Goal: Task Accomplishment & Management: Manage account settings

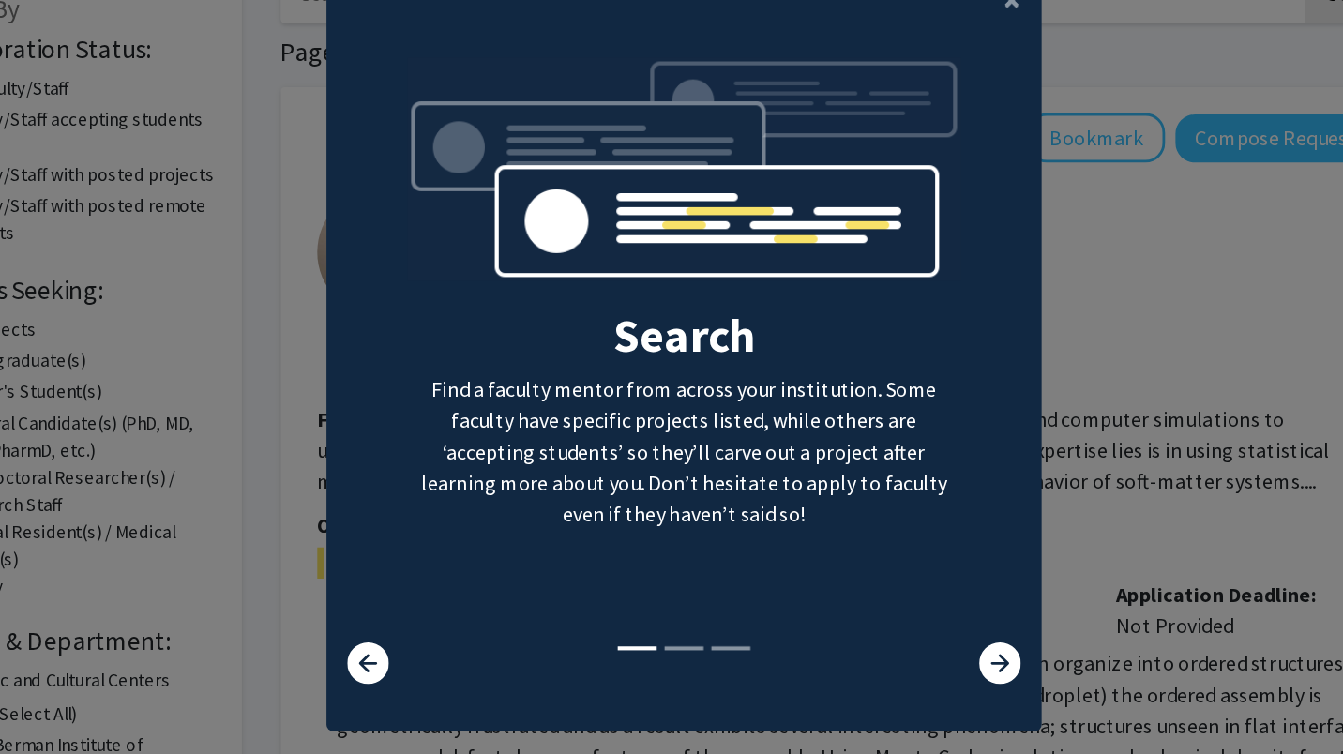
click at [769, 509] on div "Search Find a faculty mentor from across your institution. Some faculty have sp…" at bounding box center [695, 379] width 400 height 422
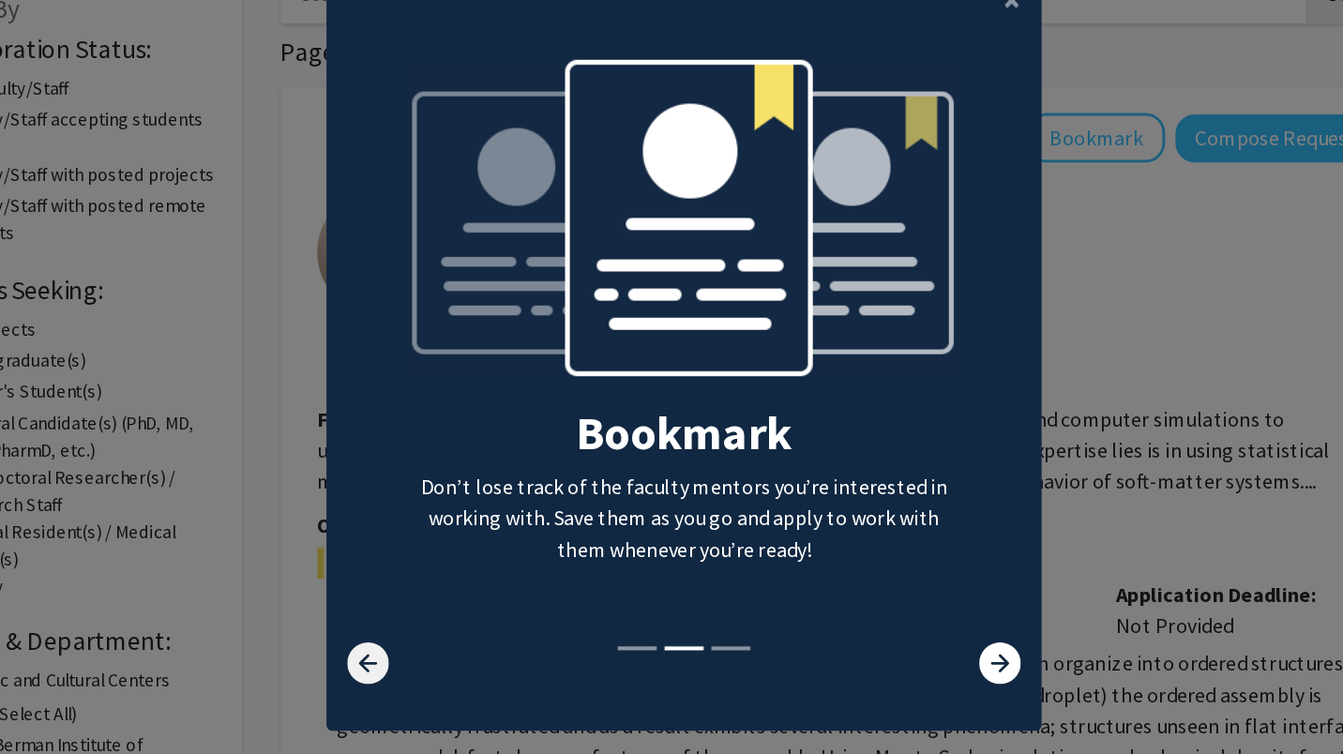
click at [460, 611] on icon at bounding box center [467, 605] width 30 height 30
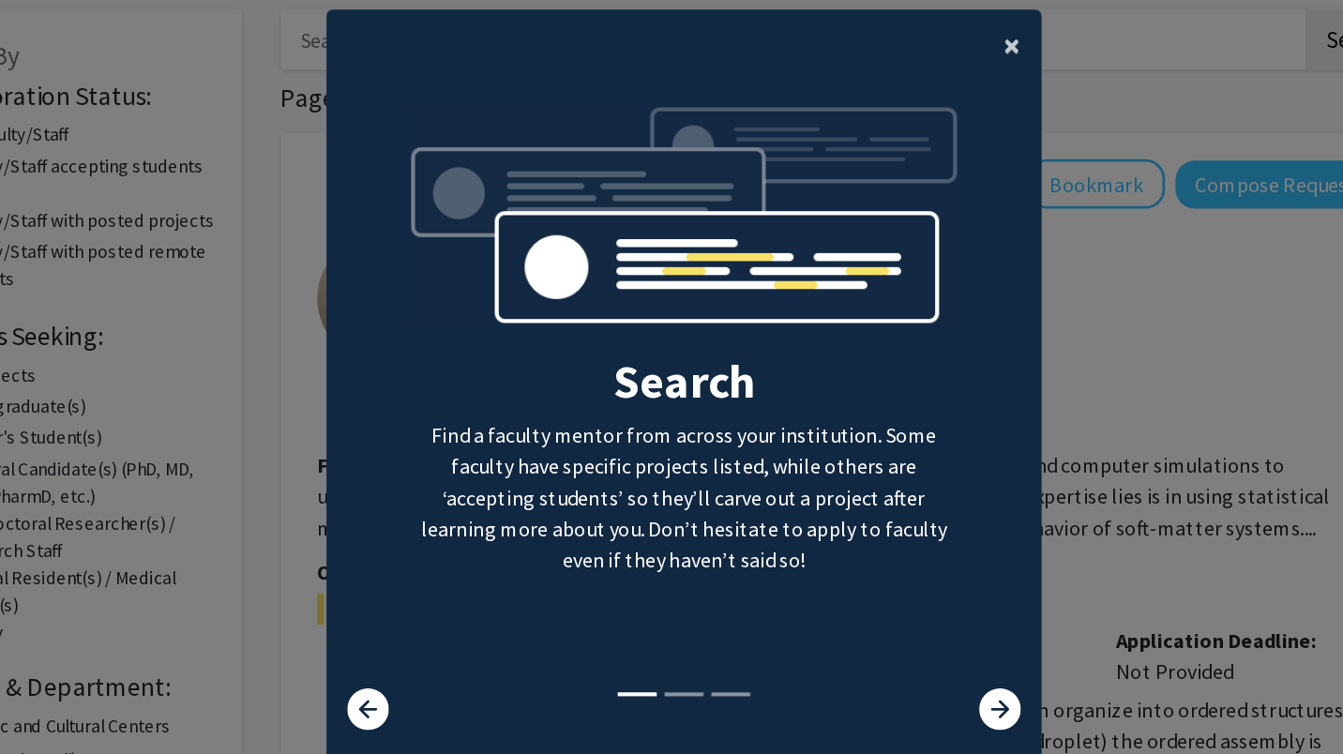
click at [926, 122] on span "×" at bounding box center [932, 126] width 12 height 29
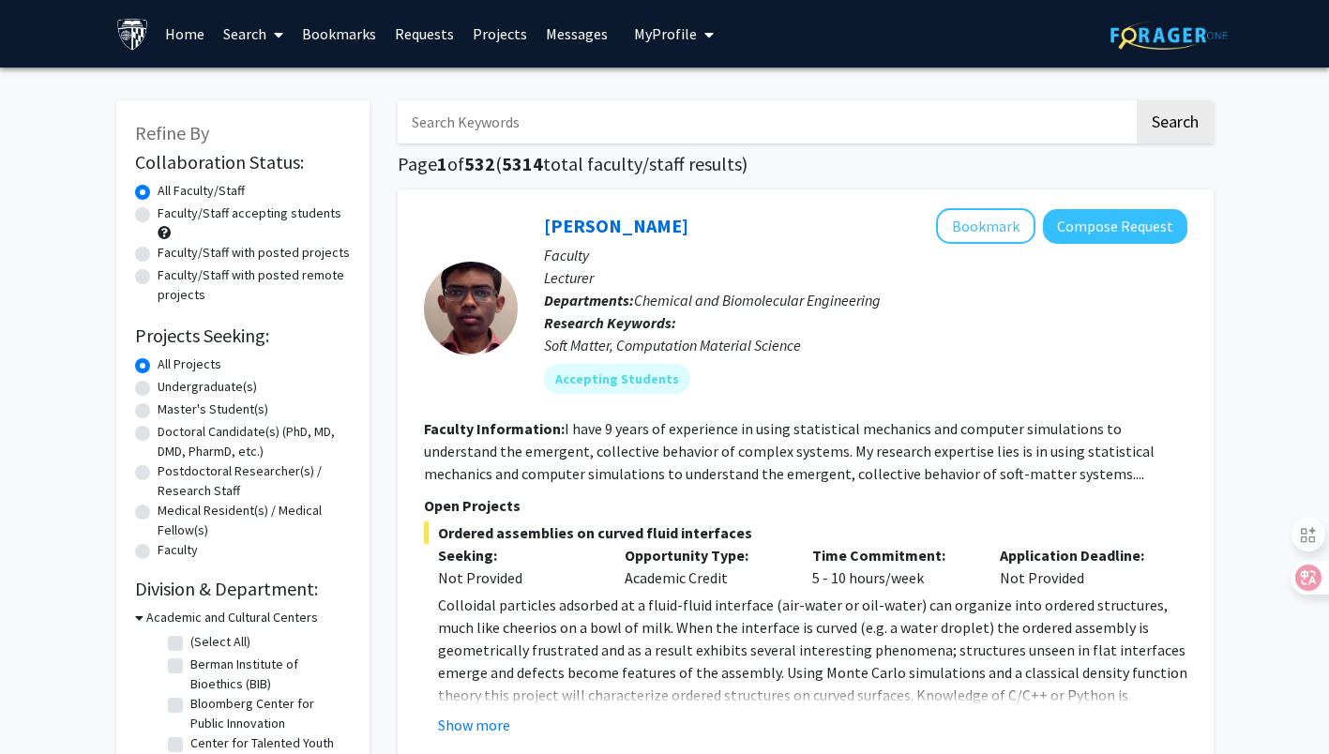
click at [158, 410] on label "Master's Student(s)" at bounding box center [213, 410] width 111 height 20
click at [158, 410] on input "Master's Student(s)" at bounding box center [164, 406] width 12 height 12
radio input "true"
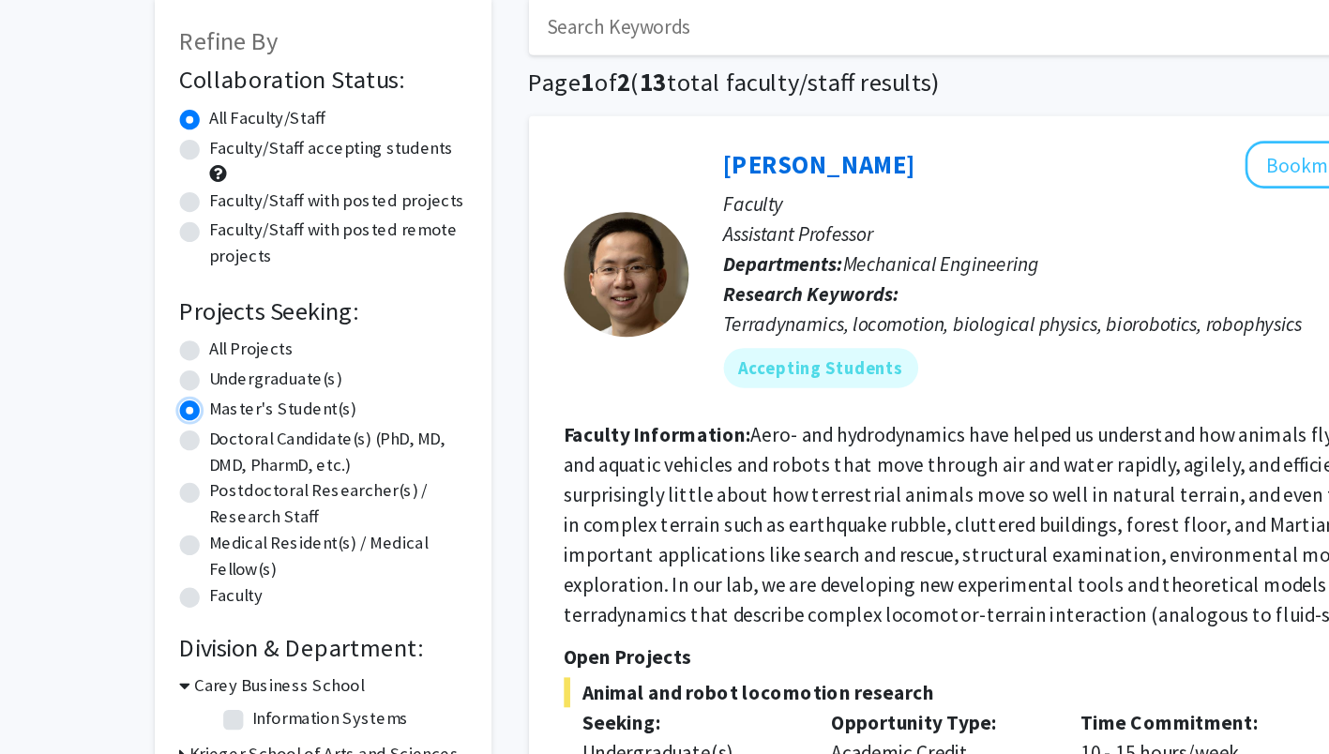
scroll to position [72, 0]
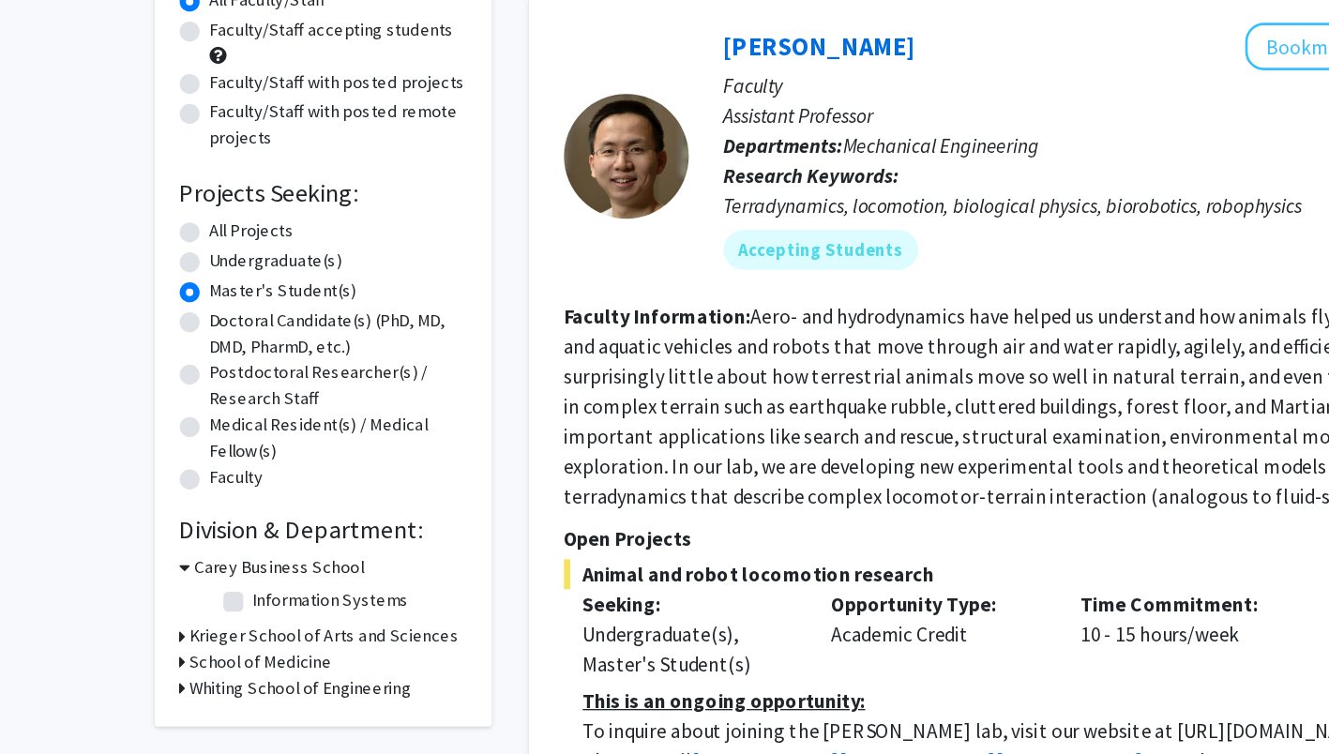
click at [190, 572] on label "Information Systems" at bounding box center [248, 570] width 117 height 20
click at [190, 572] on input "Information Systems" at bounding box center [196, 566] width 12 height 12
checkbox input "true"
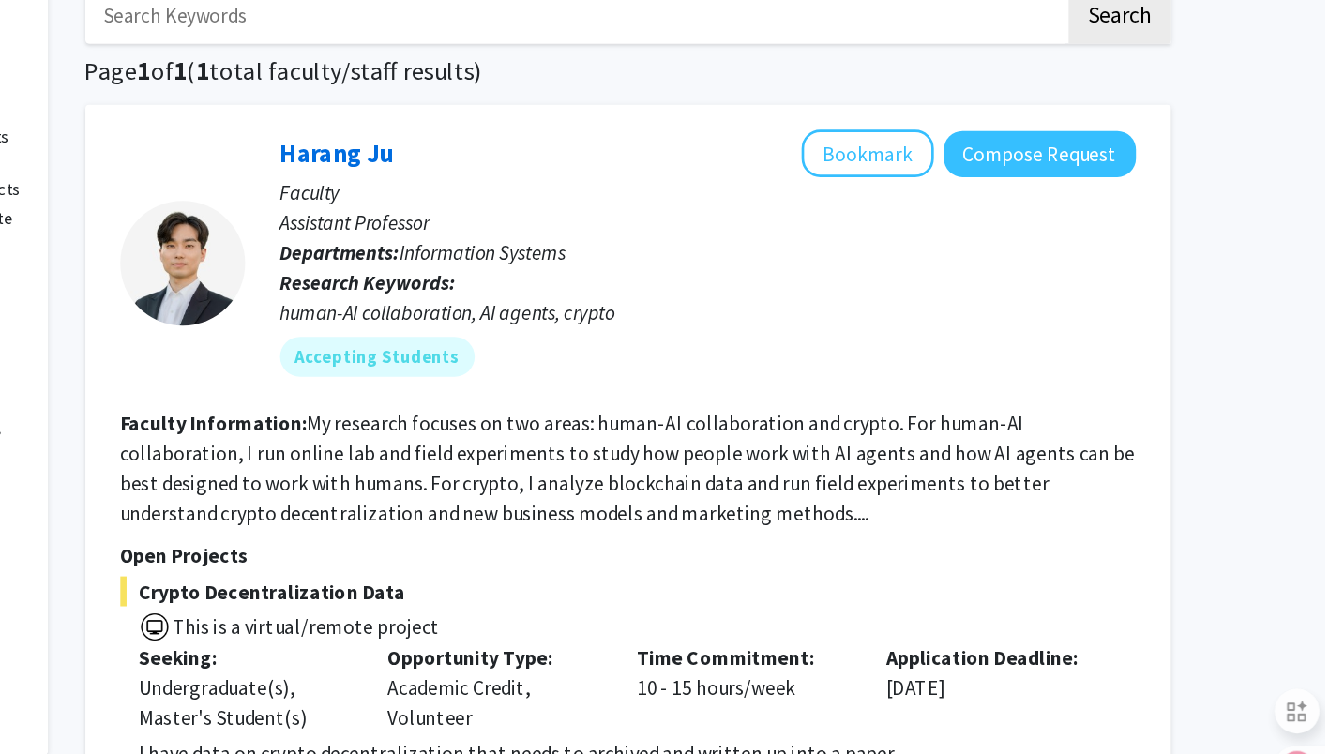
scroll to position [107, 0]
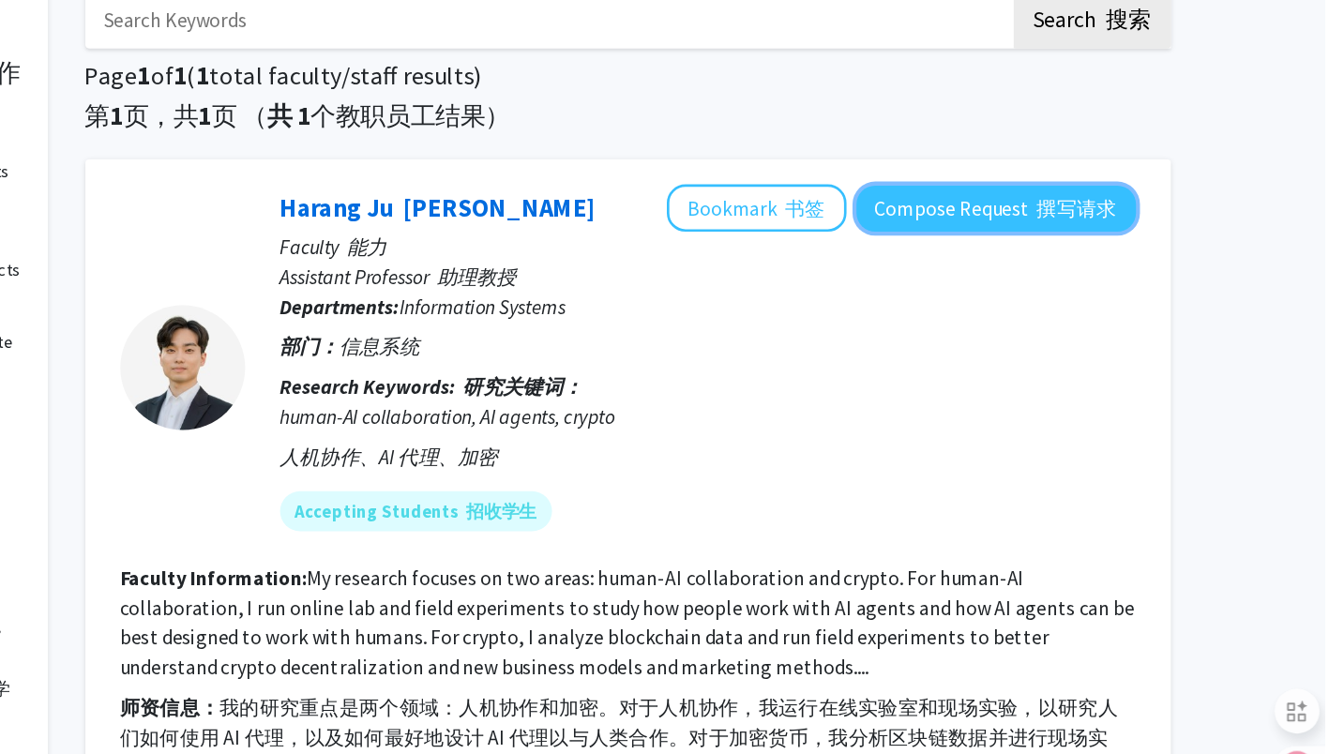
click at [1098, 155] on button "Compose Request 撰写请求" at bounding box center [1082, 157] width 210 height 35
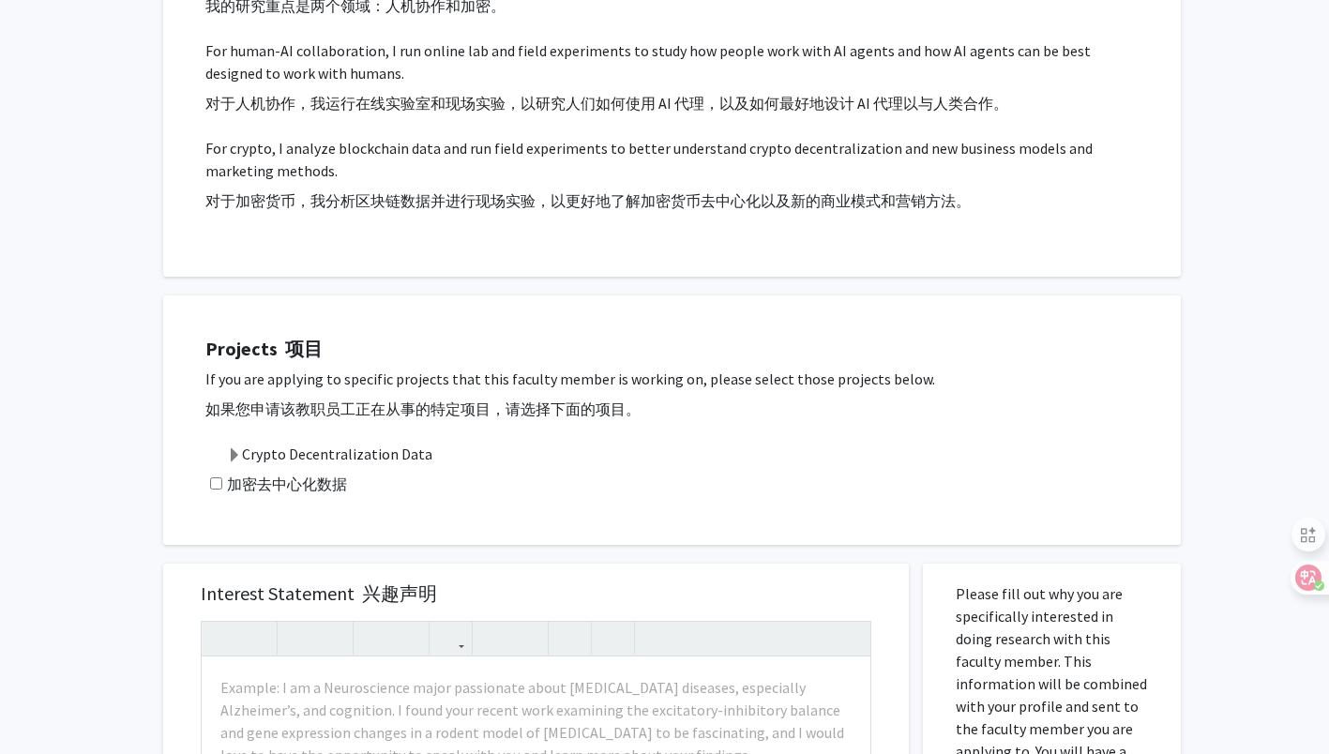
scroll to position [575, 0]
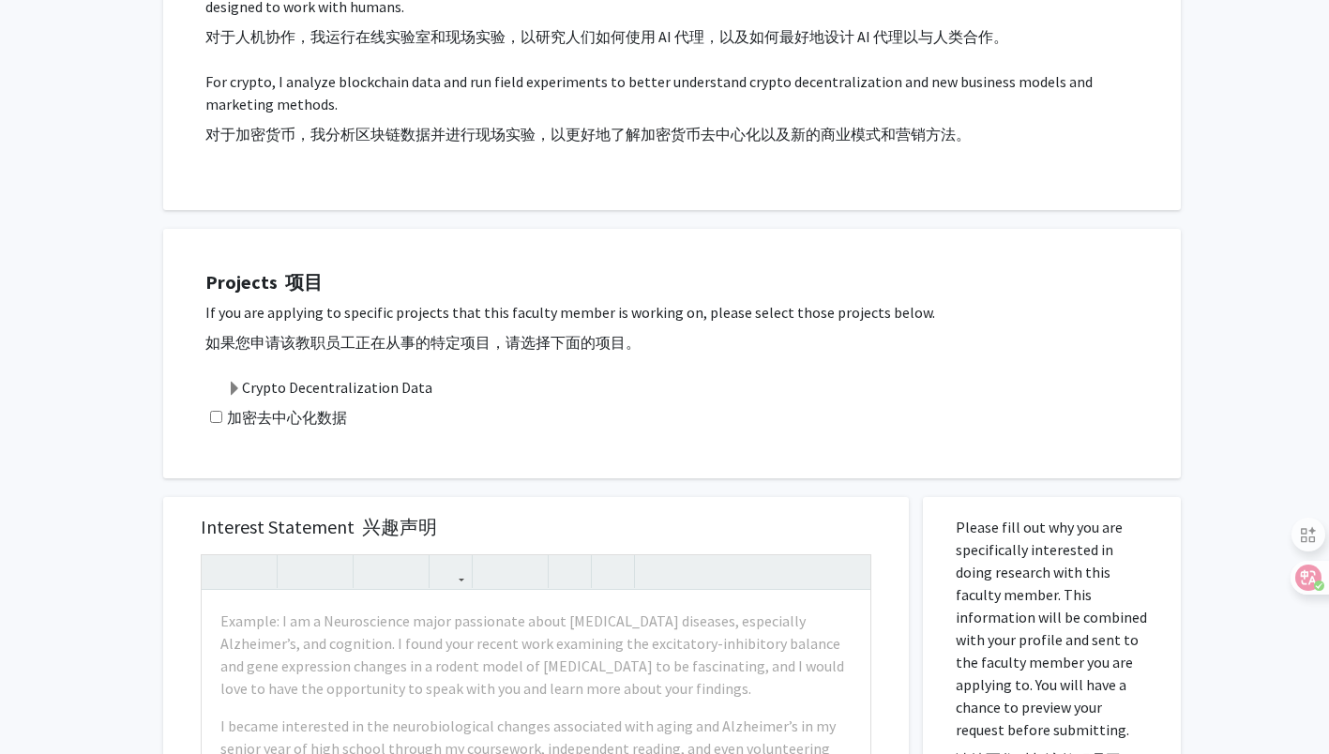
click at [213, 414] on input "checkbox" at bounding box center [216, 417] width 12 height 12
checkbox input "true"
click at [234, 385] on span at bounding box center [234, 389] width 15 height 15
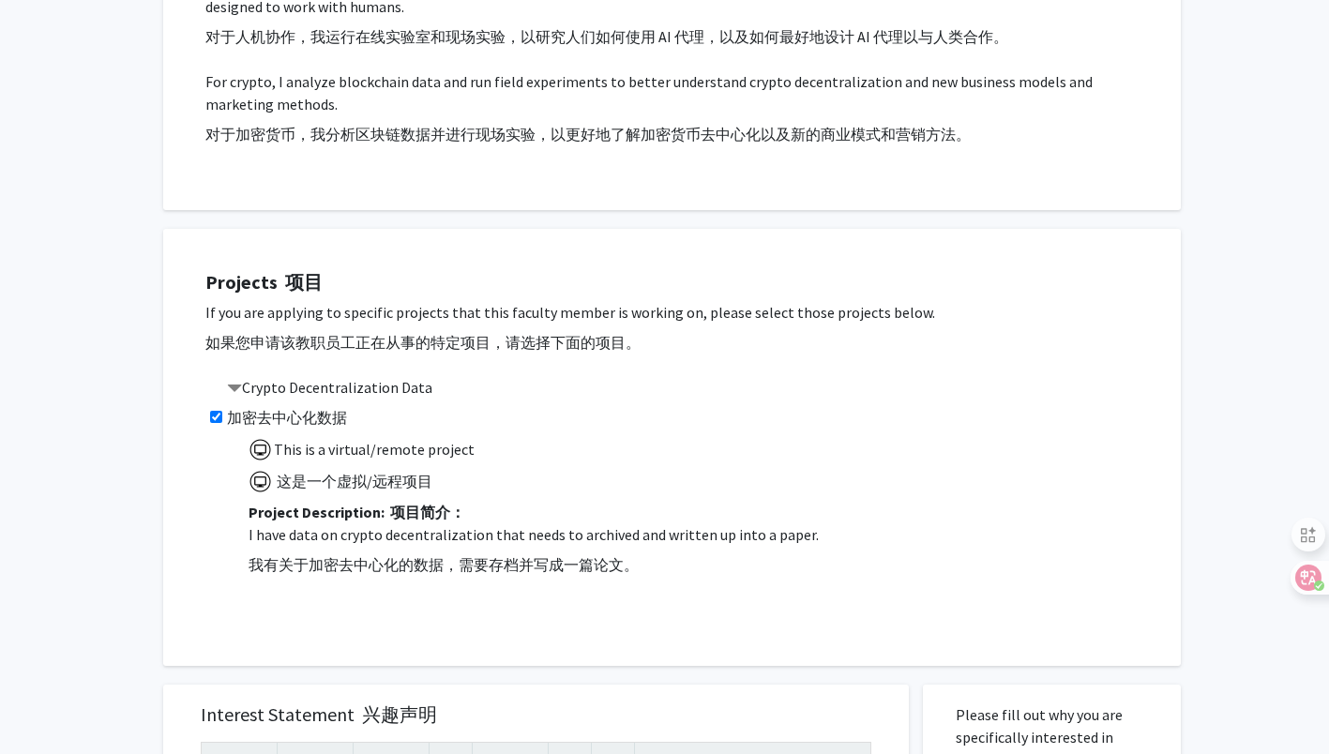
scroll to position [0, 0]
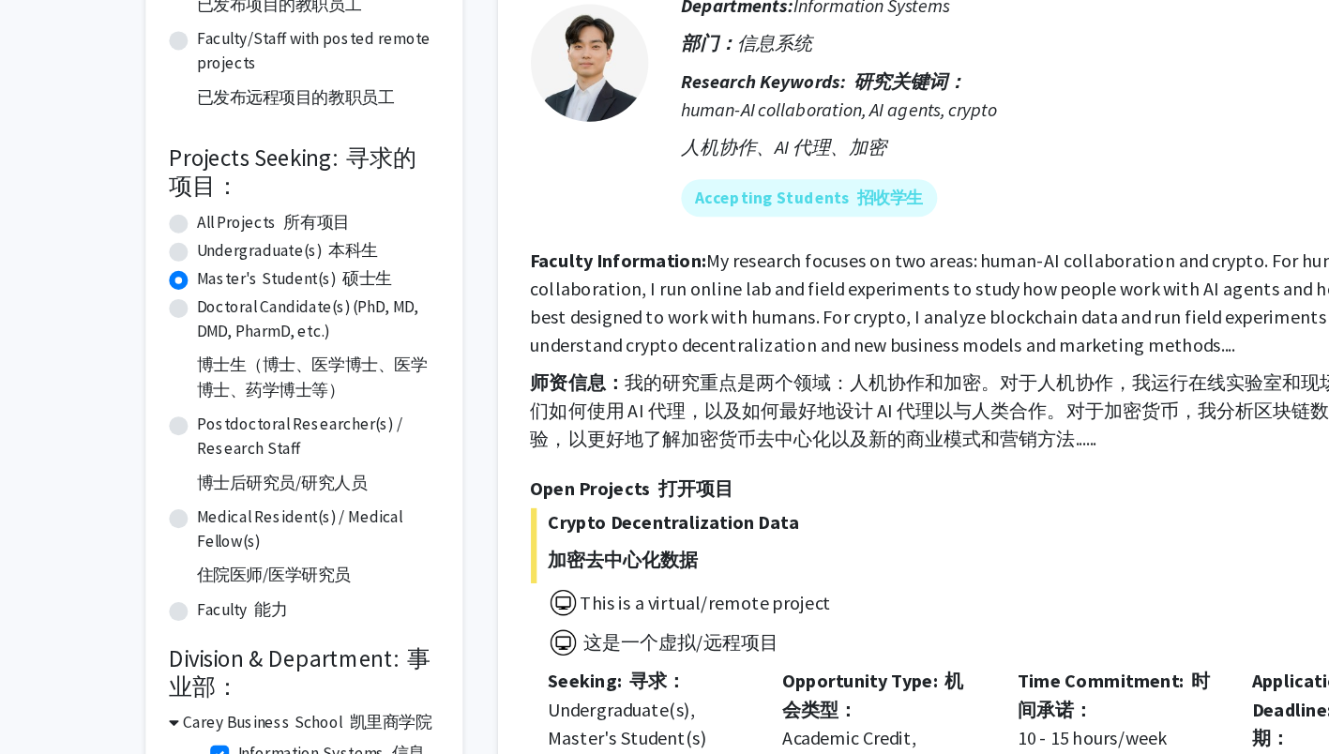
scroll to position [408, 0]
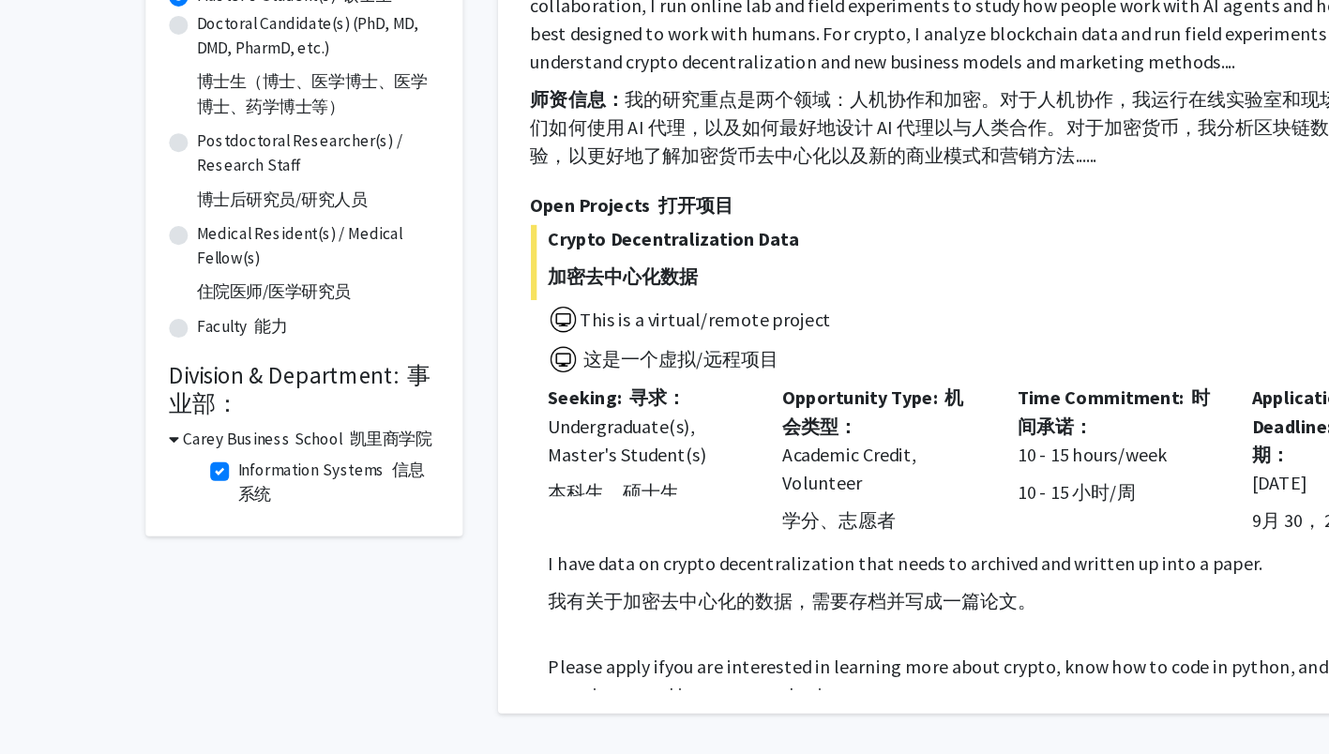
click at [190, 535] on label "Information Systems 信息系统" at bounding box center [268, 536] width 156 height 39
click at [190, 529] on input "Information Systems 信息系统" at bounding box center [196, 523] width 12 height 12
checkbox input "false"
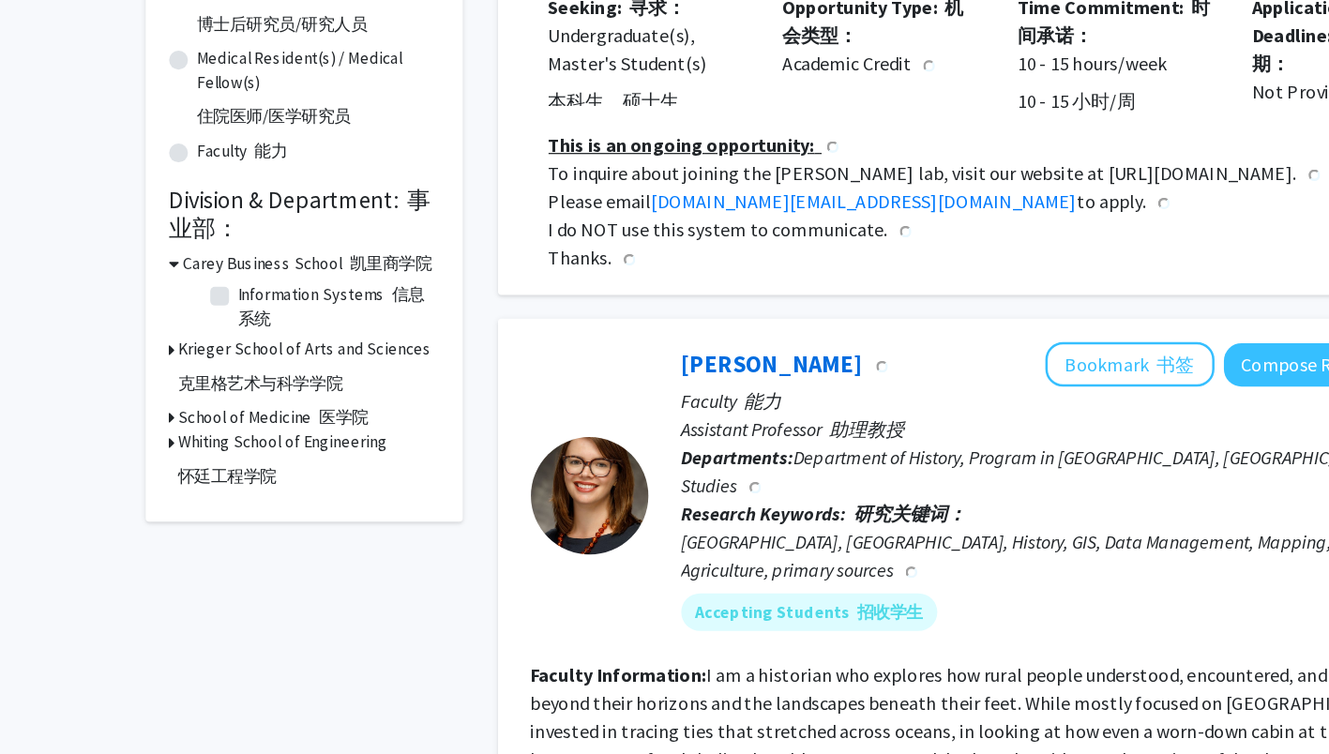
scroll to position [549, 0]
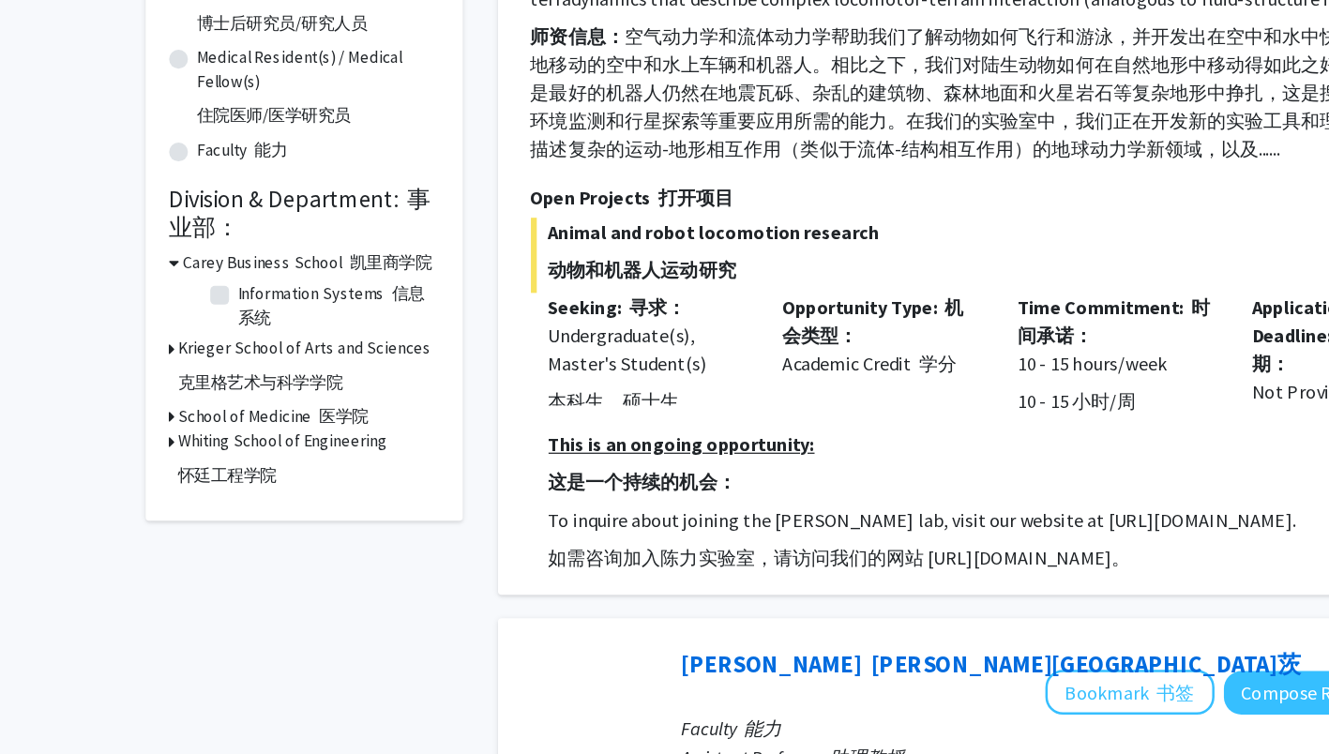
click at [190, 388] on label "Information Systems 信息系统" at bounding box center [268, 395] width 156 height 39
click at [190, 388] on input "Information Systems 信息系统" at bounding box center [196, 382] width 12 height 12
checkbox input "true"
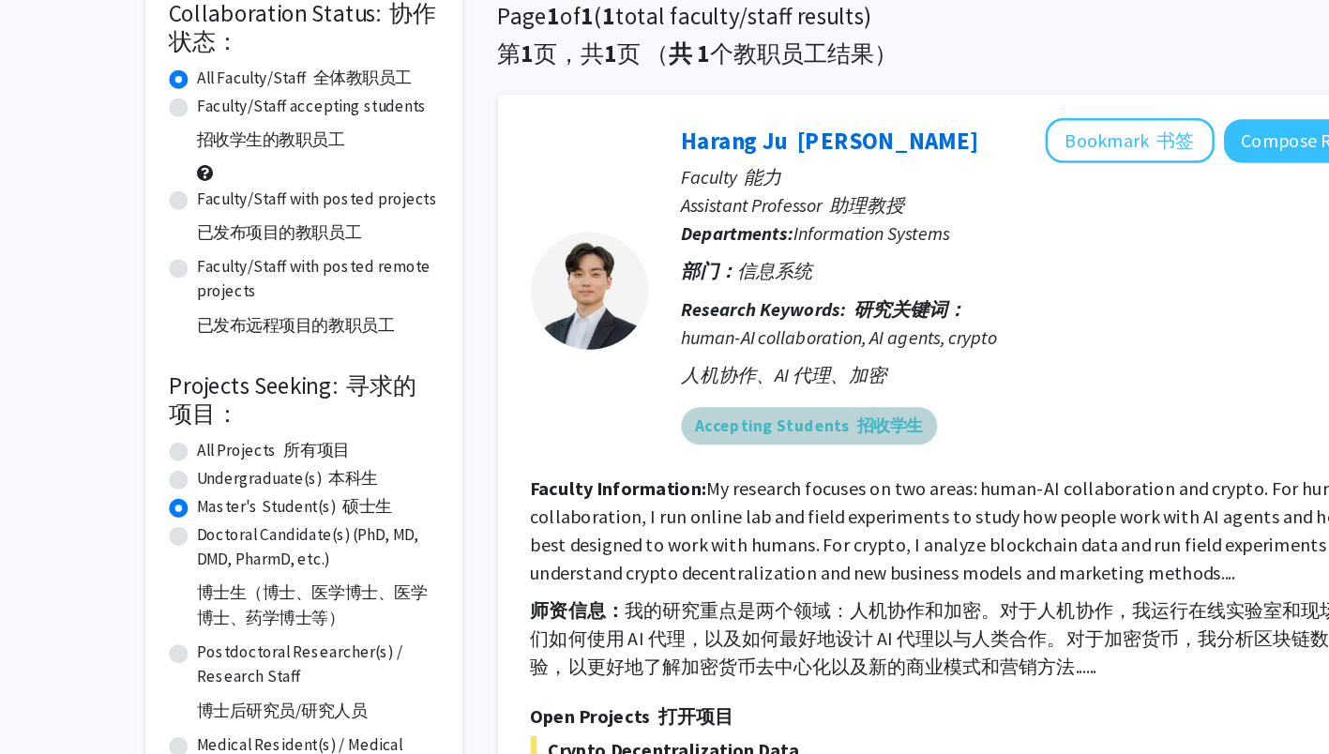
click at [695, 498] on font "招收学生" at bounding box center [711, 491] width 53 height 17
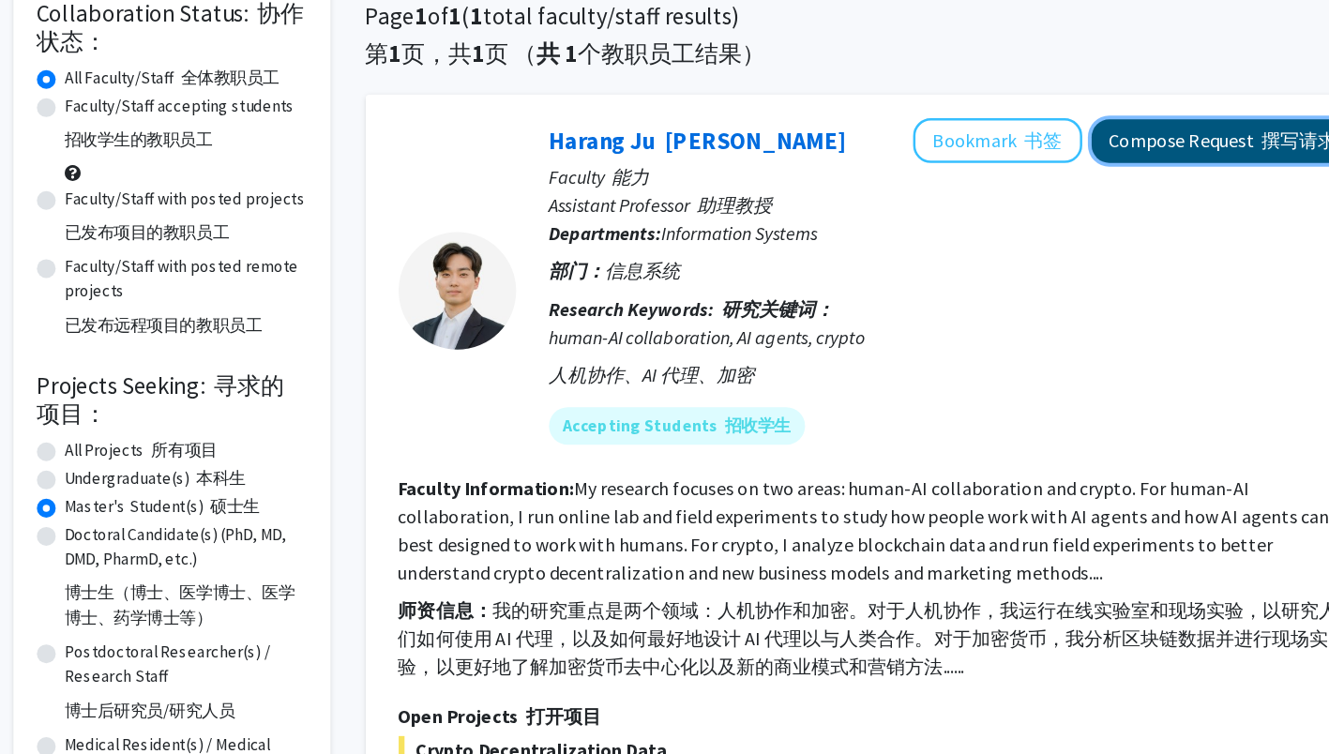
click at [1091, 276] on button "Compose Request 撰写请求" at bounding box center [1082, 264] width 210 height 35
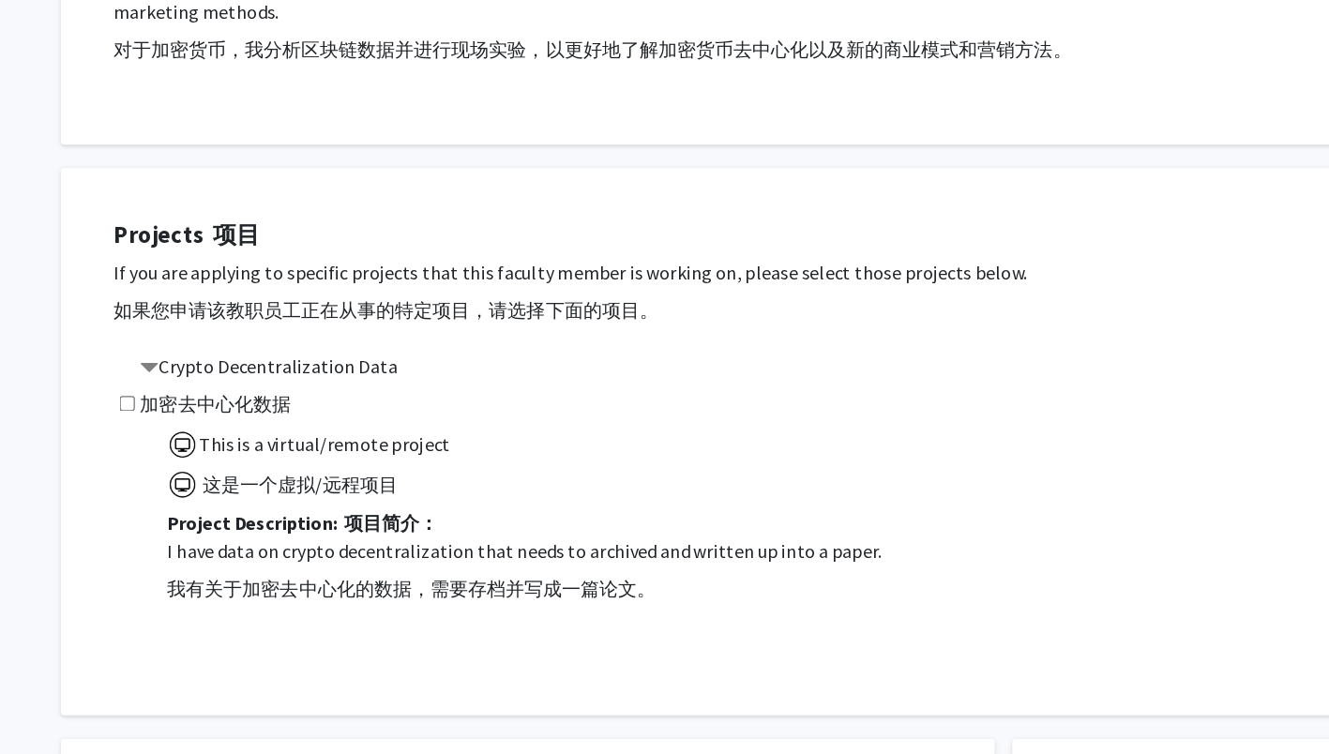
scroll to position [519, 0]
click at [216, 471] on input "checkbox" at bounding box center [216, 473] width 12 height 12
checkbox input "true"
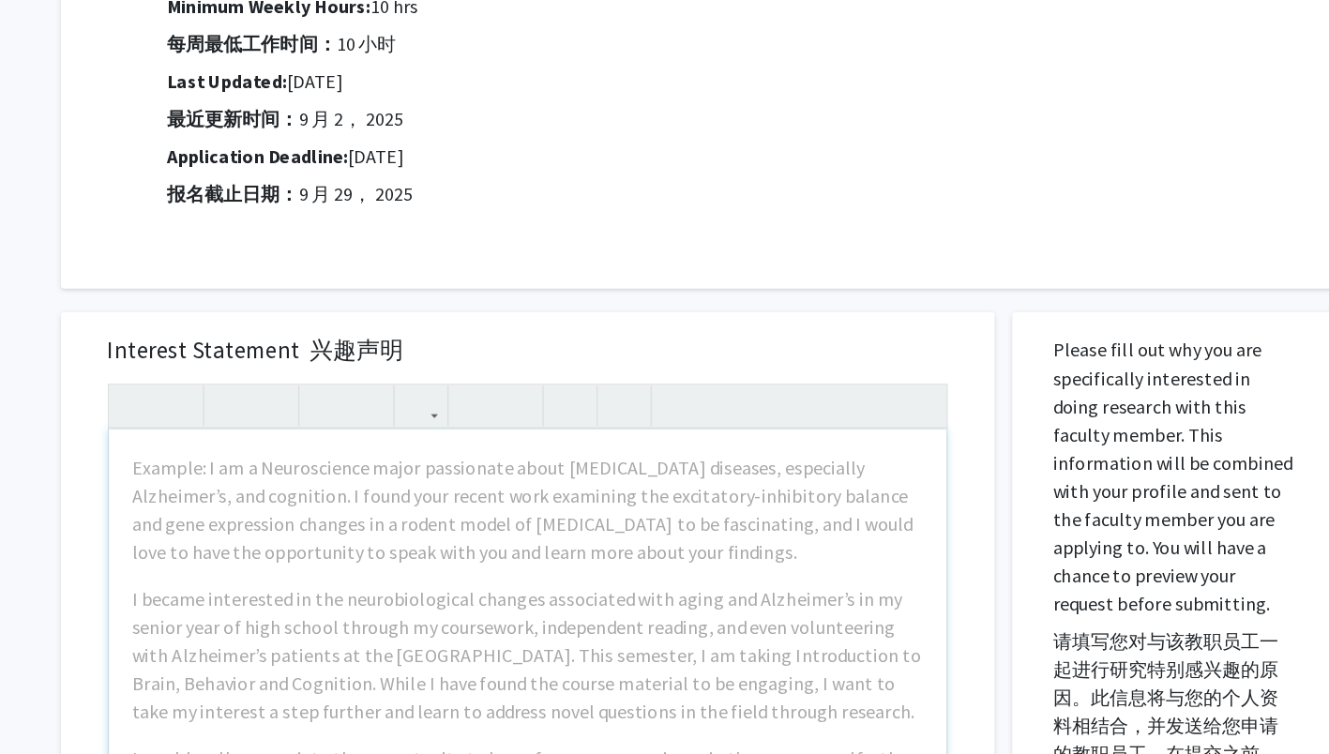
scroll to position [866, 0]
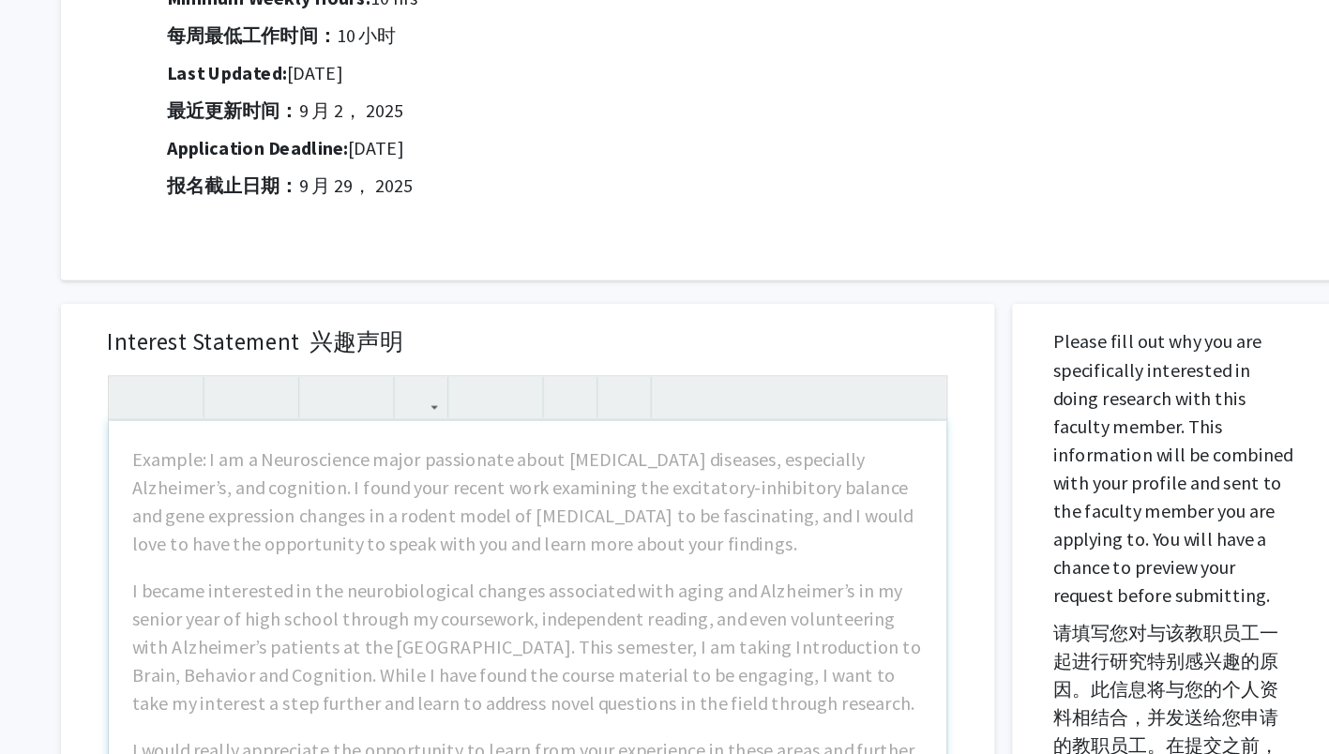
click at [166, 476] on div "Interest Statement 兴趣声明 Example: I am a Neuroscience major passionate about [ME…" at bounding box center [536, 673] width 746 height 559
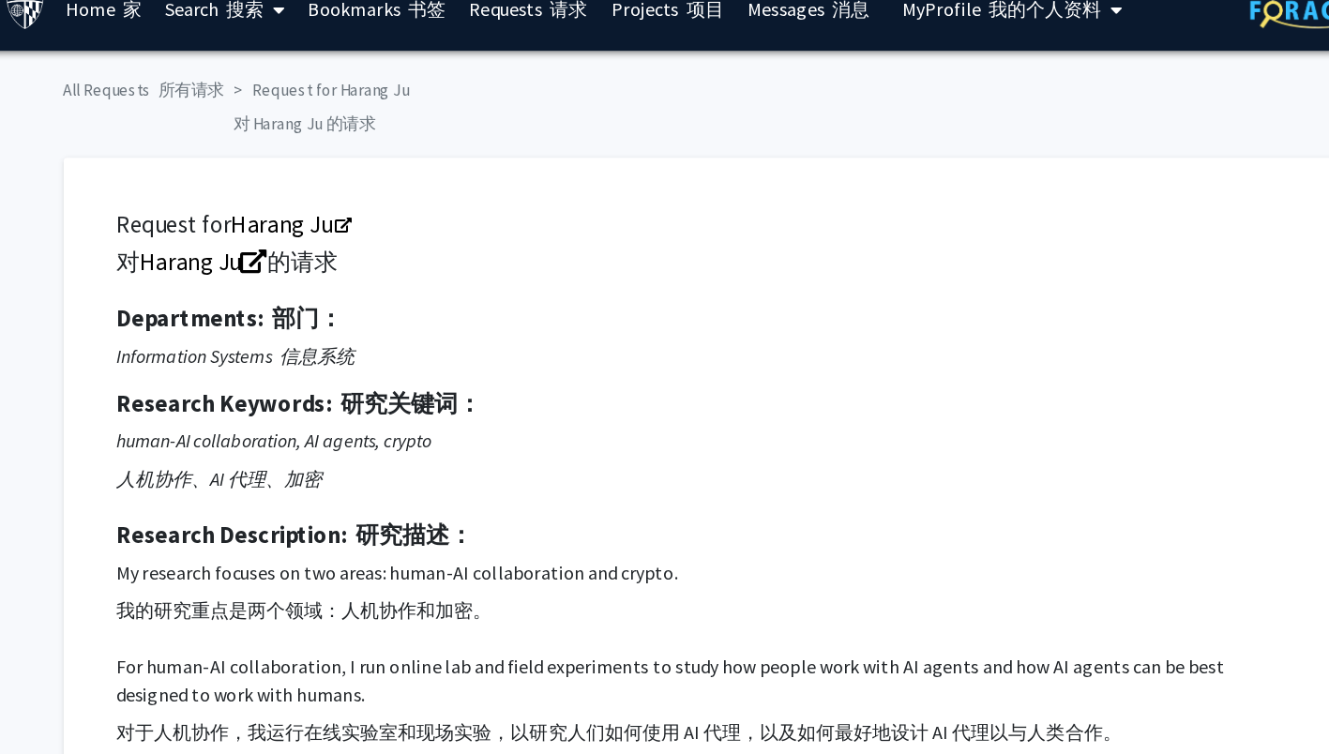
scroll to position [0, 0]
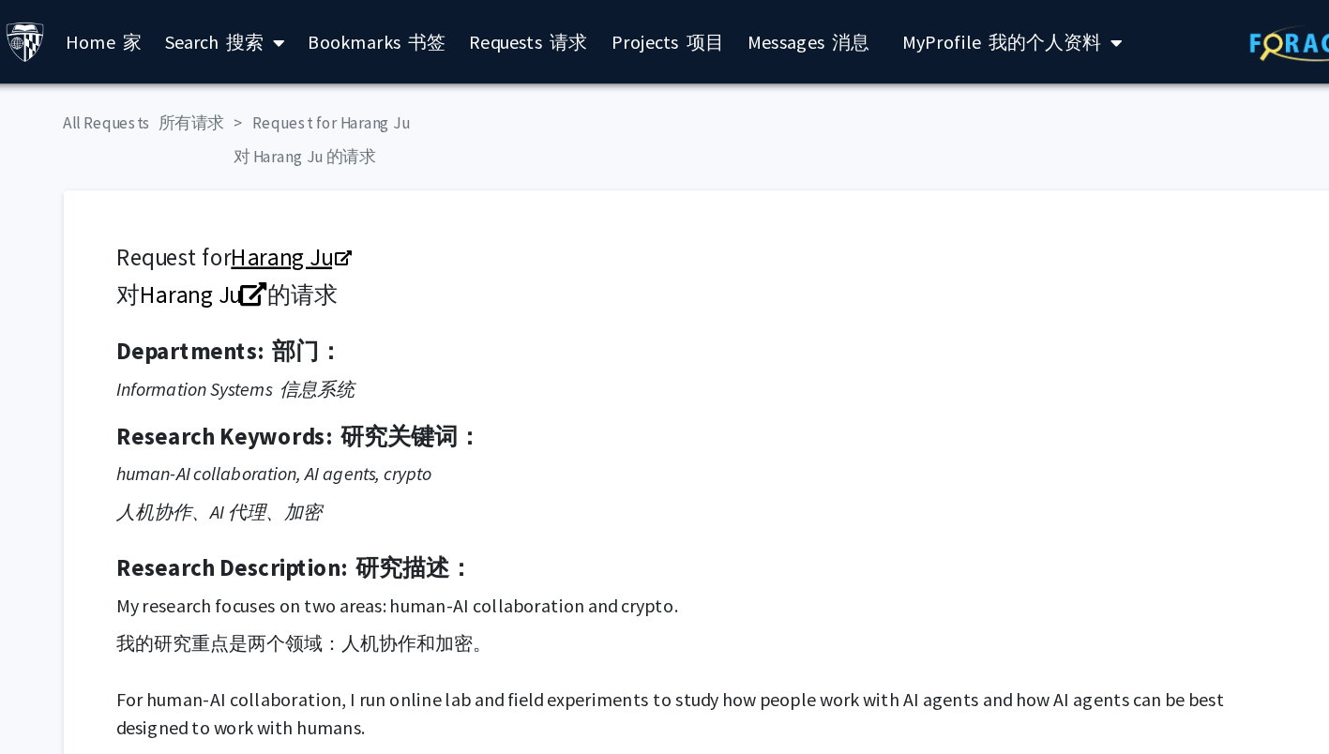
click at [340, 204] on link "Harang Ju" at bounding box center [344, 205] width 94 height 23
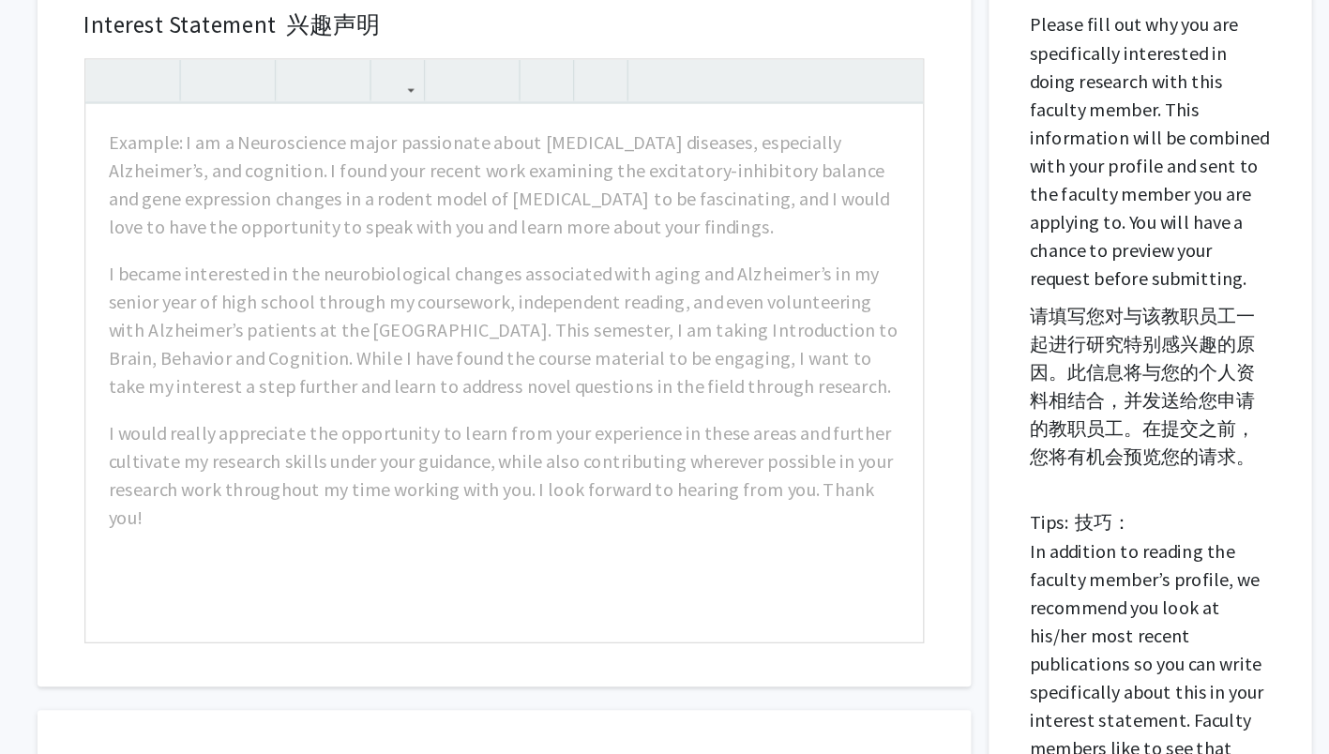
scroll to position [1194, 0]
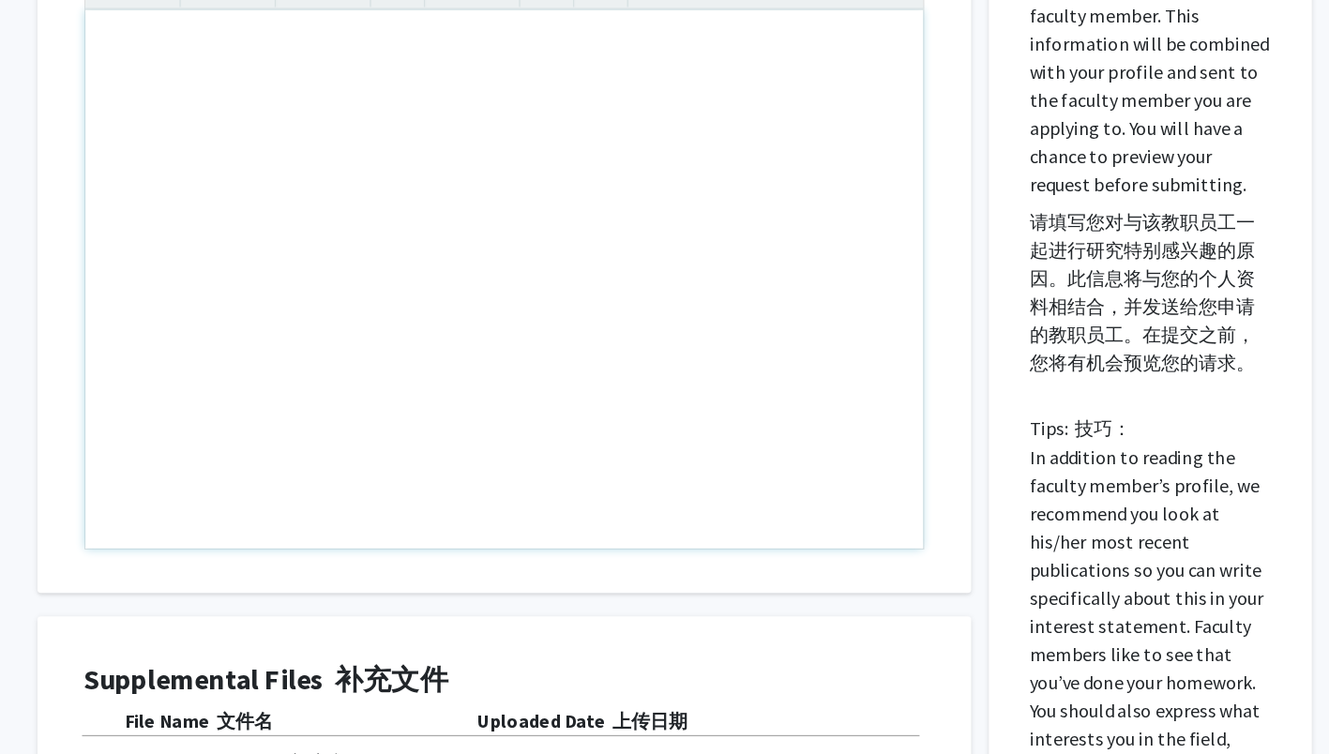
click at [368, 275] on div "Note to users with screen readers: Please press Alt+0 or Option+0 to deactivate…" at bounding box center [536, 374] width 669 height 430
type textarea "I"
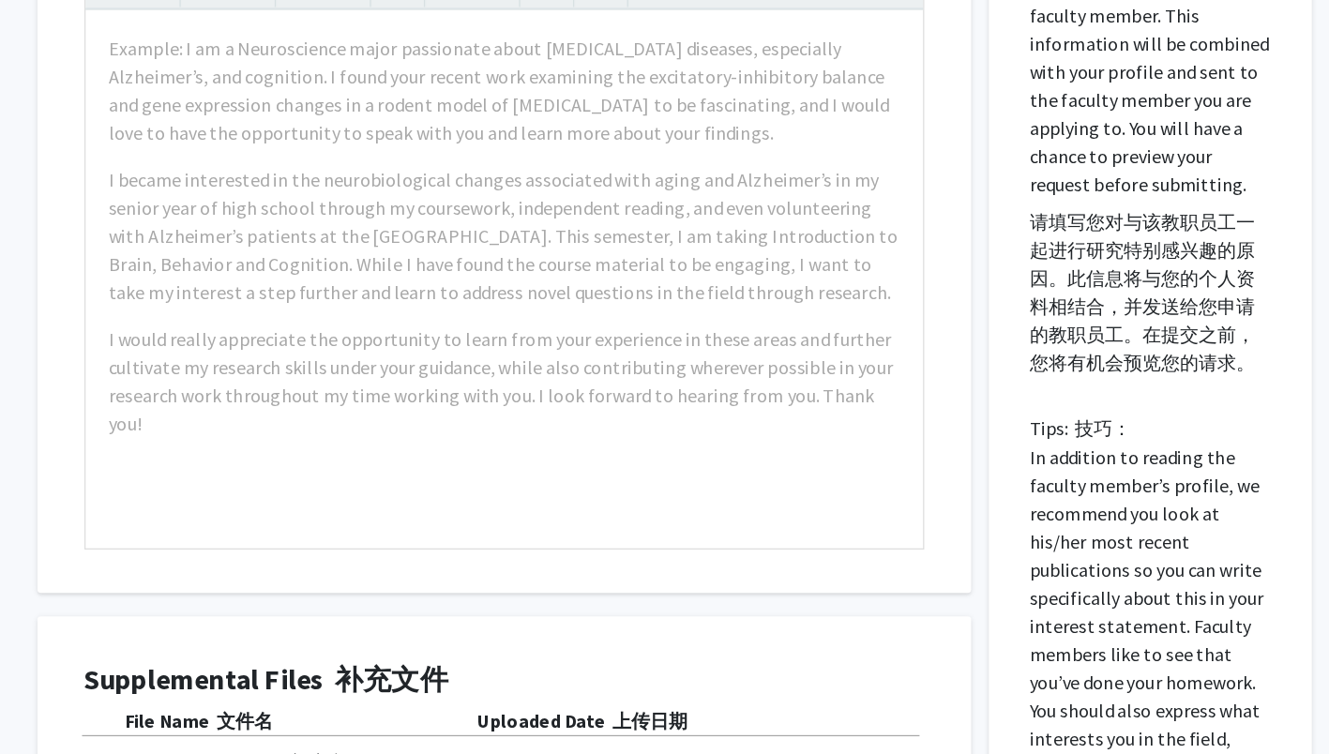
click at [158, 325] on div "Interest Statement 兴趣声明 Example: I am a Neuroscience major passionate about [ME…" at bounding box center [536, 559] width 774 height 1024
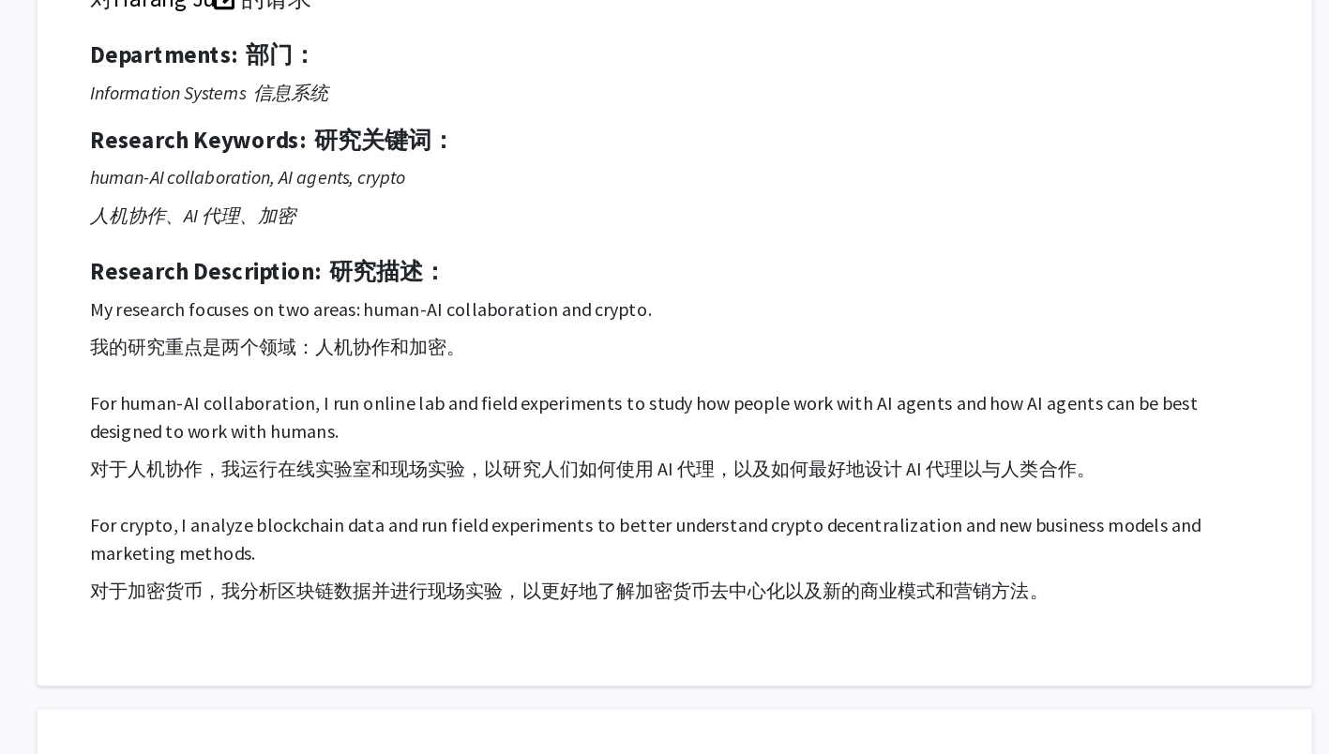
scroll to position [0, 0]
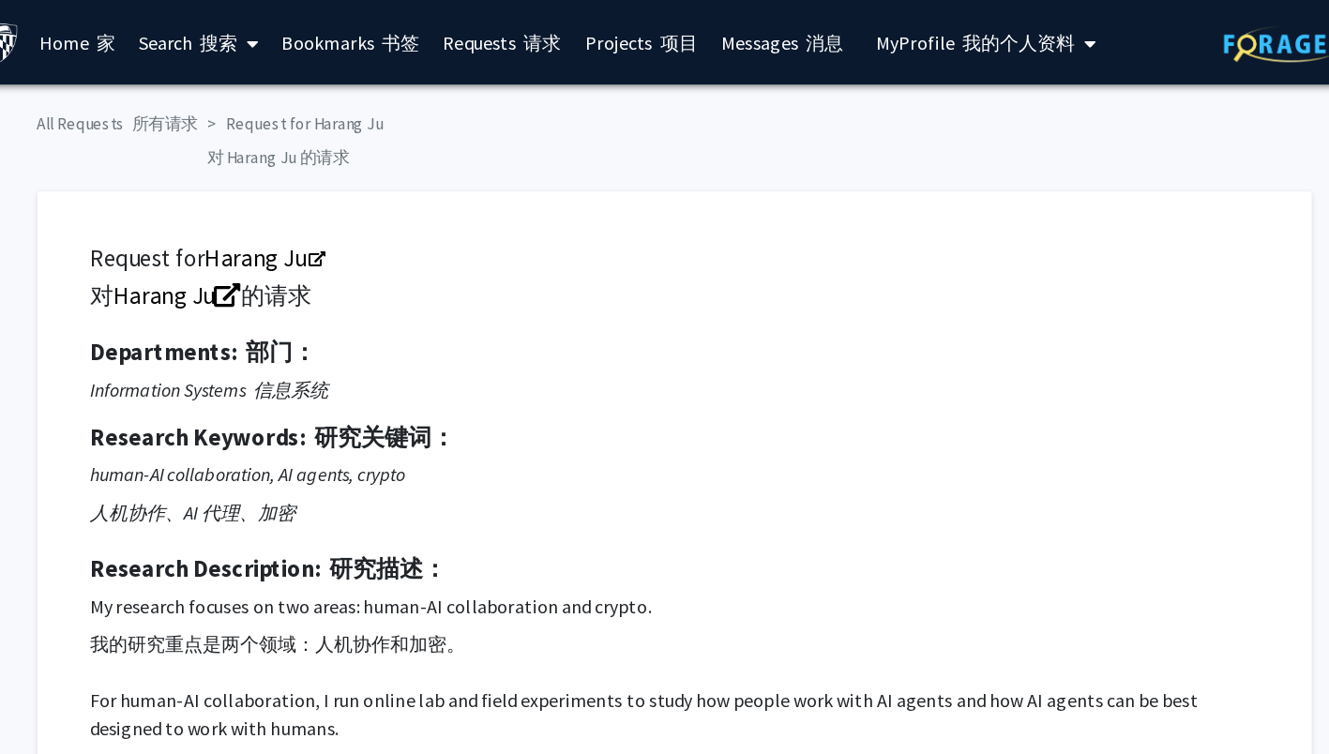
click at [873, 33] on span "My Profile 我的个人资料" at bounding box center [912, 33] width 158 height 19
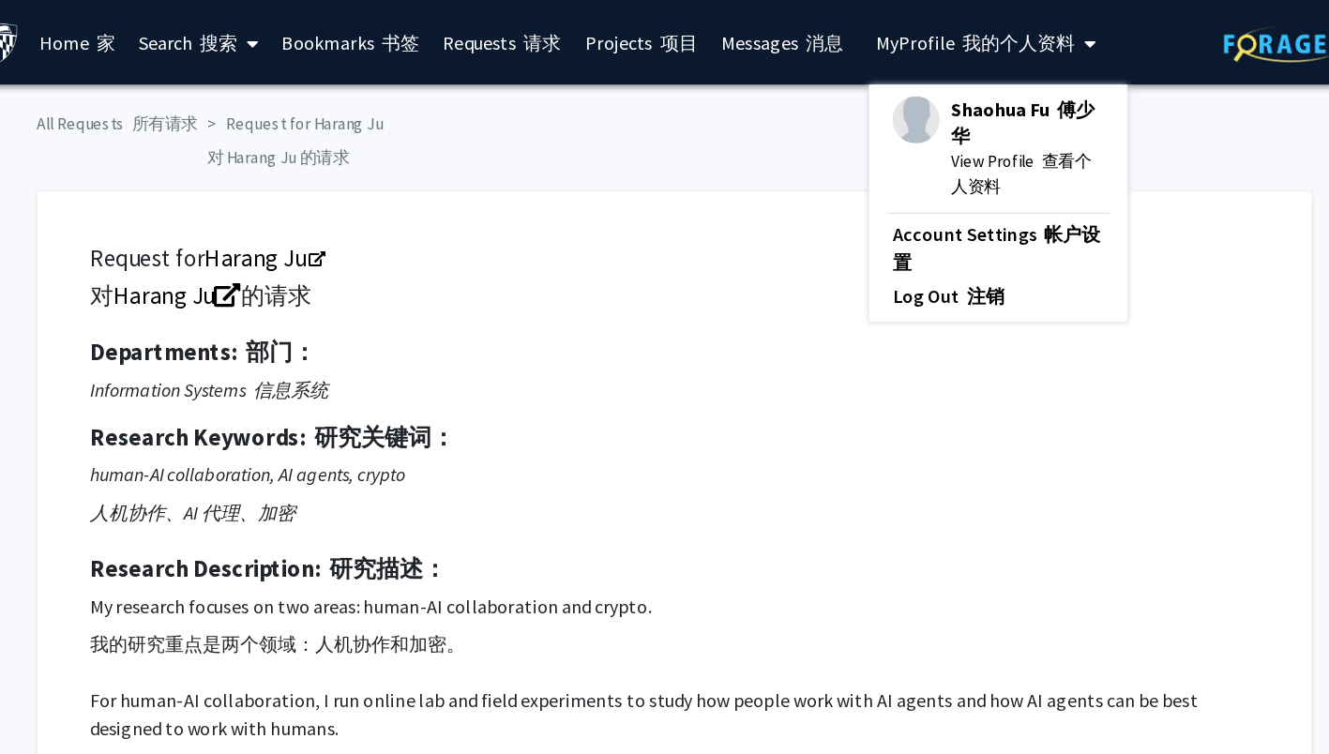
click at [937, 122] on span "View Profile 查看个人资料" at bounding box center [954, 138] width 122 height 41
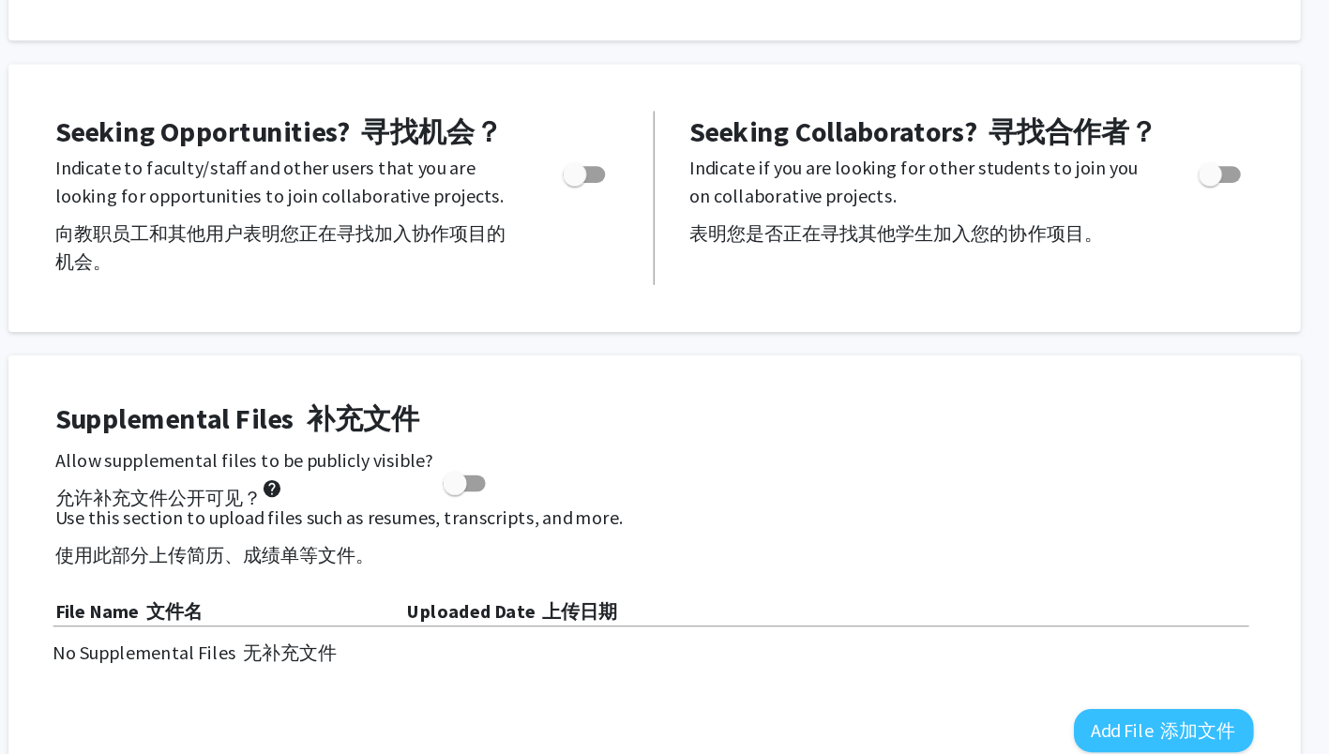
scroll to position [489, 0]
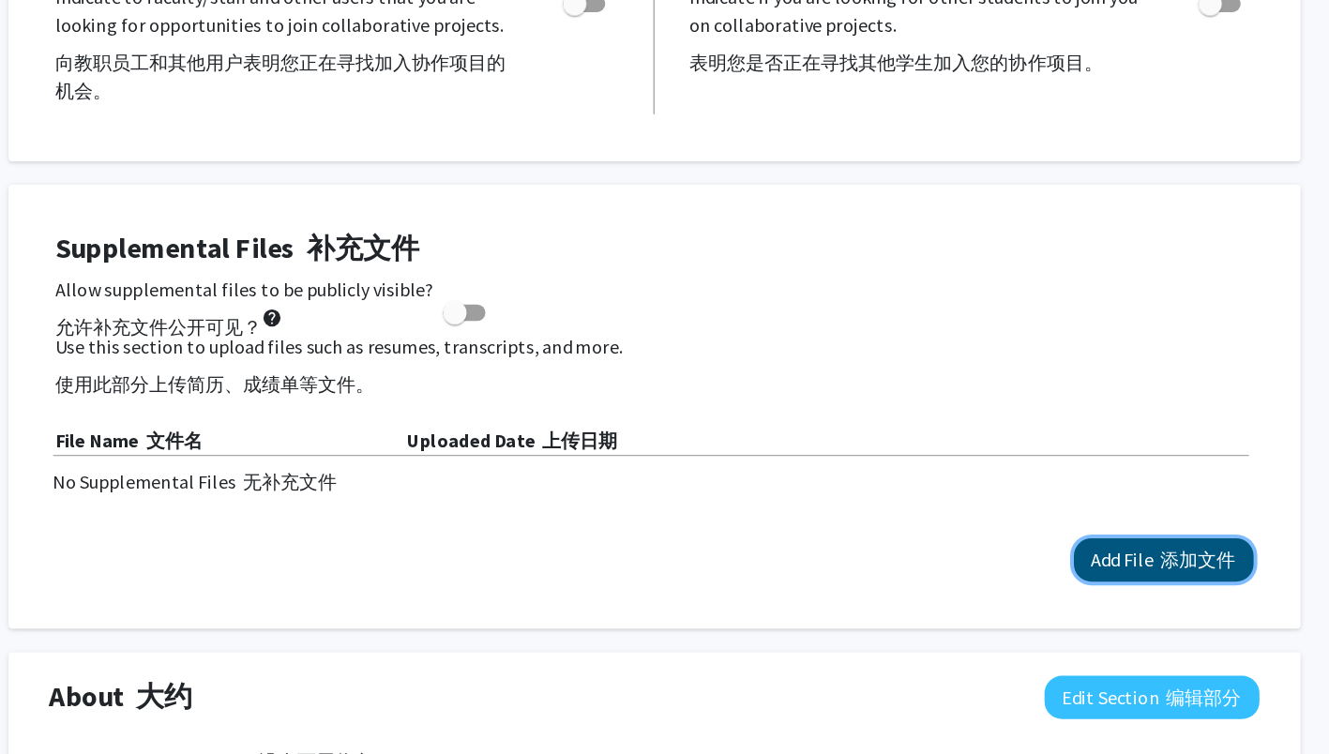
click at [1035, 582] on button "Add File 添加文件" at bounding box center [1071, 598] width 143 height 35
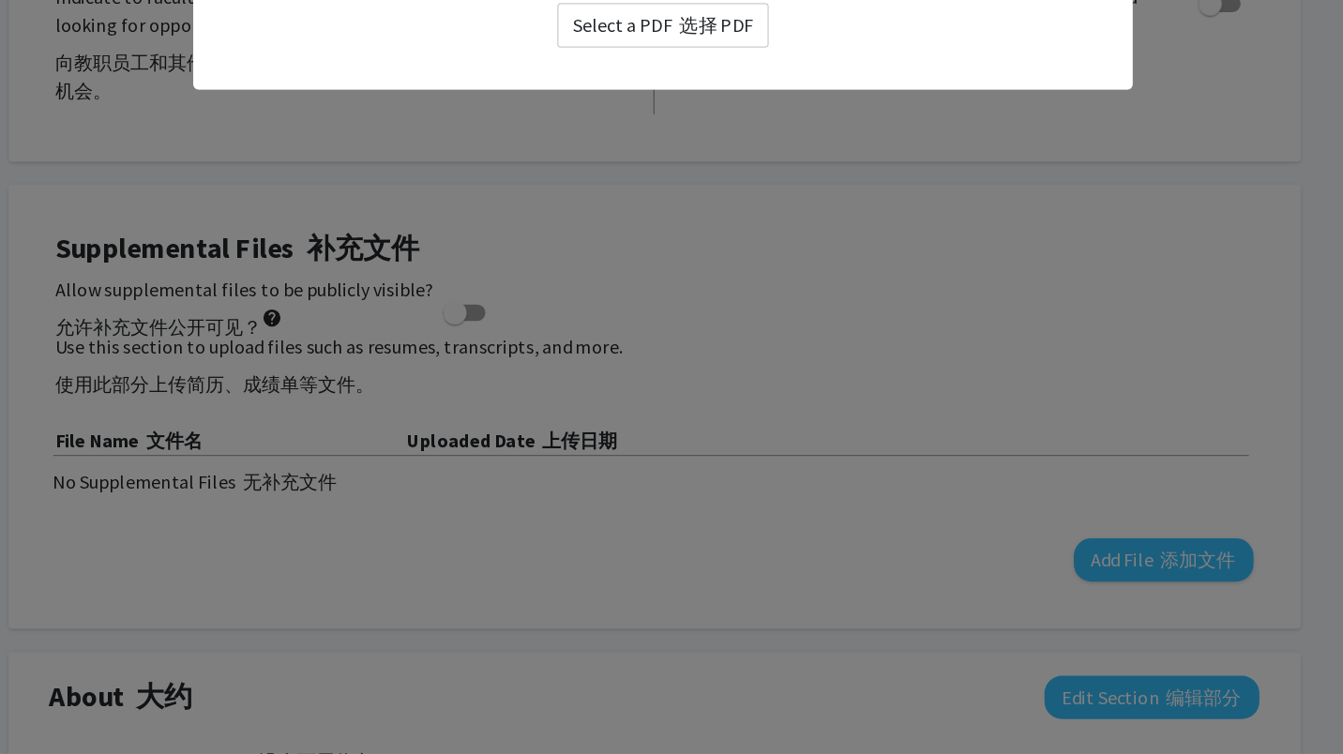
click at [525, 410] on modal-container "Upload New Supplemental File 上传新的补充文件 × Select a PDF 选择 PDF" at bounding box center [671, 377] width 1343 height 754
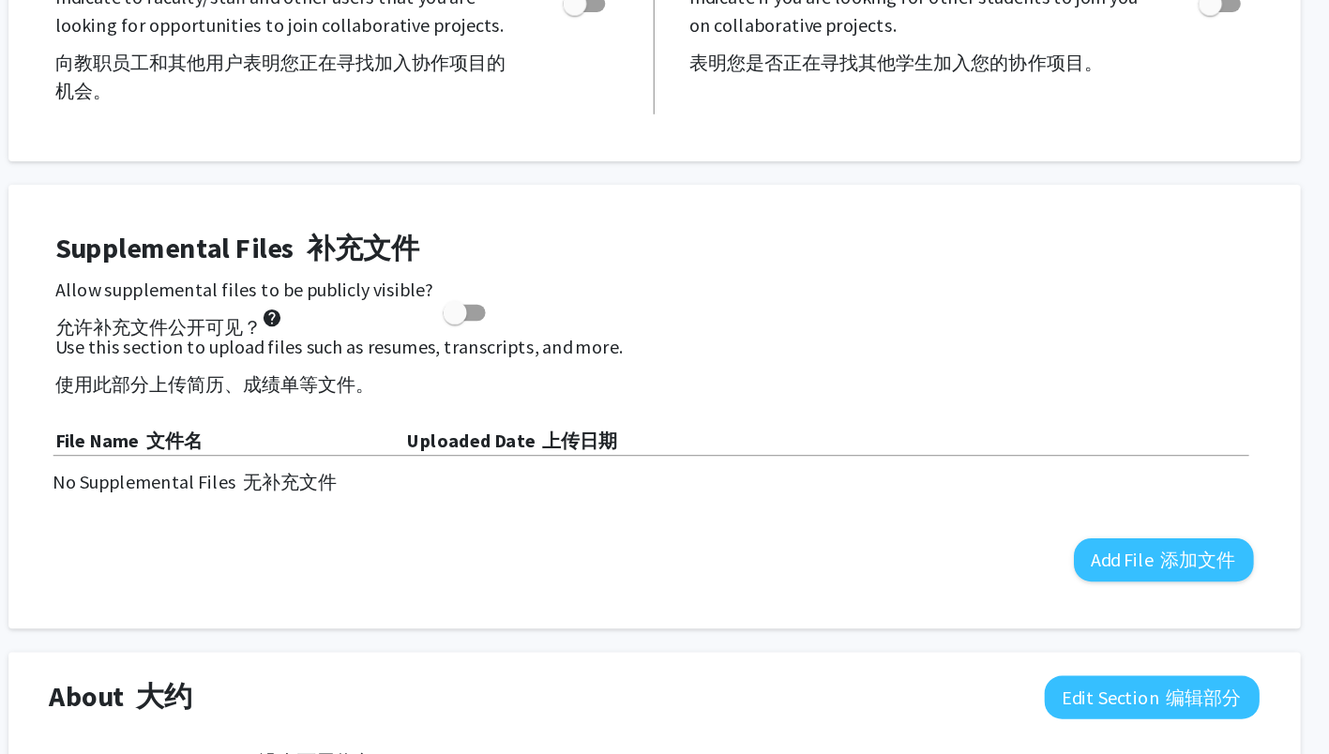
click at [500, 401] on span at bounding box center [505, 401] width 19 height 19
click at [505, 408] on input "Allow supplemental files to be publicly visible? 允许补充文件公开可见？ help" at bounding box center [505, 408] width 1 height 1
checkbox input "true"
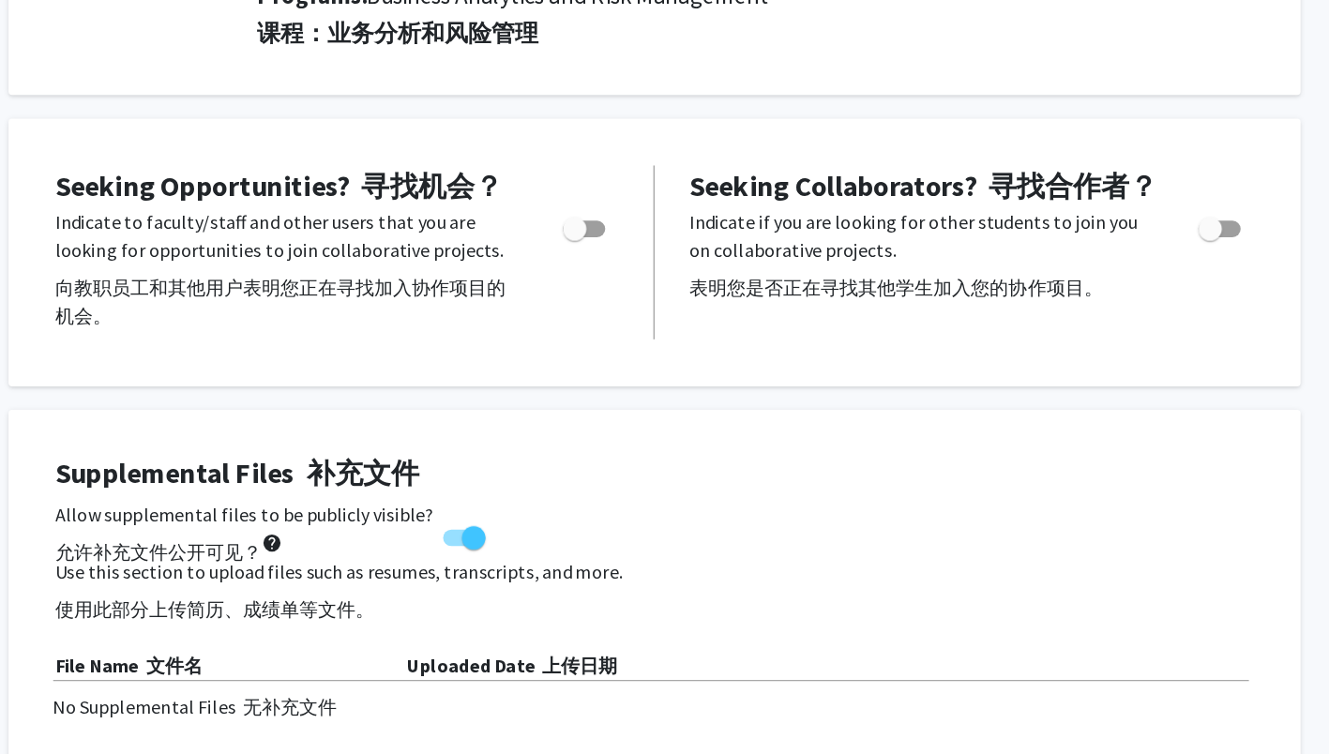
scroll to position [449, 0]
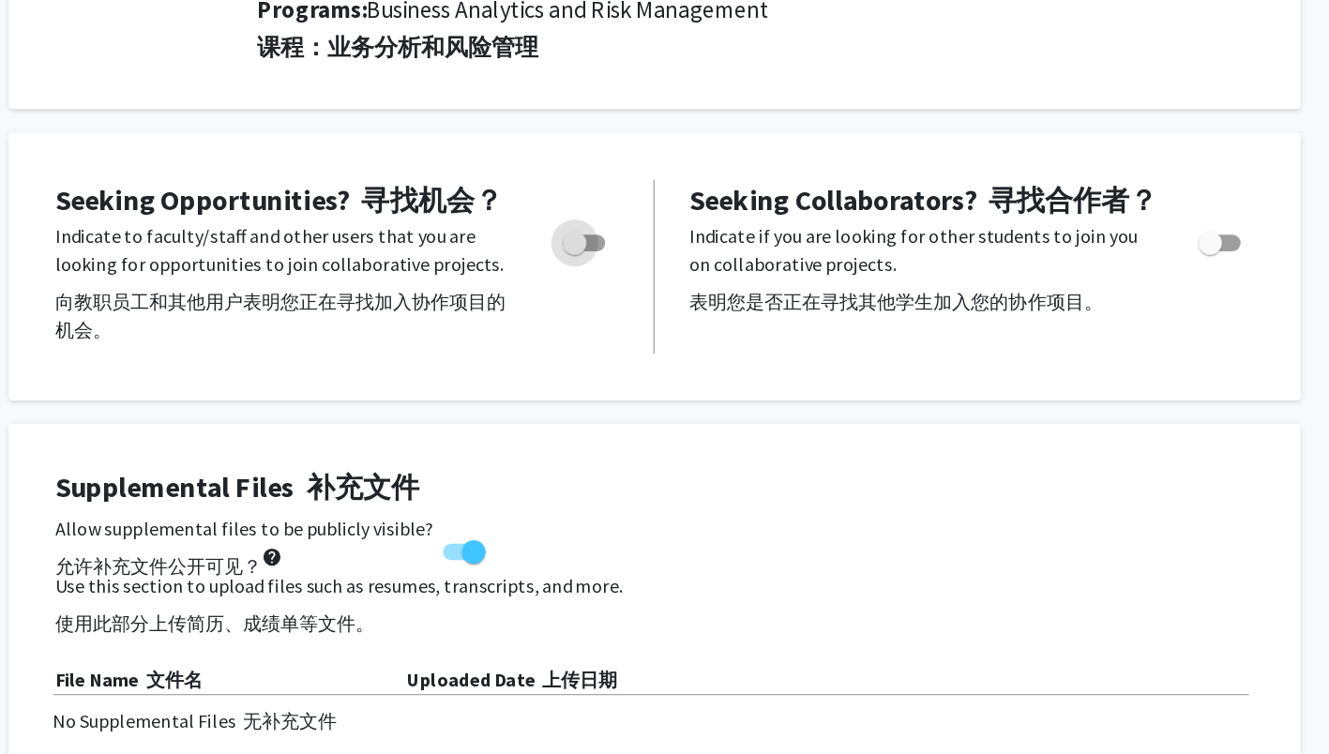
click at [613, 194] on span "Toggle" at bounding box center [609, 194] width 34 height 13
click at [601, 201] on input "Are you actively seeking opportunities?" at bounding box center [600, 201] width 1 height 1
checkbox input "true"
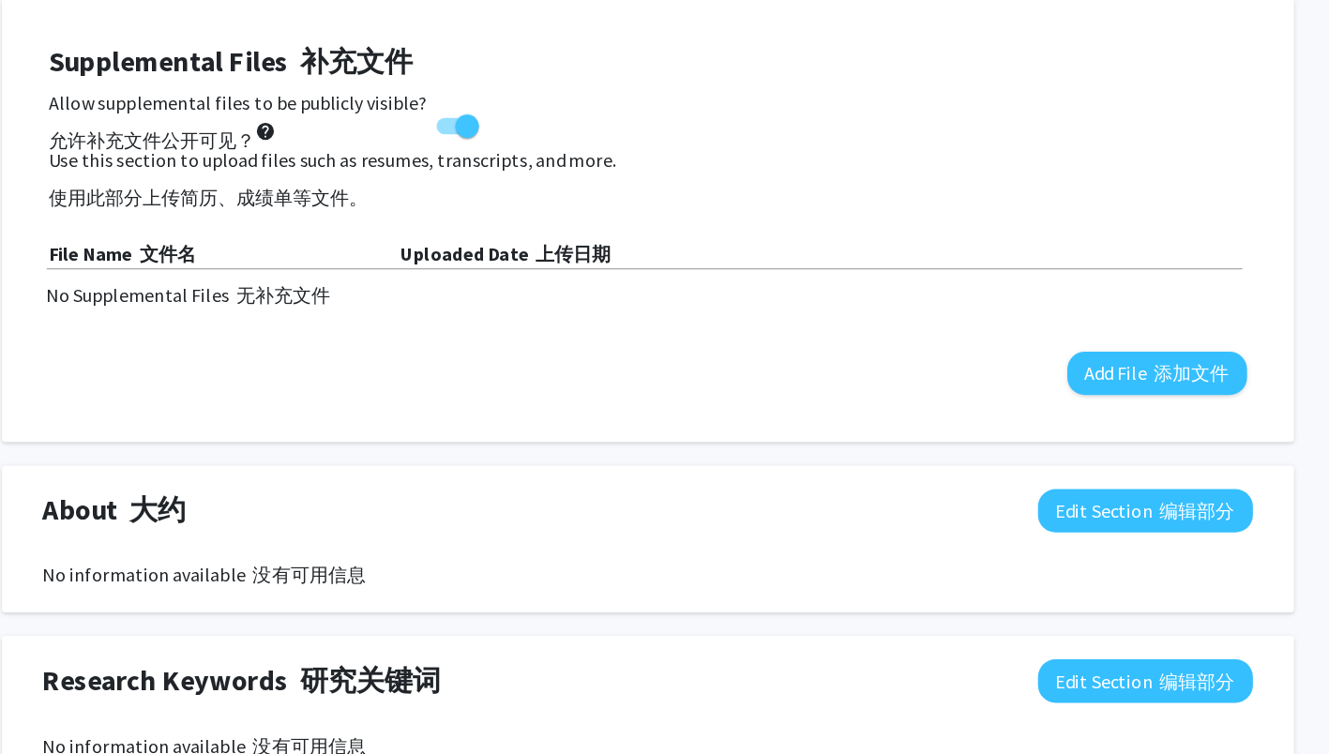
scroll to position [639, 0]
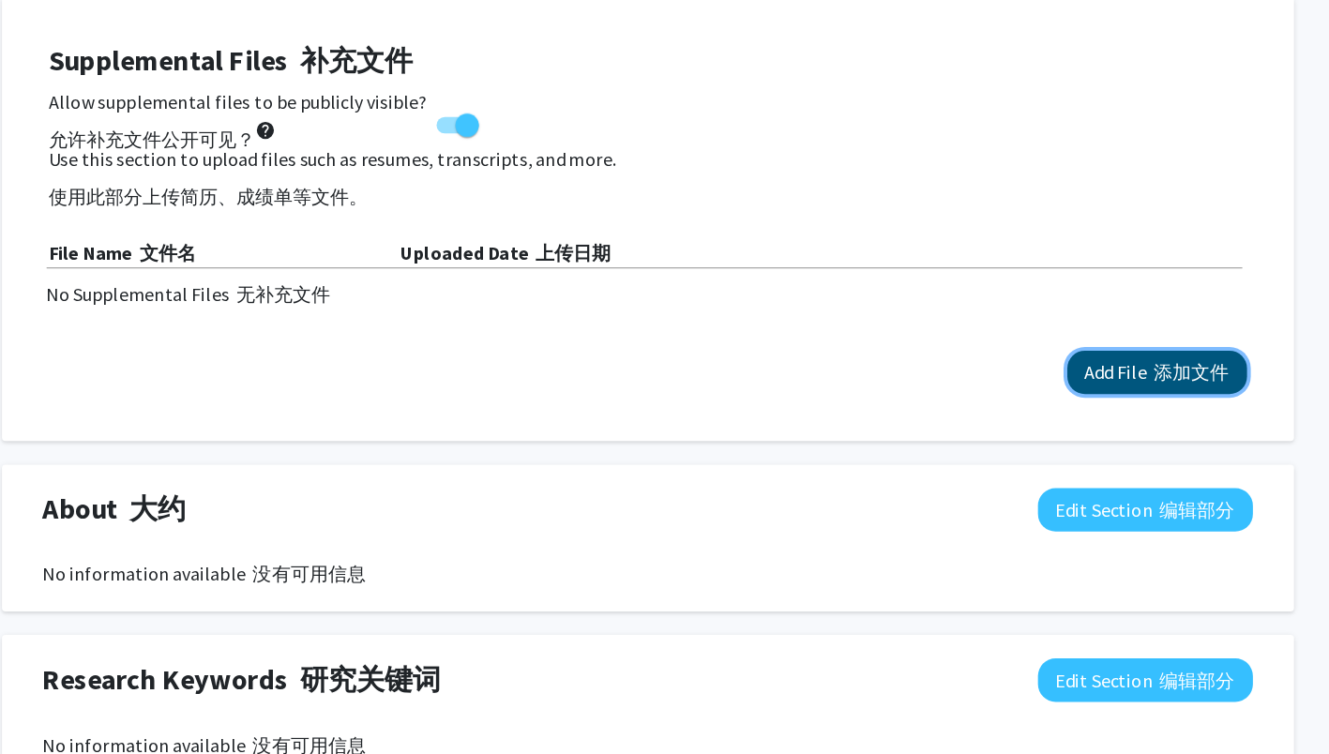
click at [1049, 448] on button "Add File 添加文件" at bounding box center [1071, 448] width 143 height 35
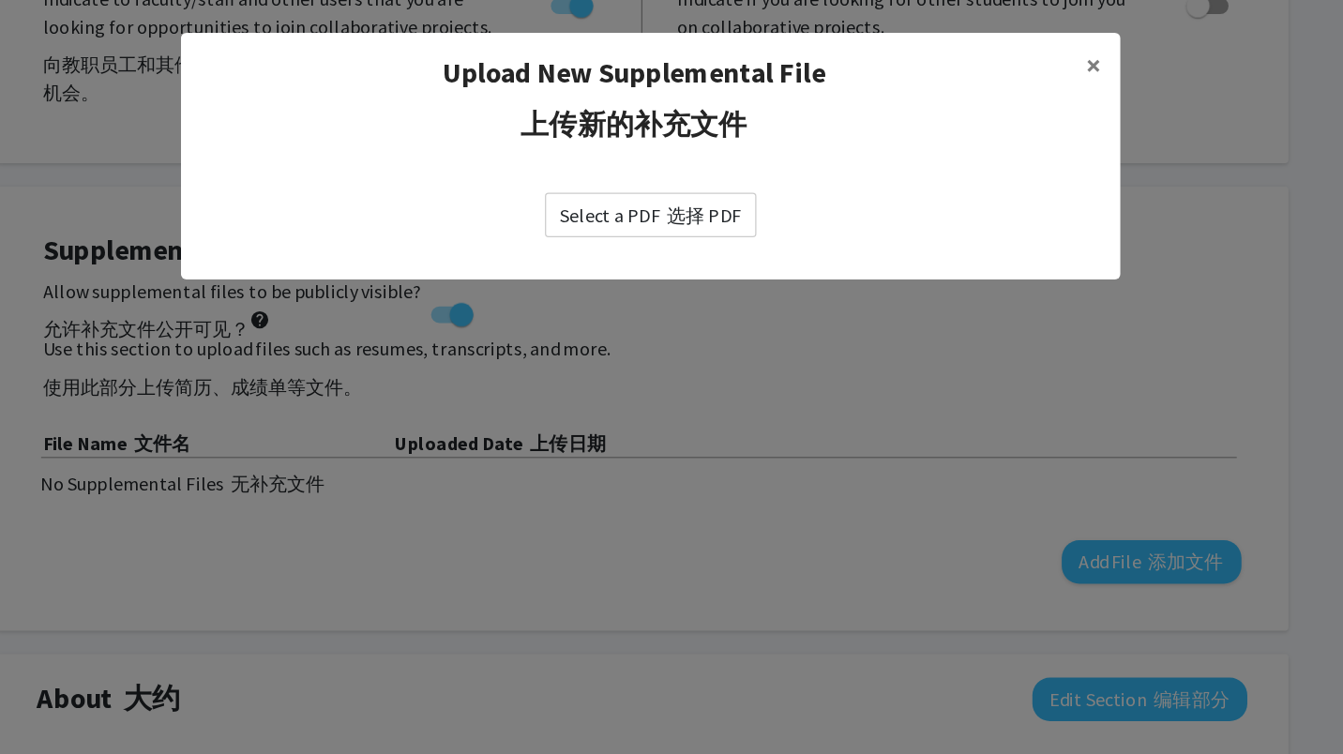
click at [668, 164] on label "Select a PDF 选择 PDF" at bounding box center [671, 172] width 169 height 36
click at [0, 0] on input "Select a PDF 选择 PDF" at bounding box center [0, 0] width 0 height 0
click at [1019, 56] on span "×" at bounding box center [1025, 52] width 12 height 29
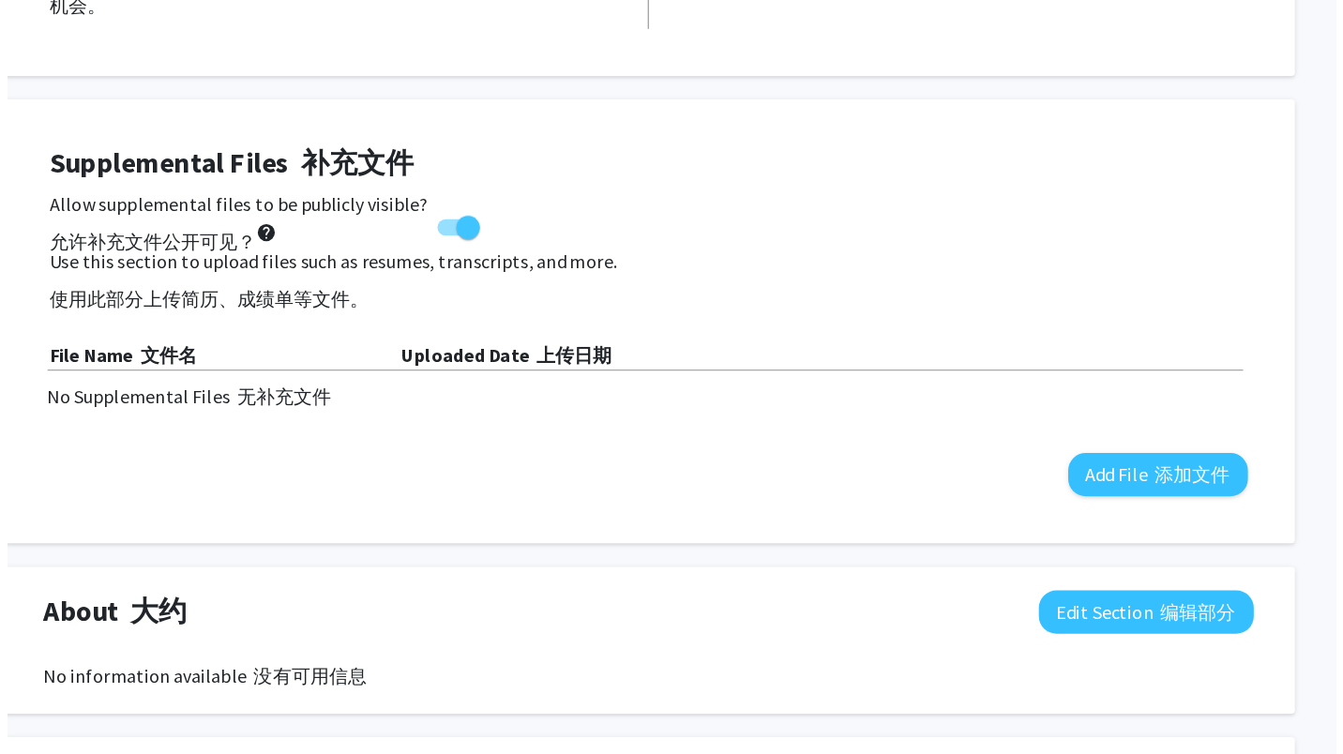
scroll to position [561, 0]
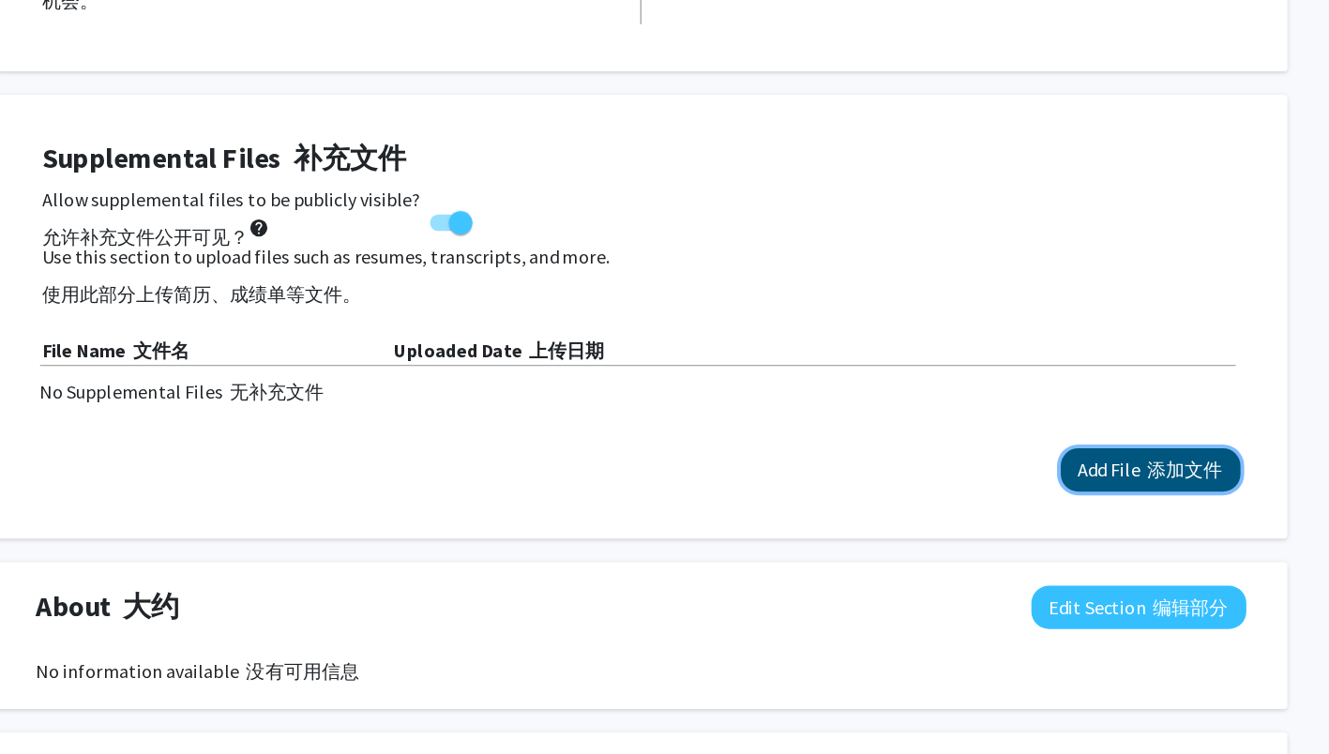
click at [1074, 525] on font "添加文件" at bounding box center [1099, 526] width 60 height 19
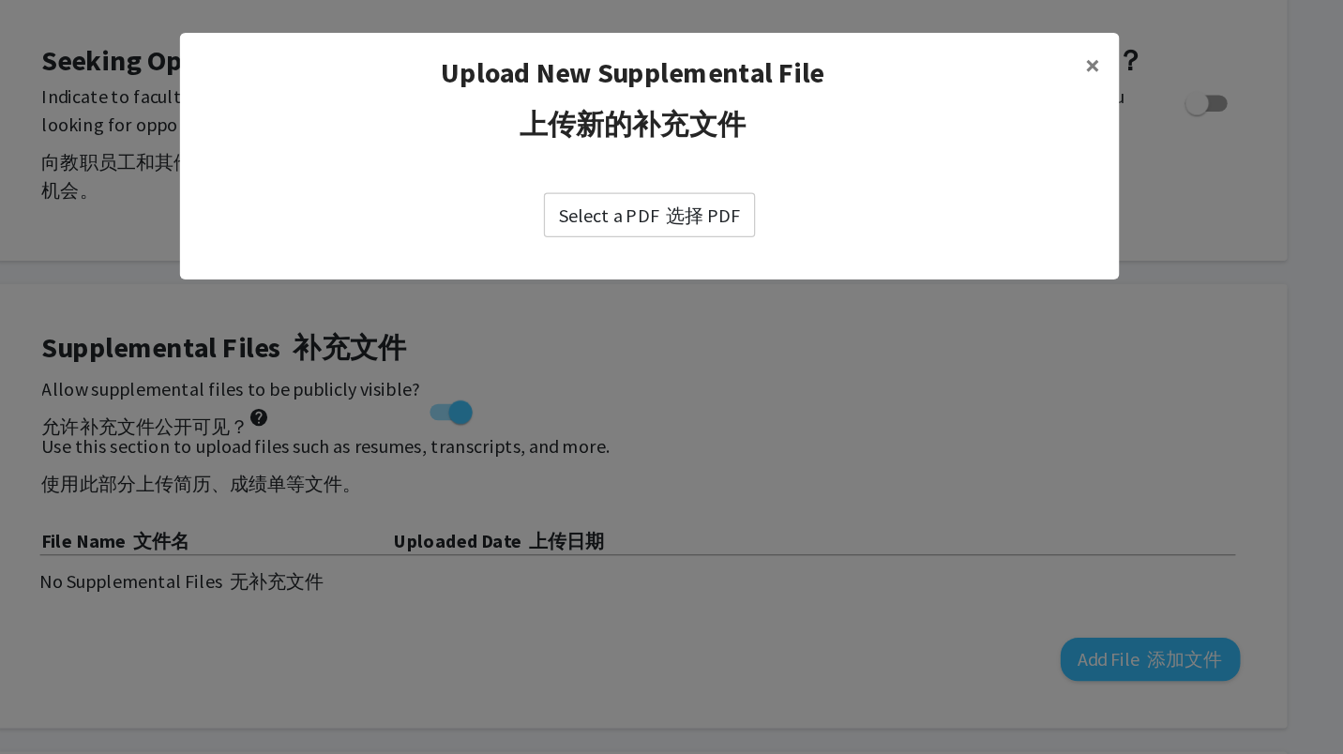
click at [628, 175] on label "Select a PDF 选择 PDF" at bounding box center [671, 172] width 169 height 36
click at [0, 0] on input "Select a PDF 选择 PDF" at bounding box center [0, 0] width 0 height 0
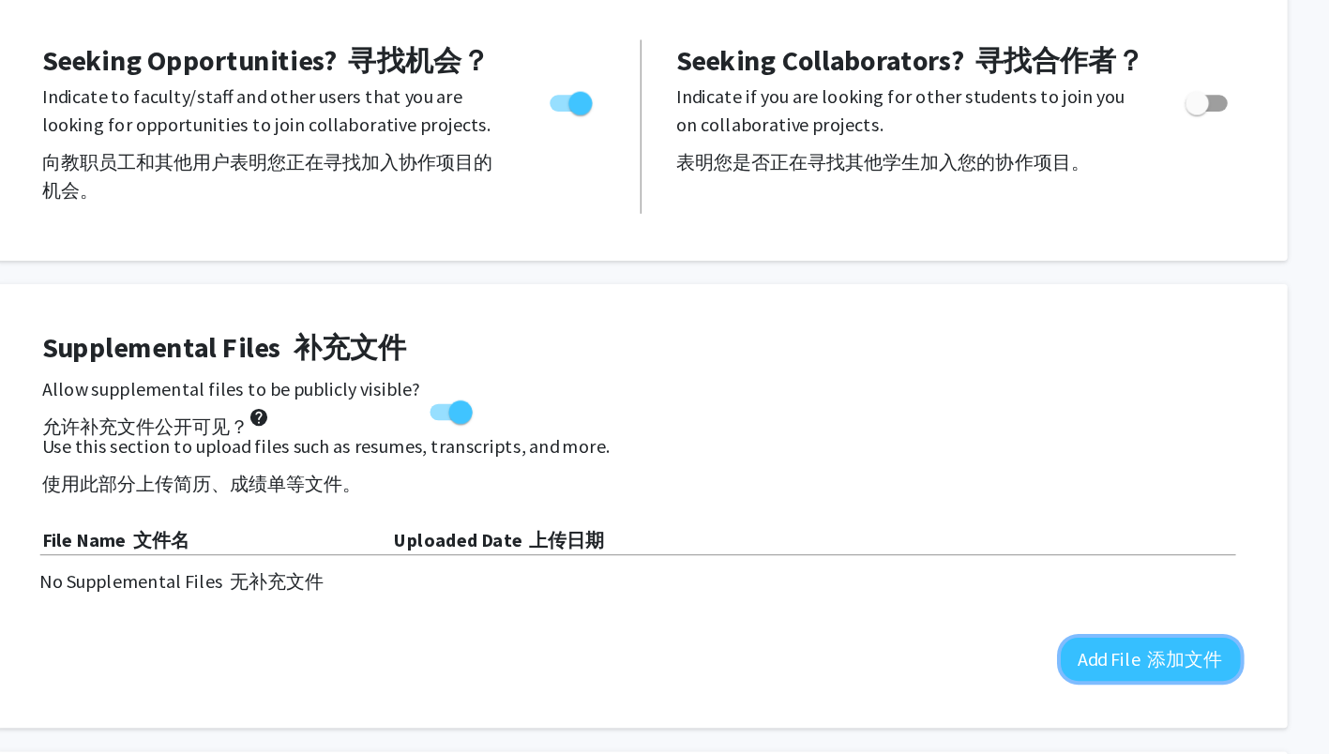
click at [1057, 526] on button "Add File 添加文件" at bounding box center [1071, 526] width 143 height 35
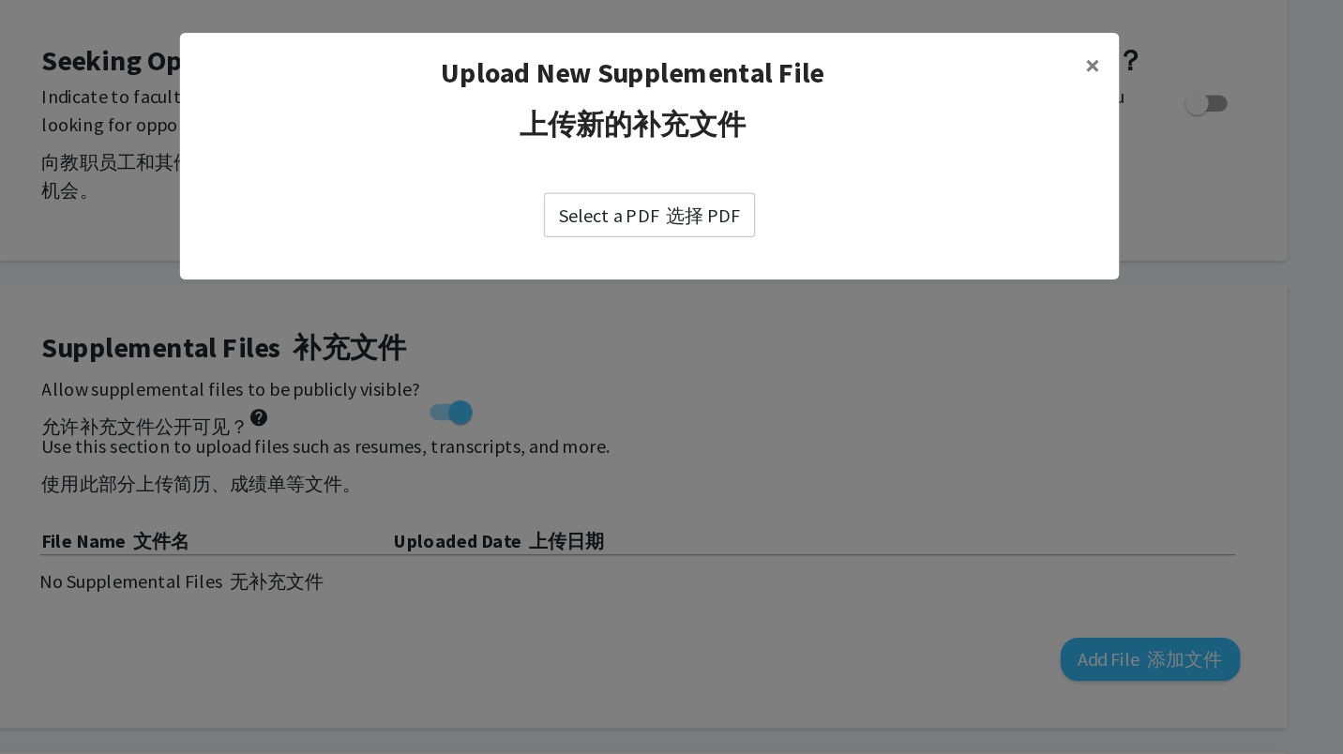
click at [669, 184] on label "Select a PDF 选择 PDF" at bounding box center [671, 172] width 169 height 36
click at [0, 0] on input "Select a PDF 选择 PDF" at bounding box center [0, 0] width 0 height 0
click at [684, 178] on font at bounding box center [682, 171] width 6 height 19
click at [0, 0] on input "Select a PDF 选择 PDF" at bounding box center [0, 0] width 0 height 0
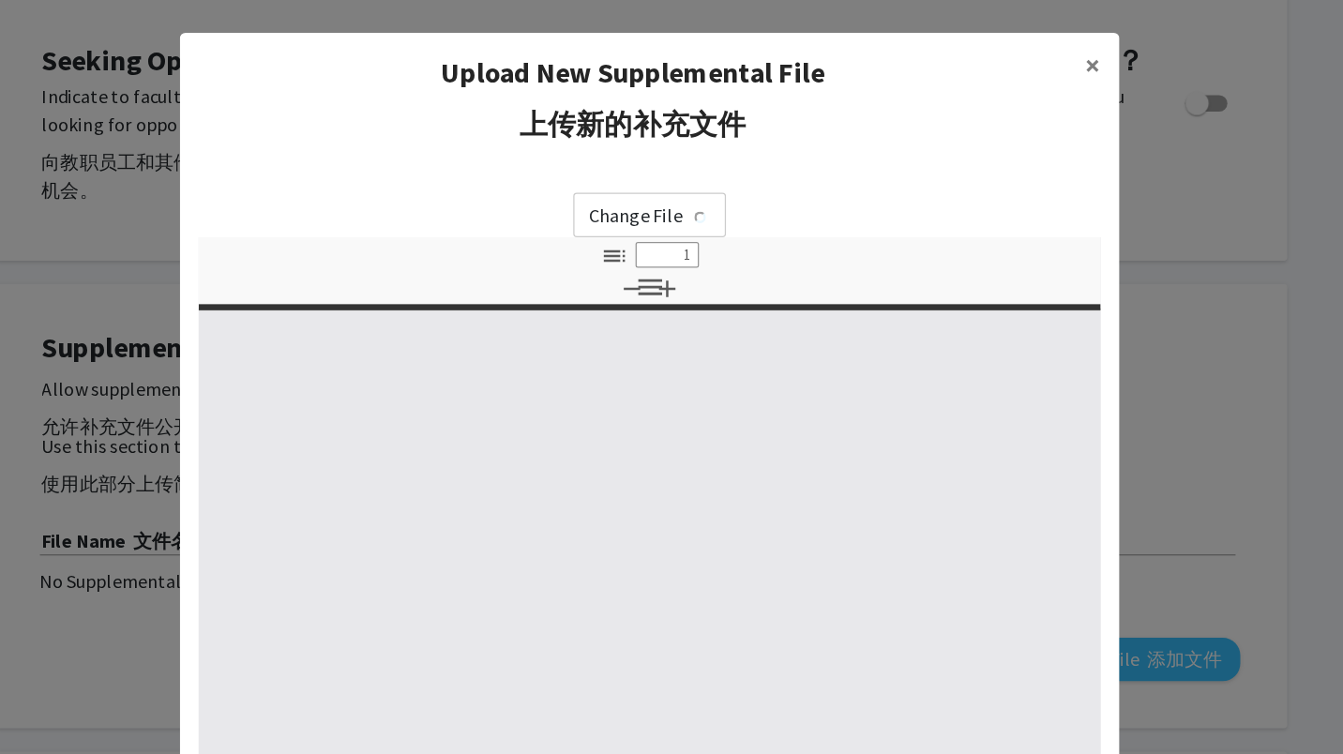
select select "custom"
type input "0"
select select "custom"
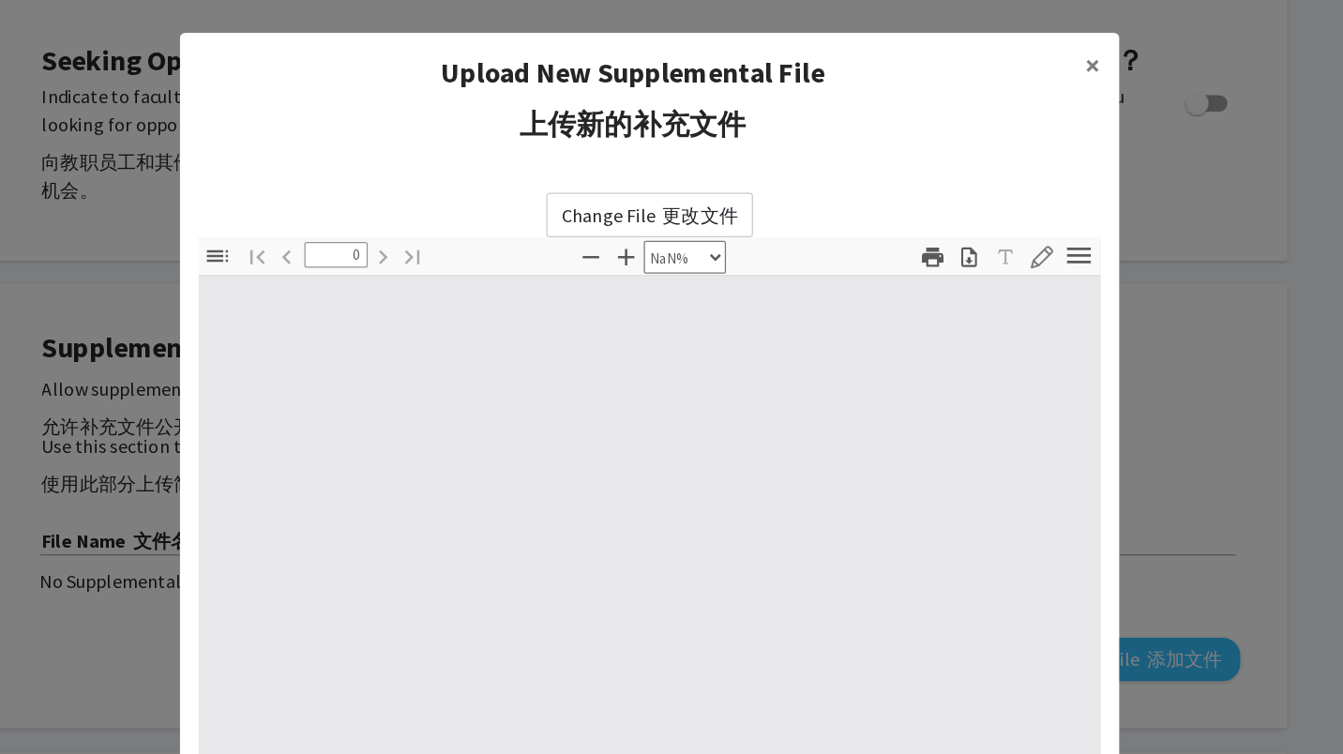
type input "1"
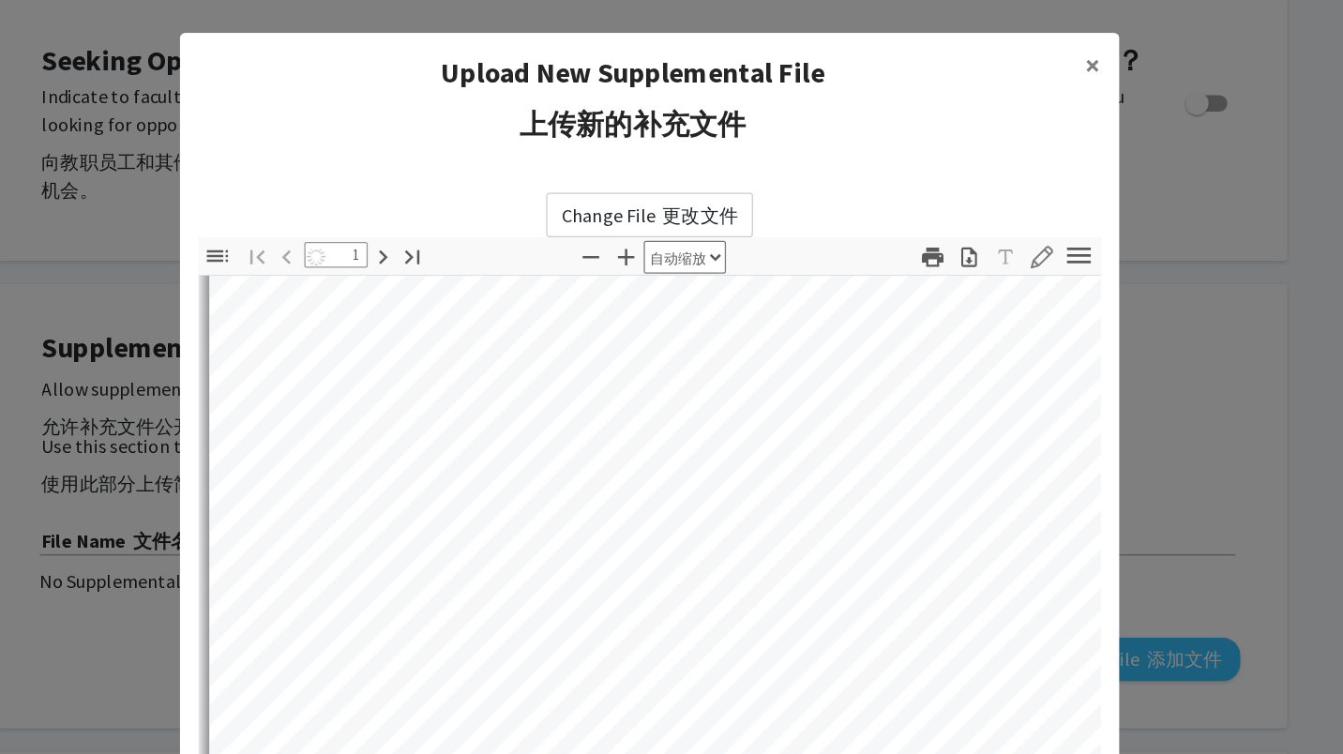
select select "auto"
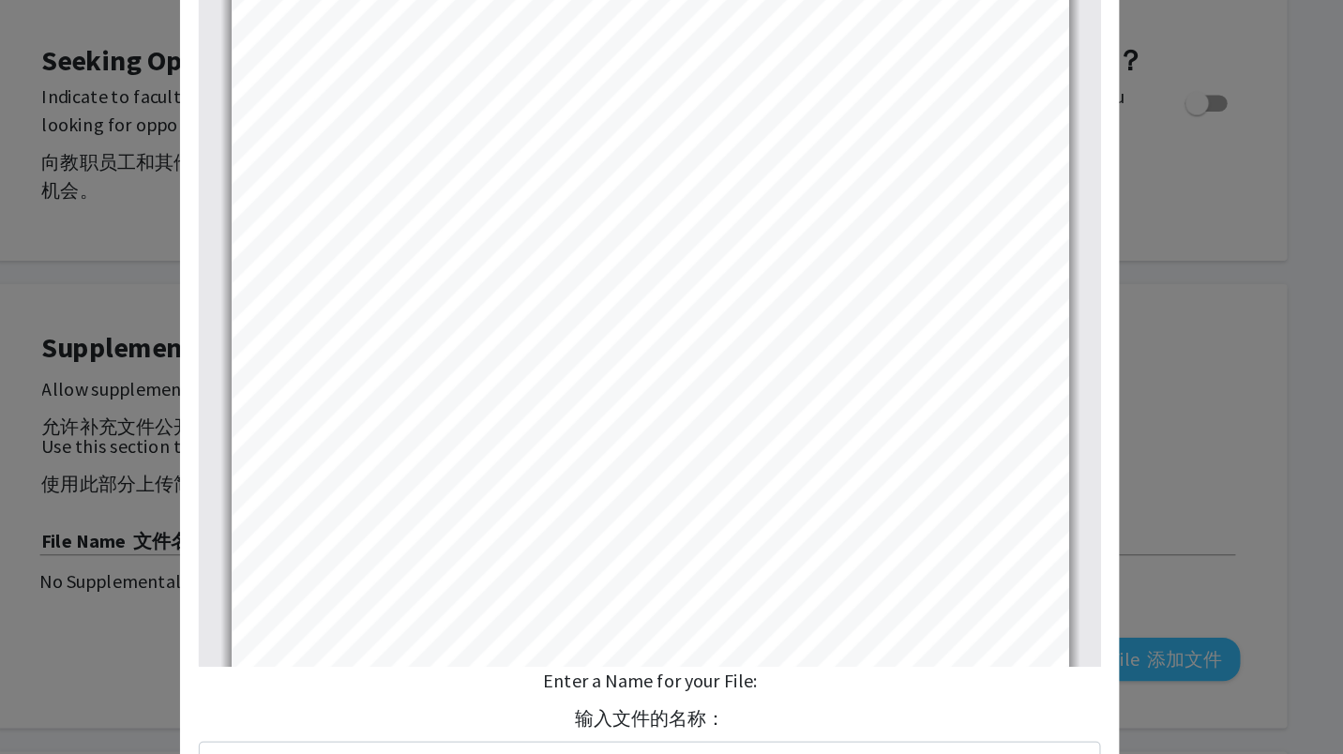
scroll to position [457, 0]
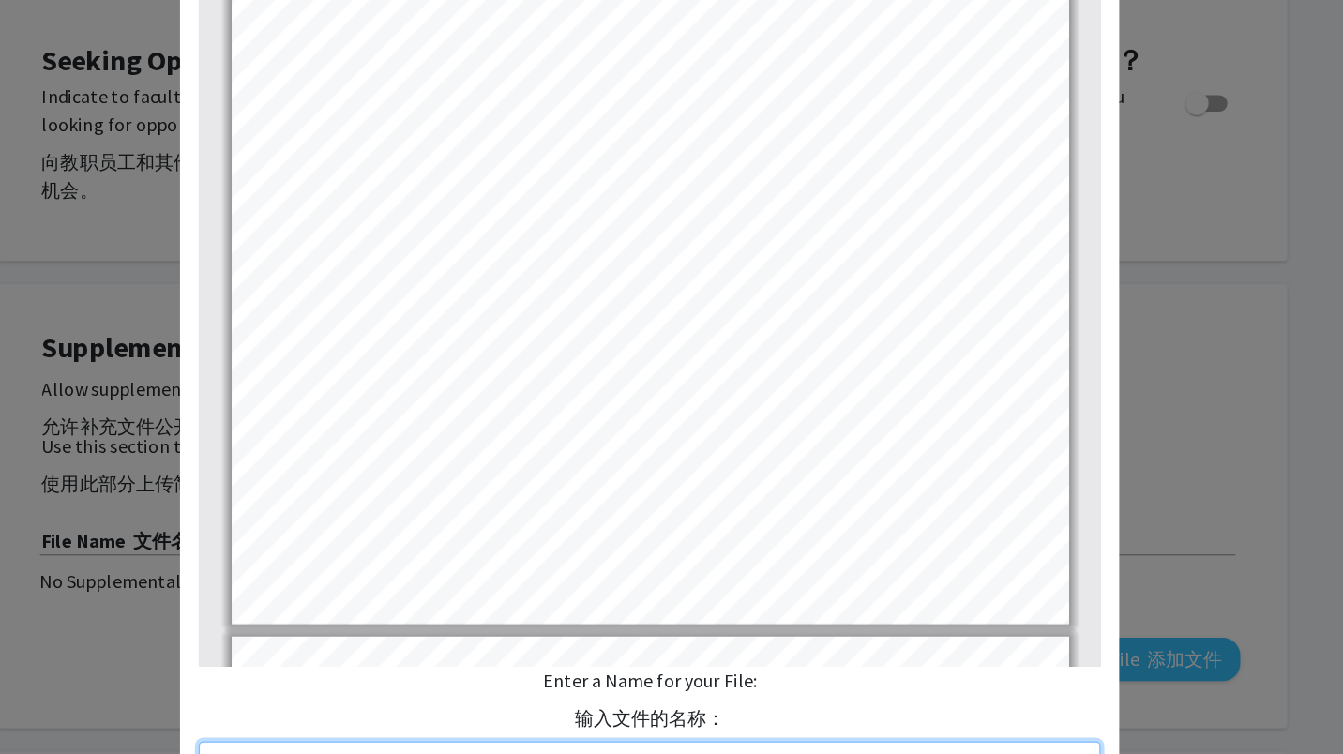
click at [756, 600] on input "text" at bounding box center [671, 610] width 720 height 36
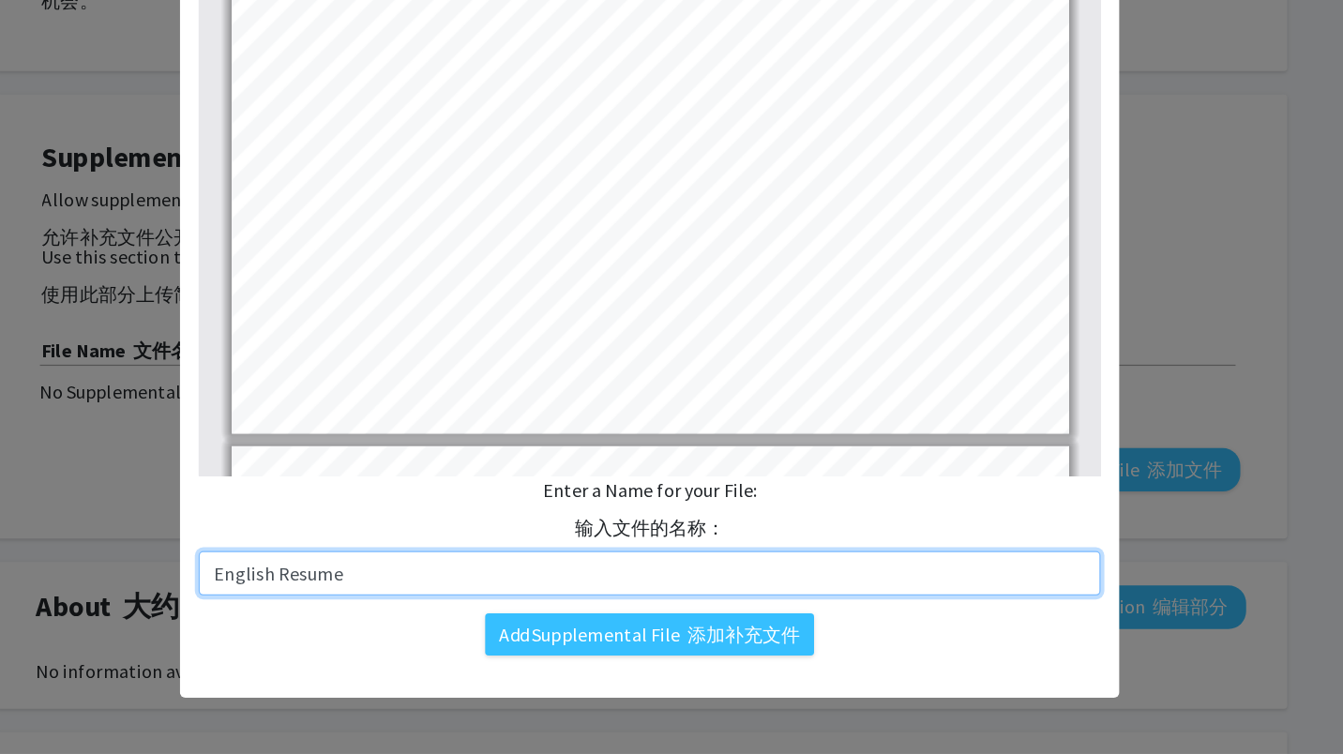
type input "English Resume"
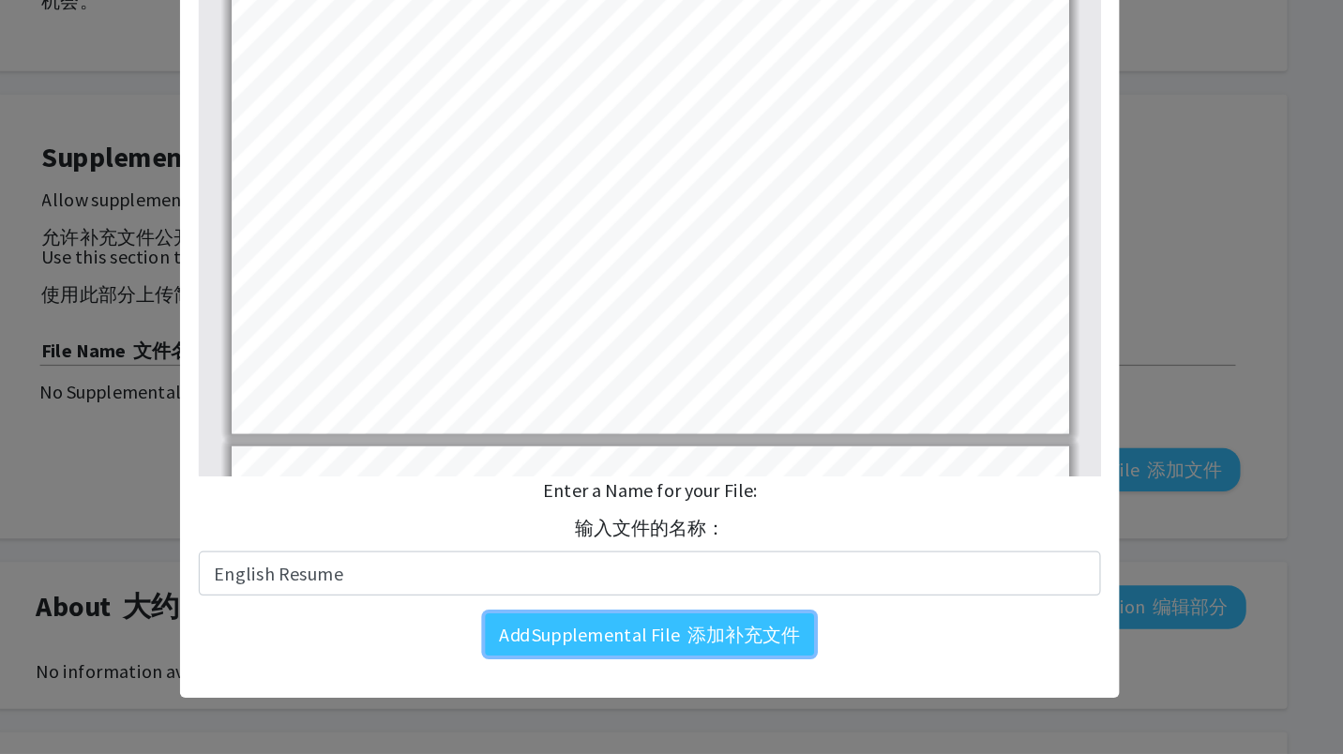
click at [713, 663] on font "添加补充文件" at bounding box center [747, 658] width 90 height 19
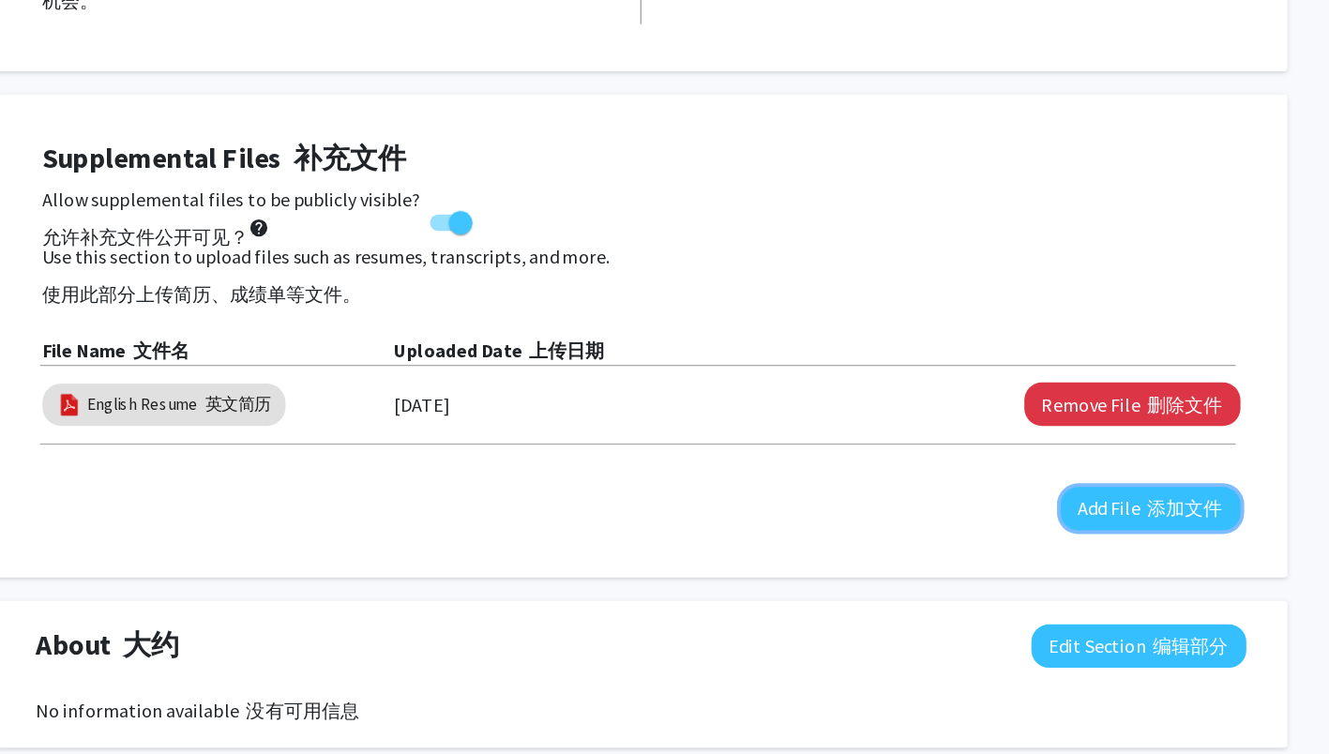
click at [1083, 564] on font "添加文件" at bounding box center [1099, 557] width 60 height 19
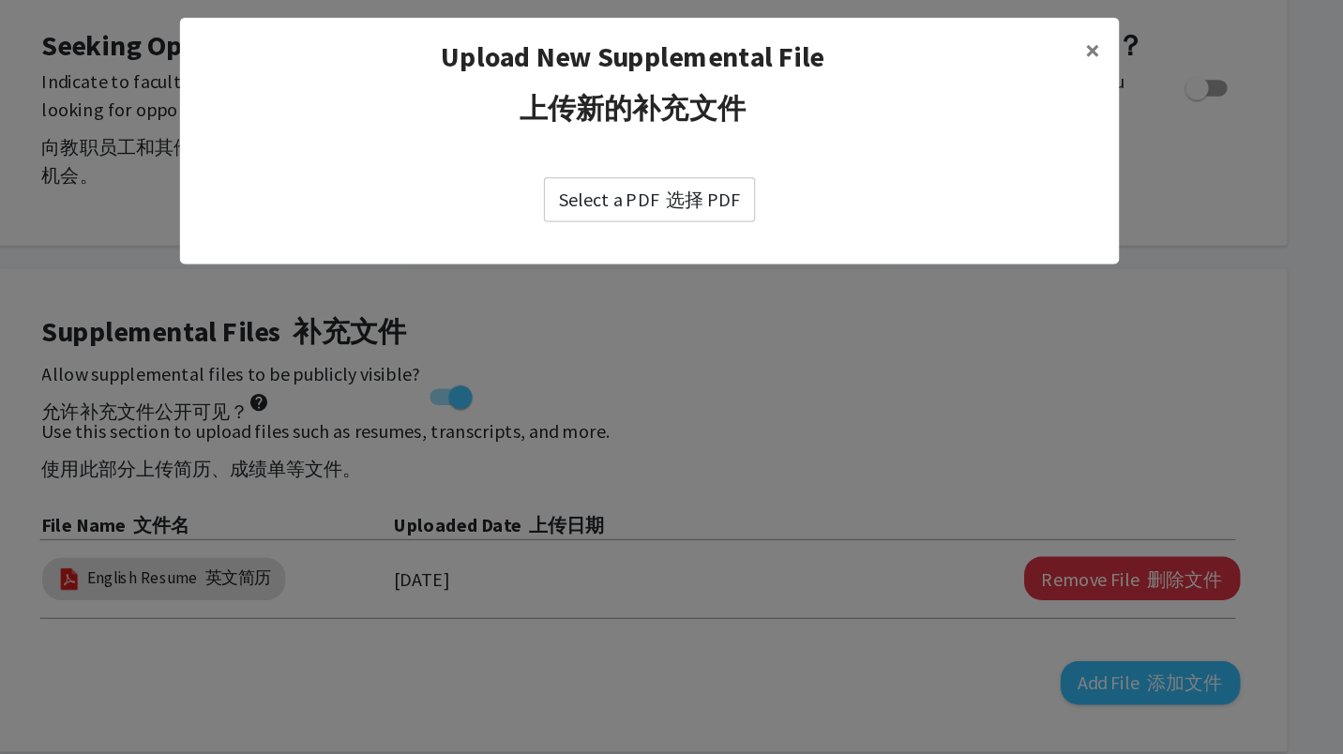
click at [680, 163] on font at bounding box center [682, 171] width 6 height 19
click at [0, 0] on input "Select a PDF 选择 PDF" at bounding box center [0, 0] width 0 height 0
select select "custom"
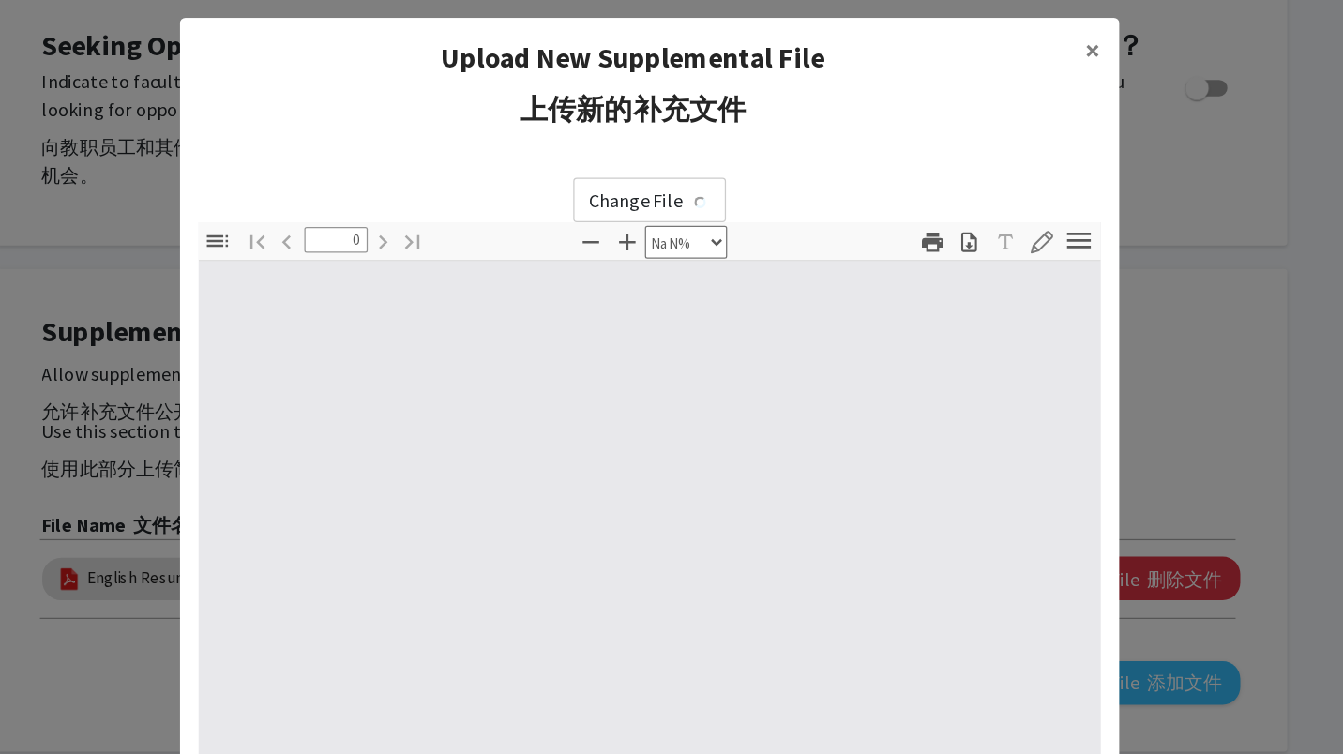
type input "1"
select select "auto"
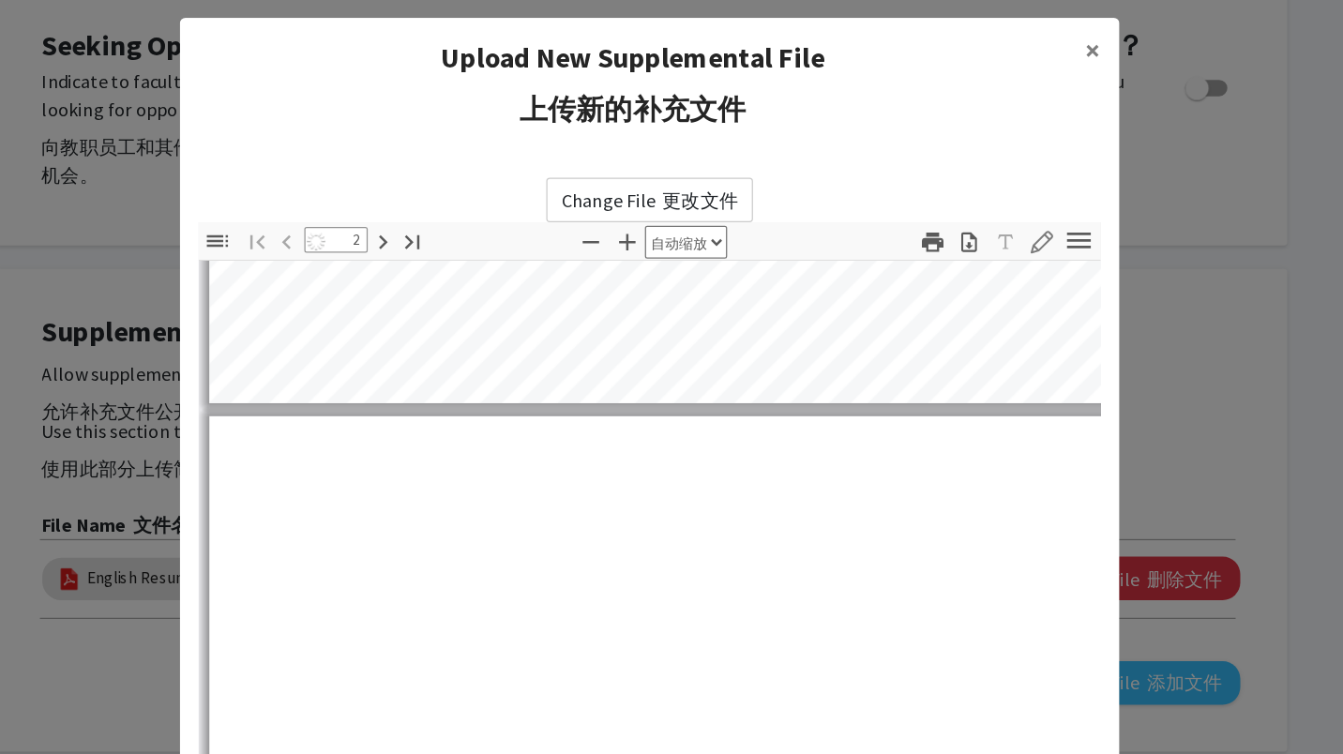
type input "2"
select select "auto"
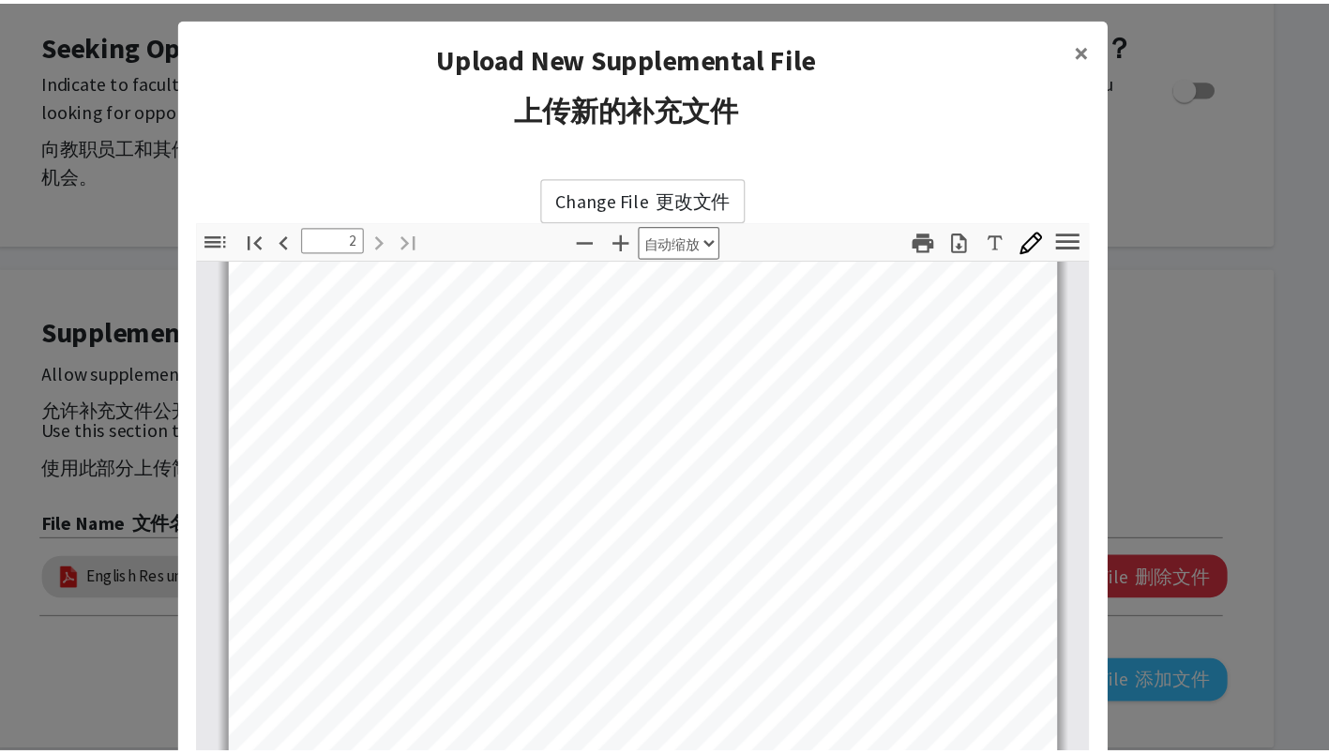
scroll to position [183, 0]
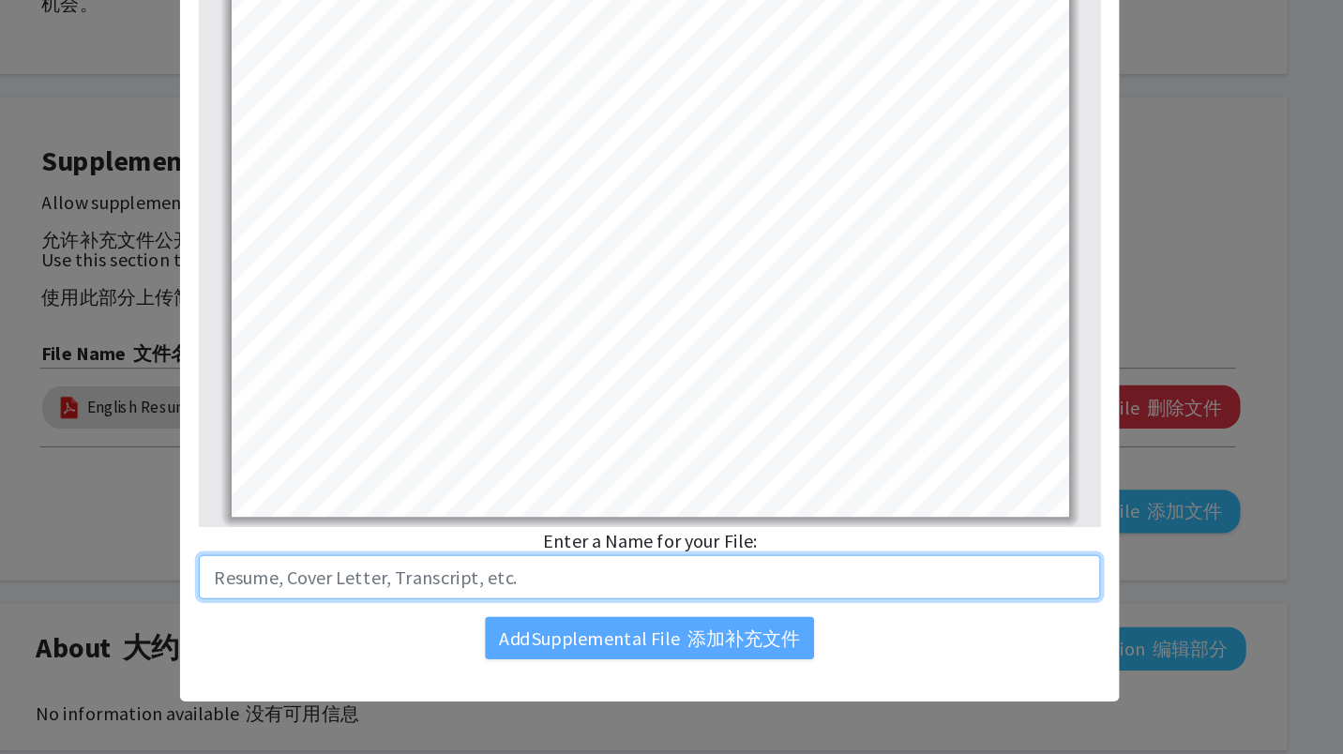
click at [656, 609] on input "text" at bounding box center [671, 610] width 720 height 36
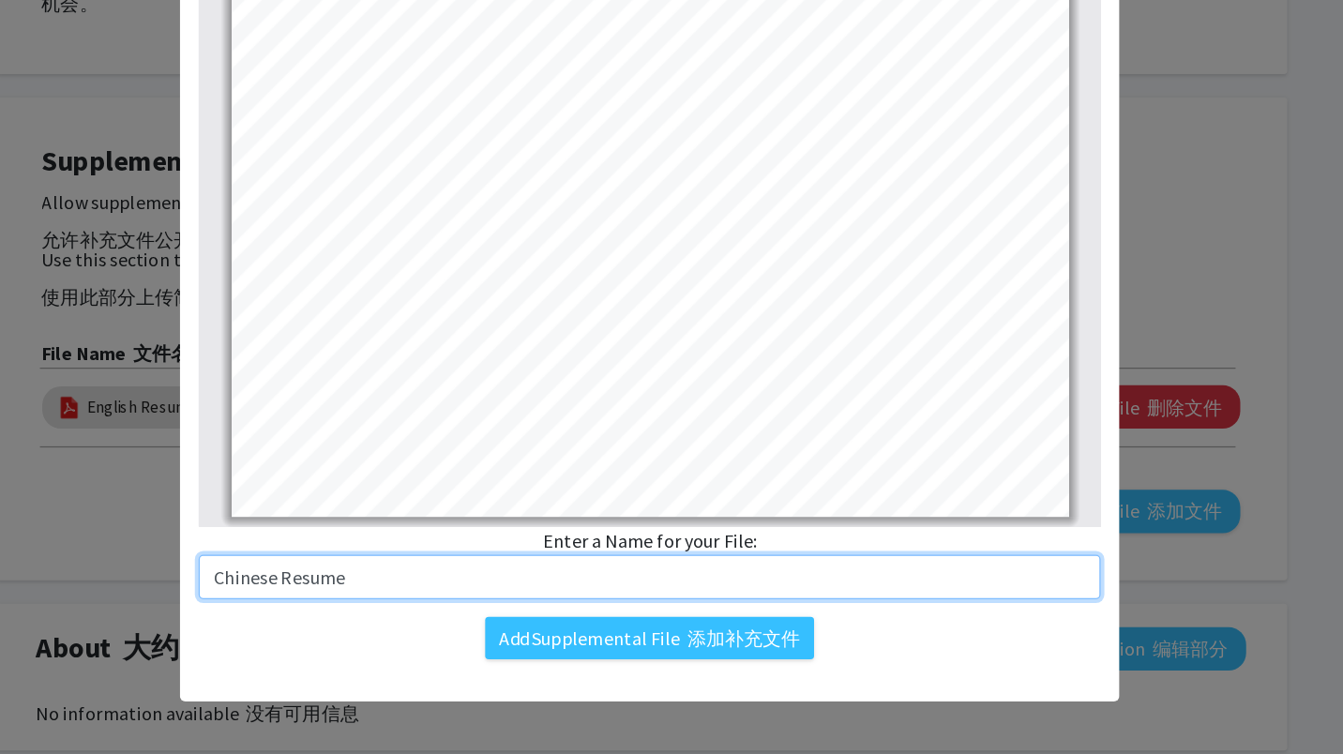
type input "Chinese Resume"
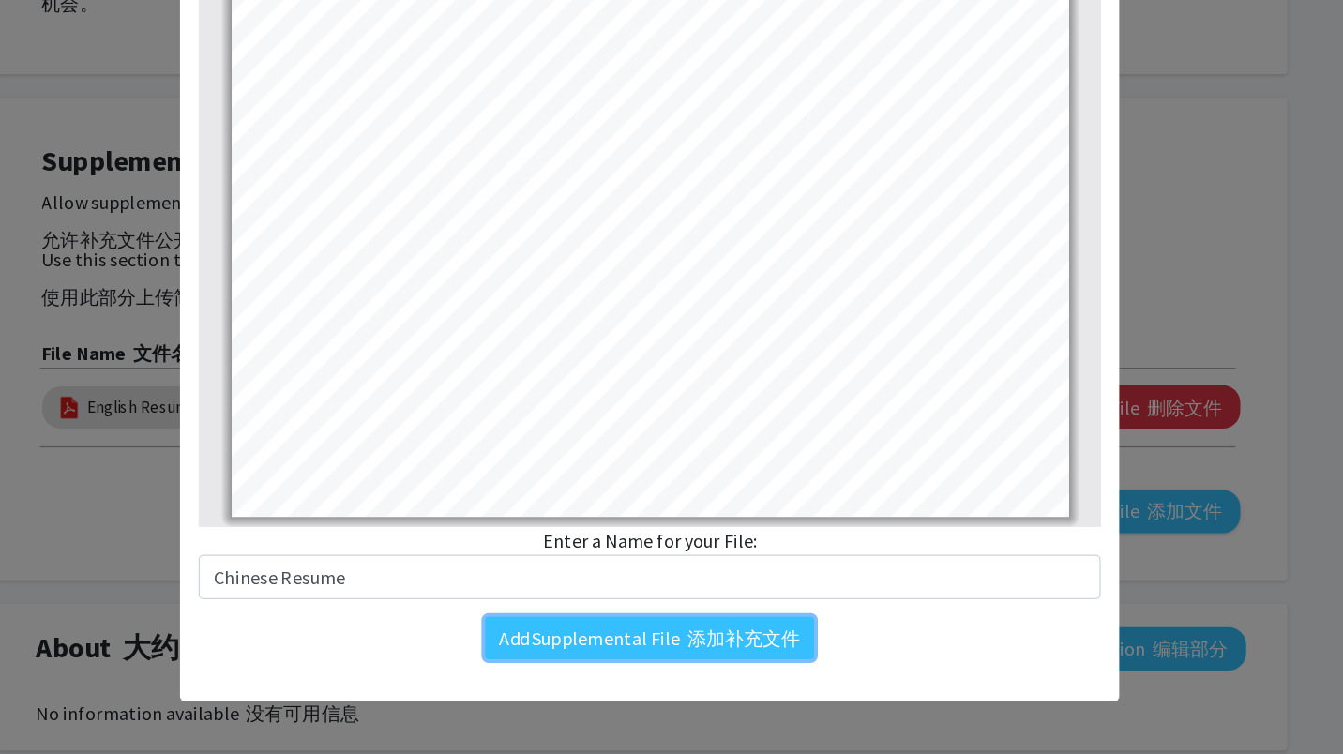
click at [724, 657] on font "添加补充文件" at bounding box center [747, 658] width 90 height 19
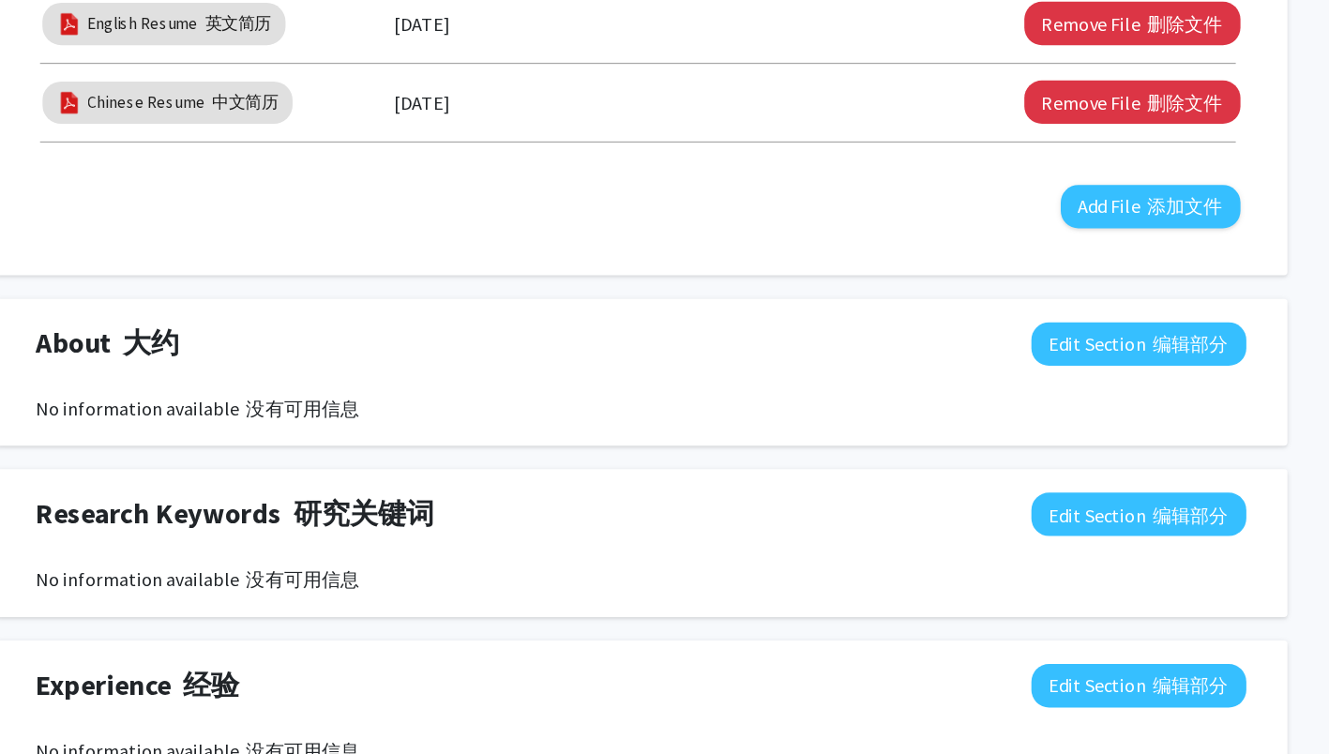
scroll to position [990, 0]
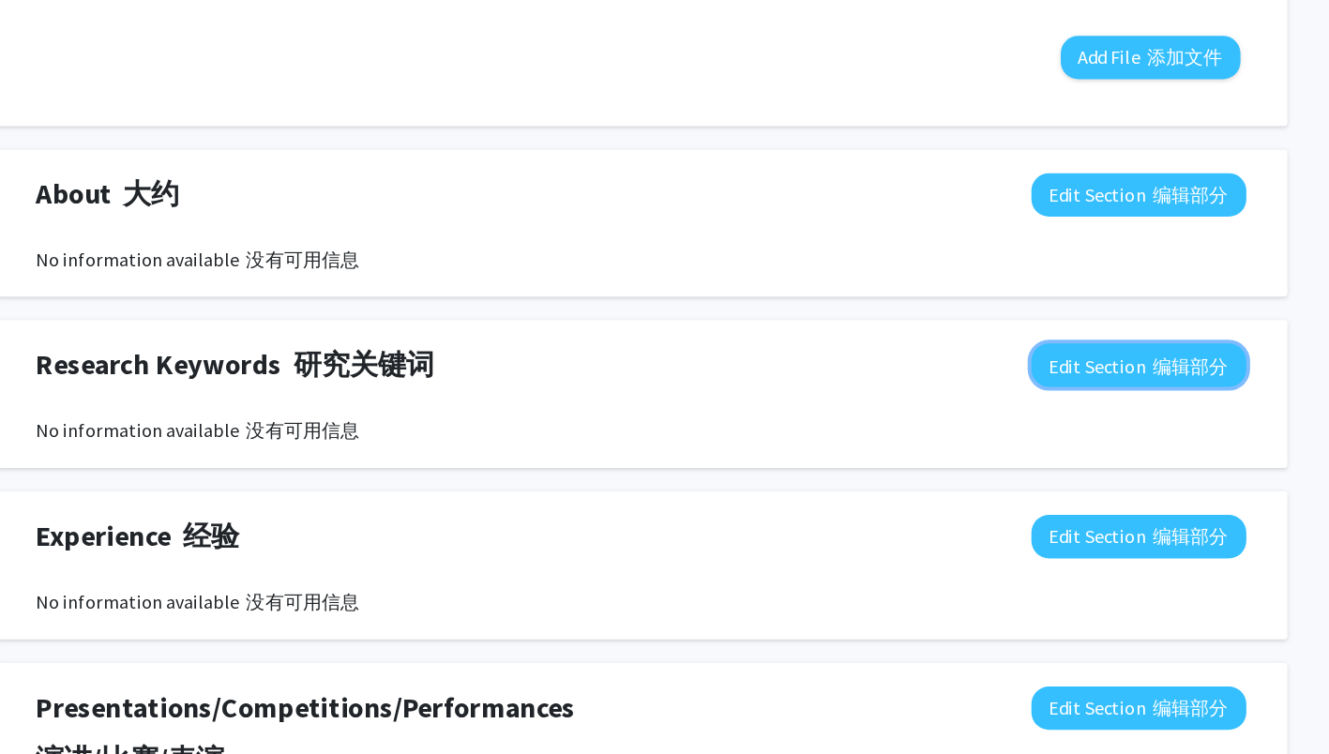
click at [1095, 443] on font "编辑部分" at bounding box center [1104, 437] width 60 height 19
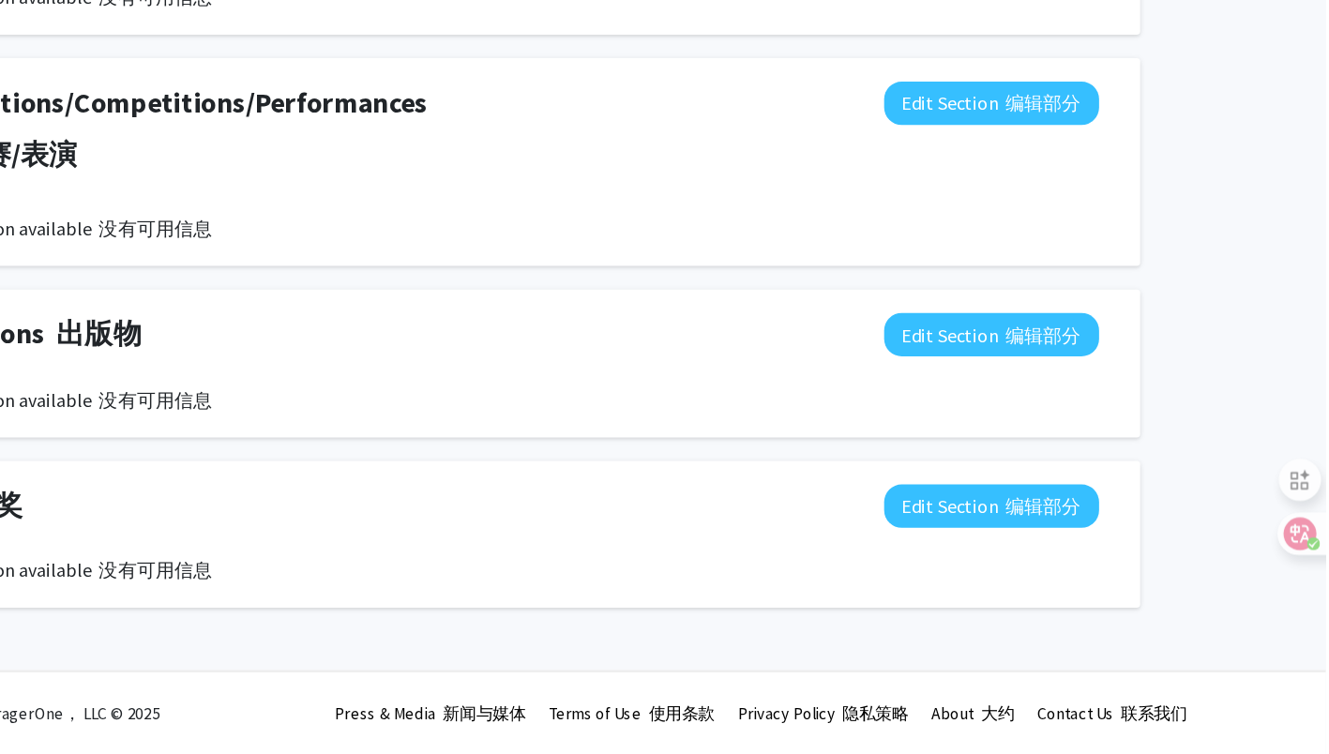
scroll to position [1876, 0]
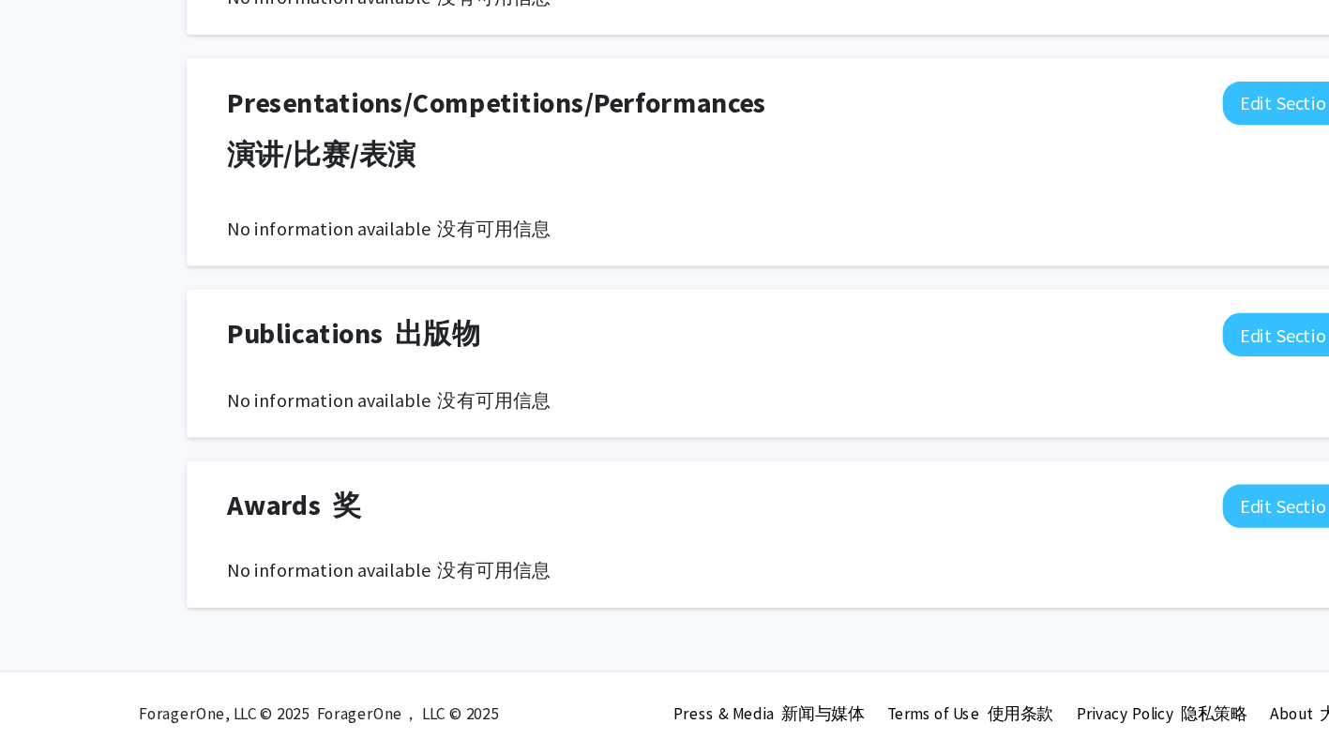
click at [951, 551] on div "Awards 奖 Edit Section 编辑部分" at bounding box center [665, 559] width 994 height 43
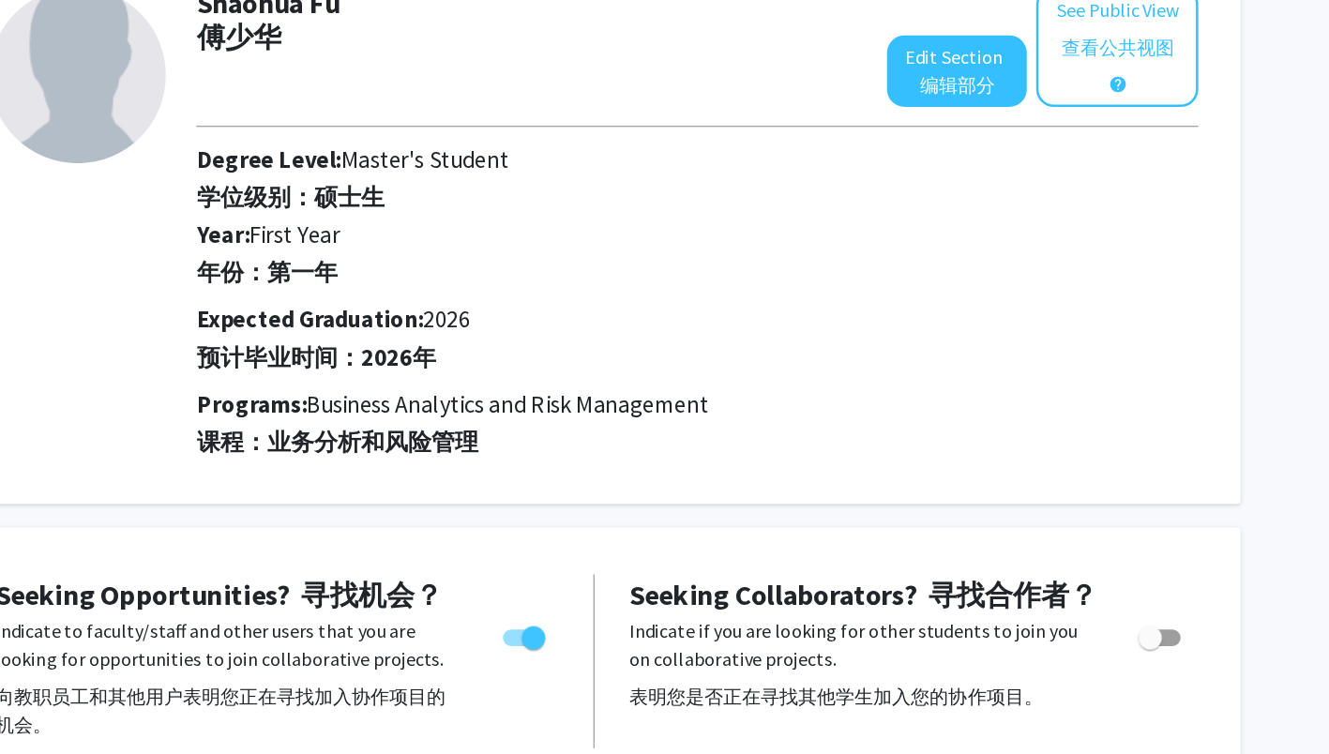
scroll to position [0, 0]
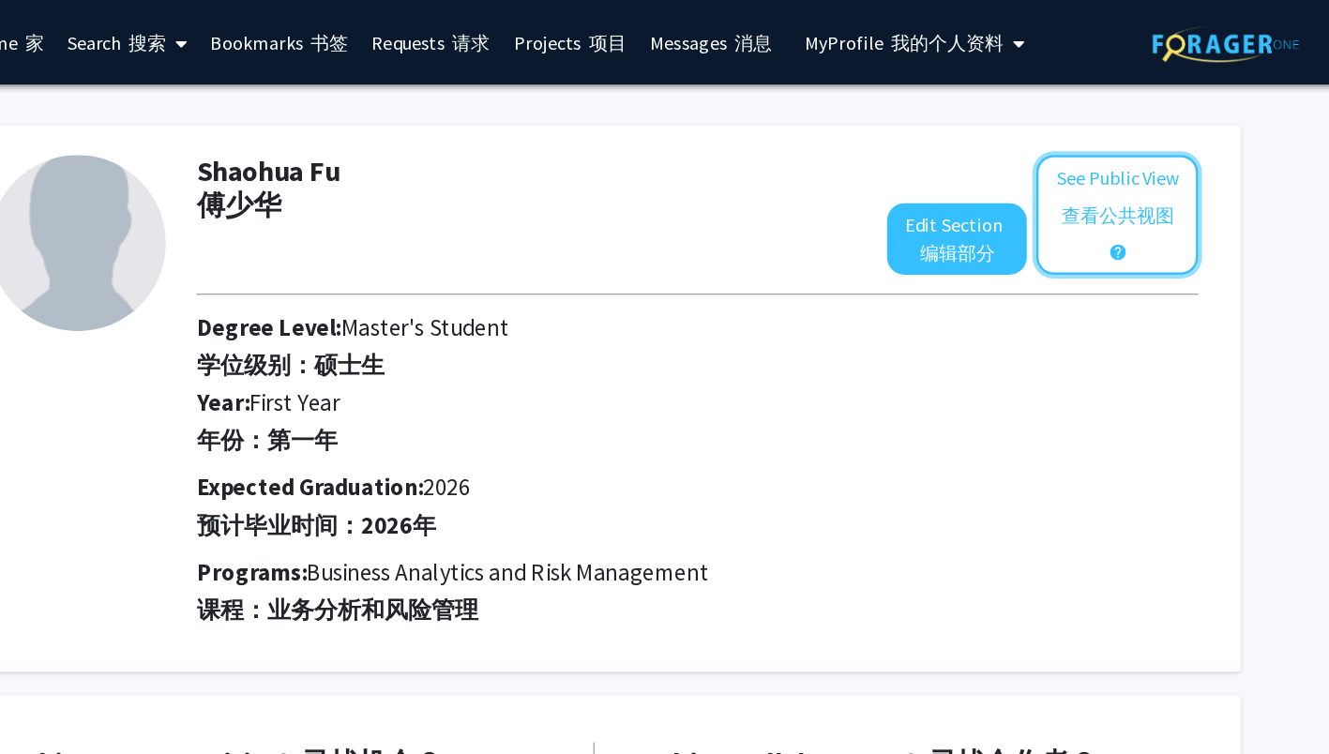
click at [1058, 178] on font "查看公共视图" at bounding box center [1082, 171] width 90 height 19
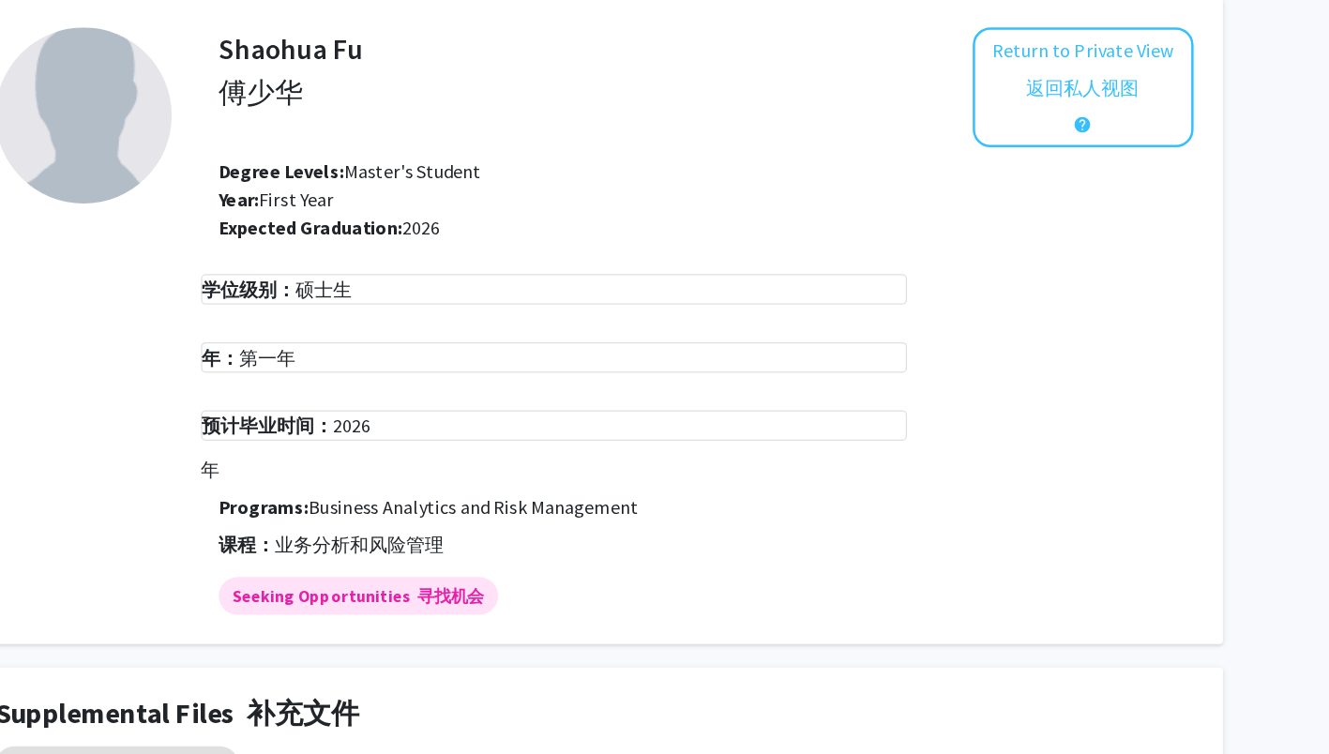
scroll to position [48, 0]
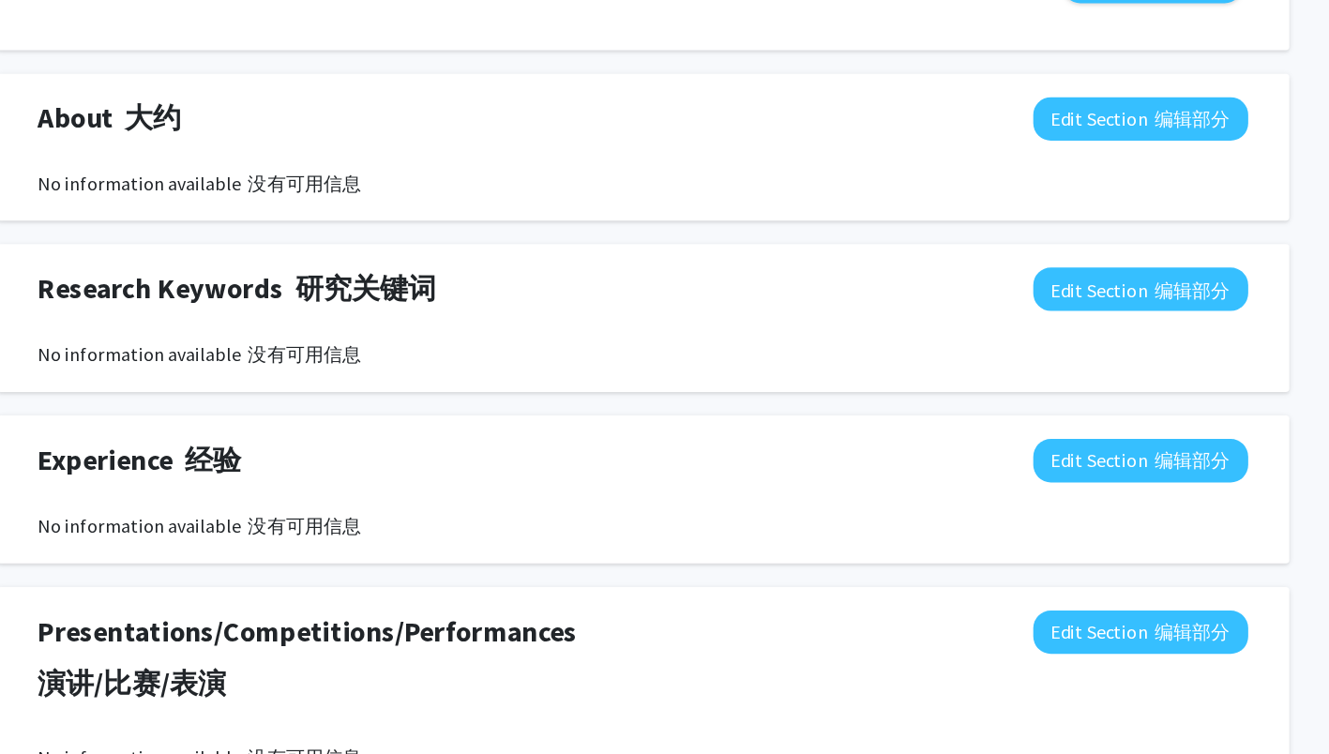
scroll to position [1065, 0]
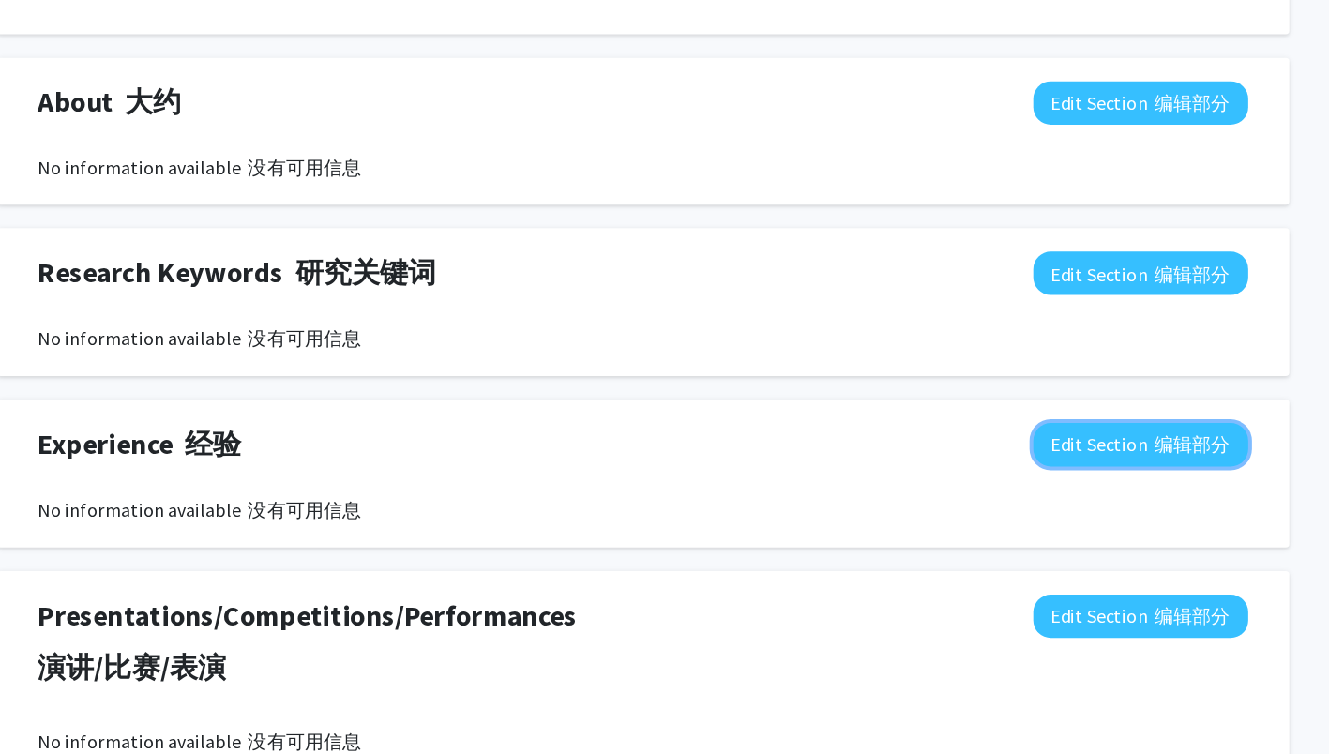
click at [1114, 506] on font "编辑部分" at bounding box center [1104, 498] width 60 height 19
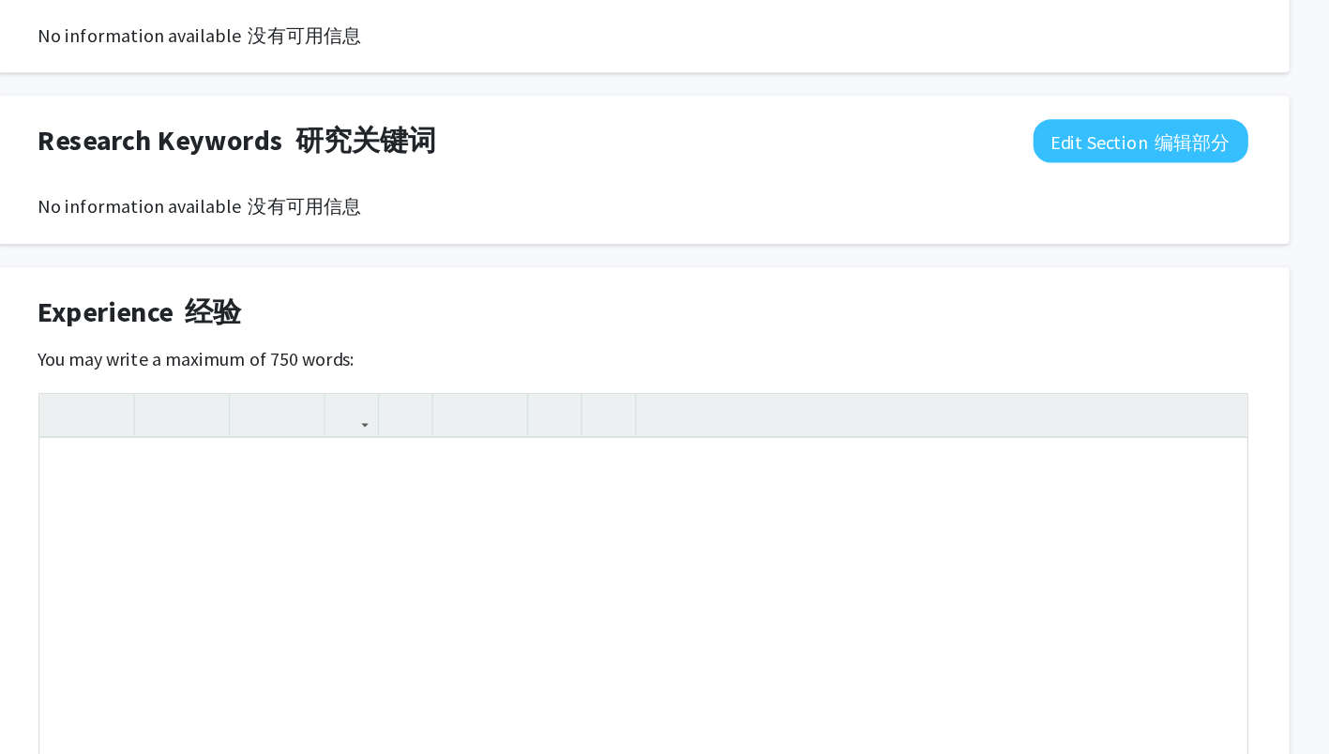
scroll to position [1215, 0]
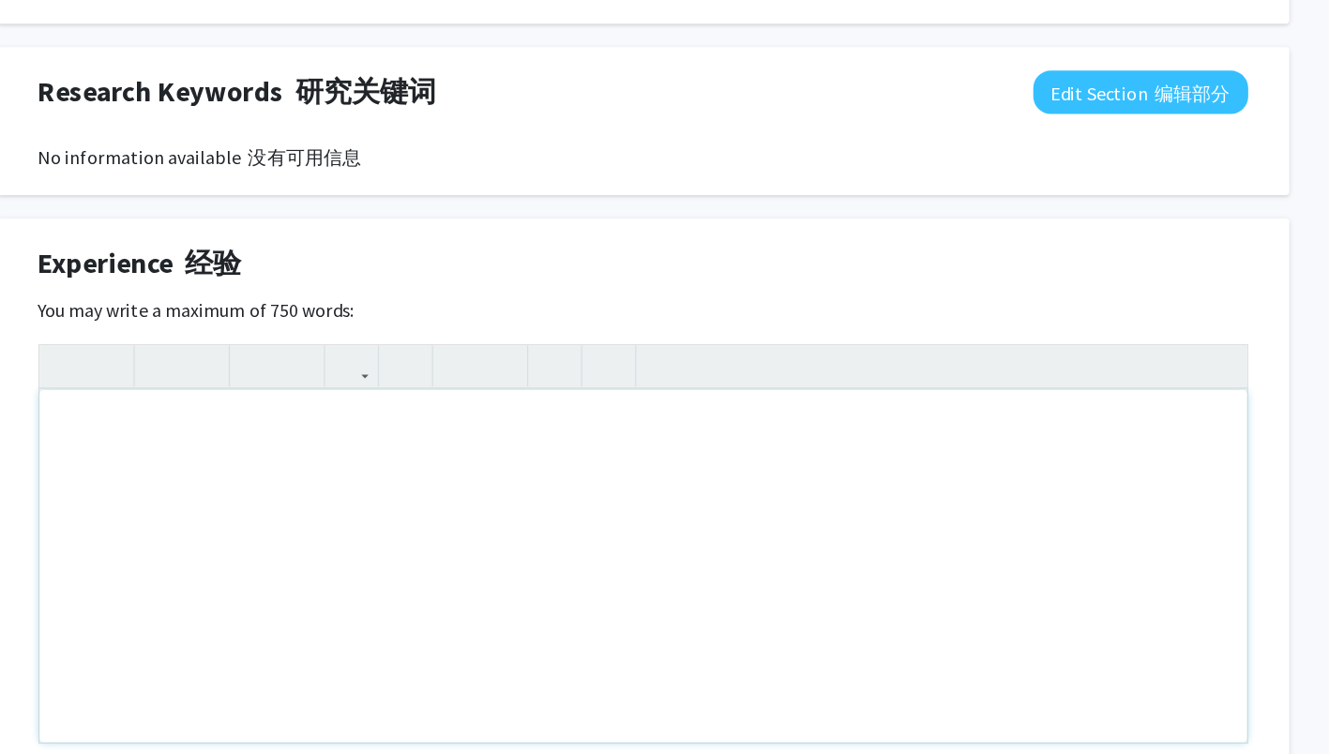
click at [271, 515] on div "Note to users with screen readers: Please deactivate our accessibility plugin f…" at bounding box center [665, 589] width 964 height 281
type textarea "I have"
type textarea "resaearching in the fulment"
click at [234, 477] on div "have 7 internships as" at bounding box center [665, 589] width 964 height 281
click at [329, 481] on div "Had 7 internships as" at bounding box center [665, 589] width 964 height 281
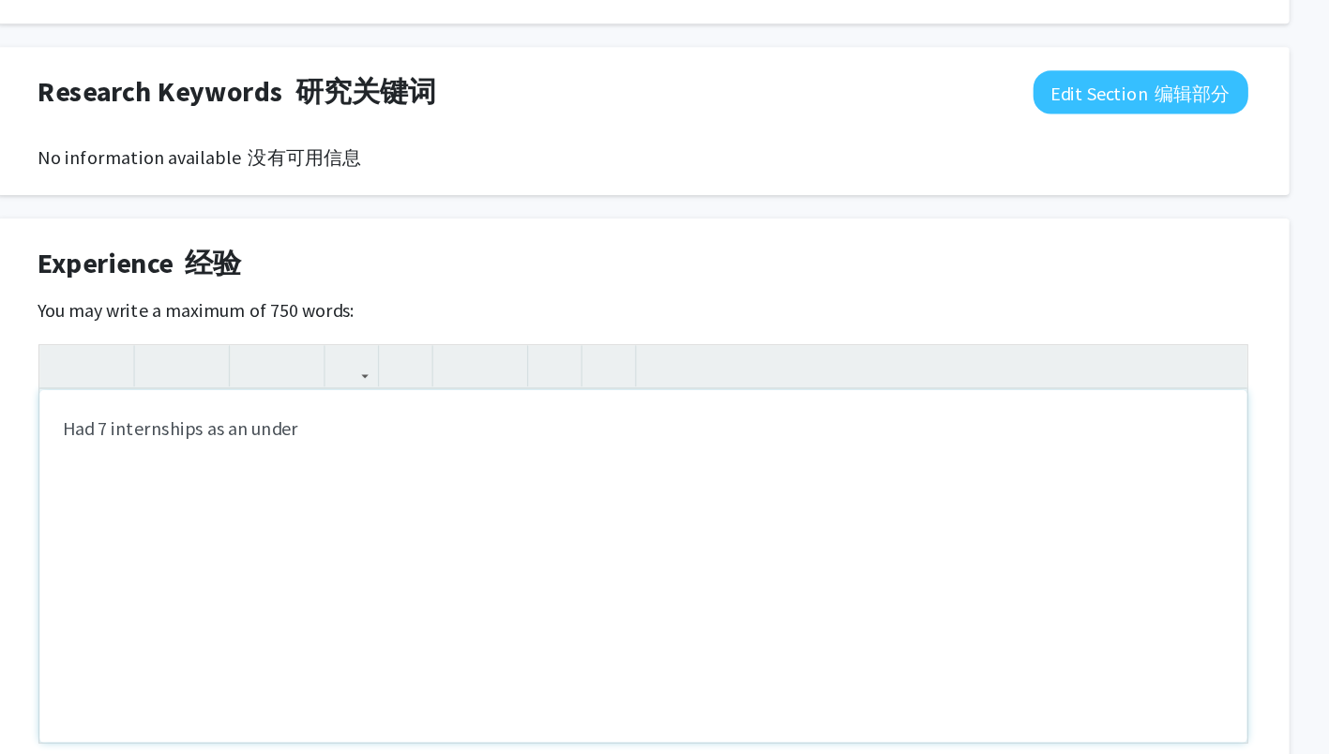
type textarea "Had 7 internships as an under"
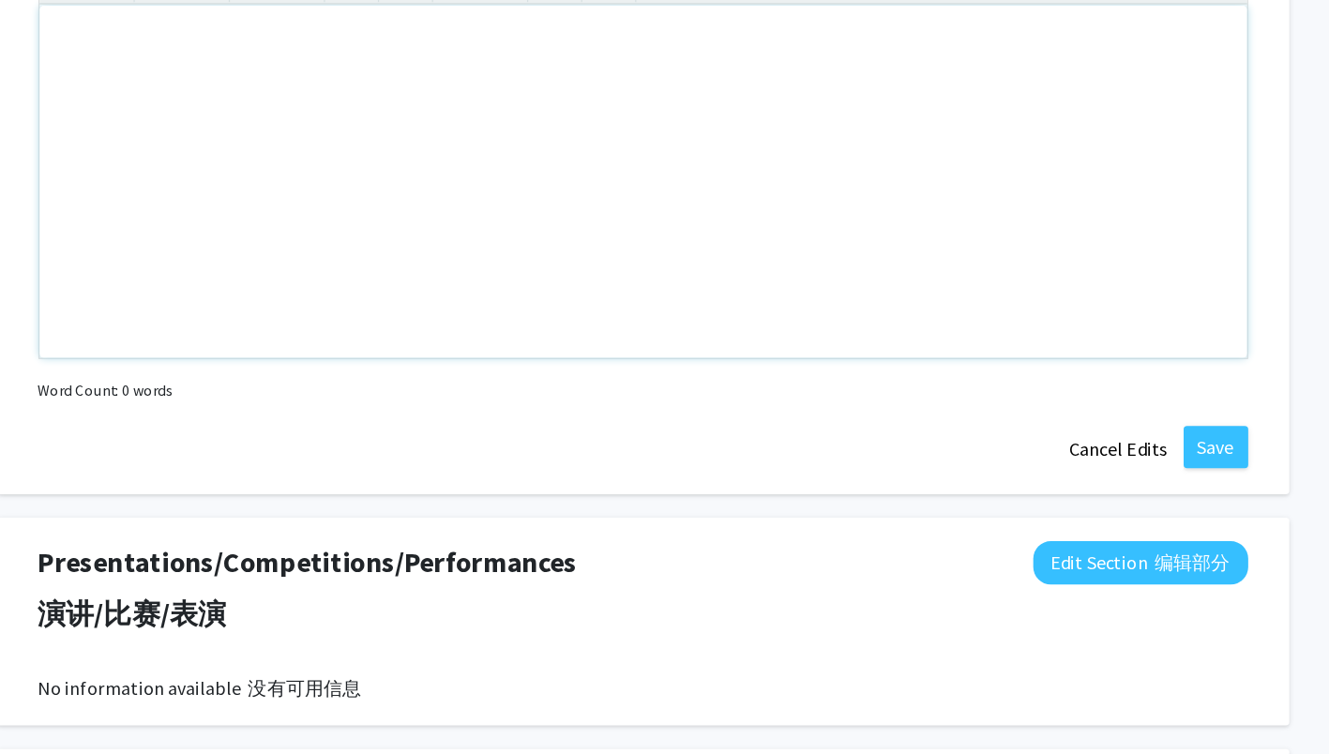
scroll to position [1521, 0]
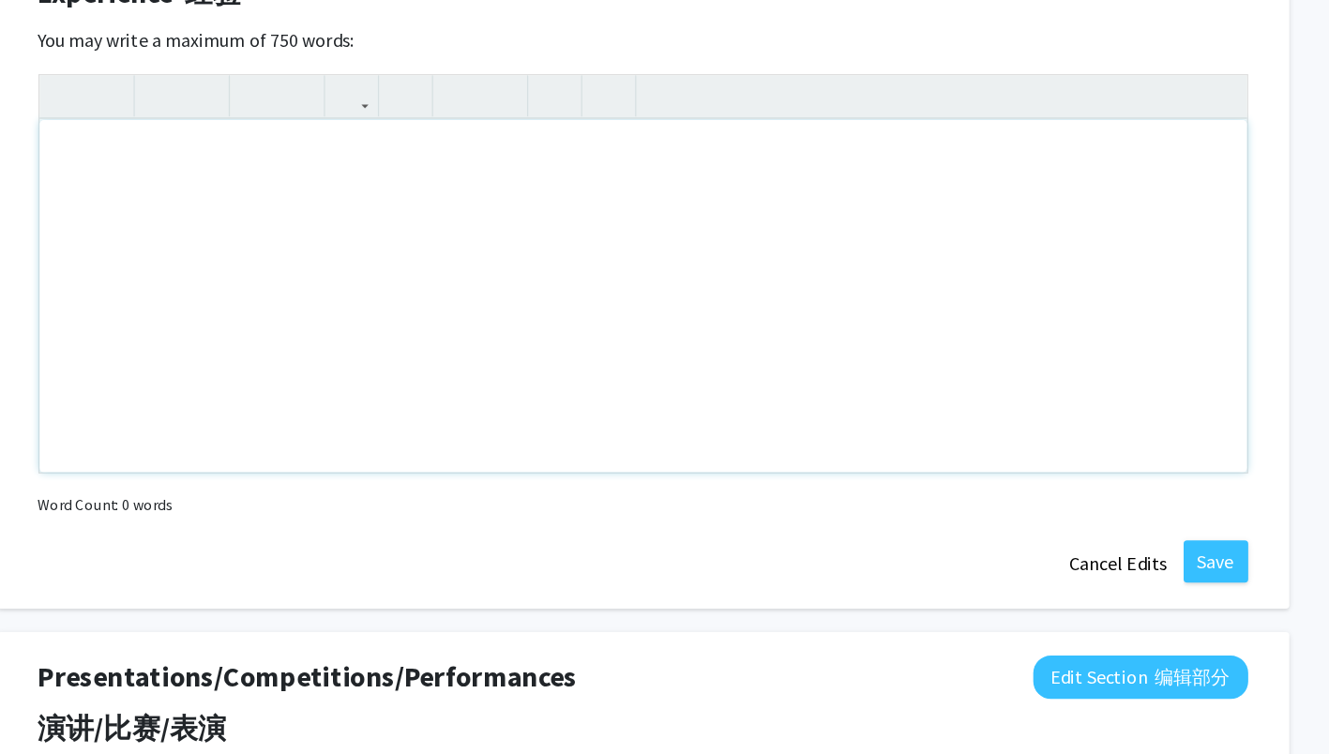
click at [441, 185] on div "Note to users with screen readers: Please deactivate our accessibility plugin f…" at bounding box center [665, 283] width 964 height 281
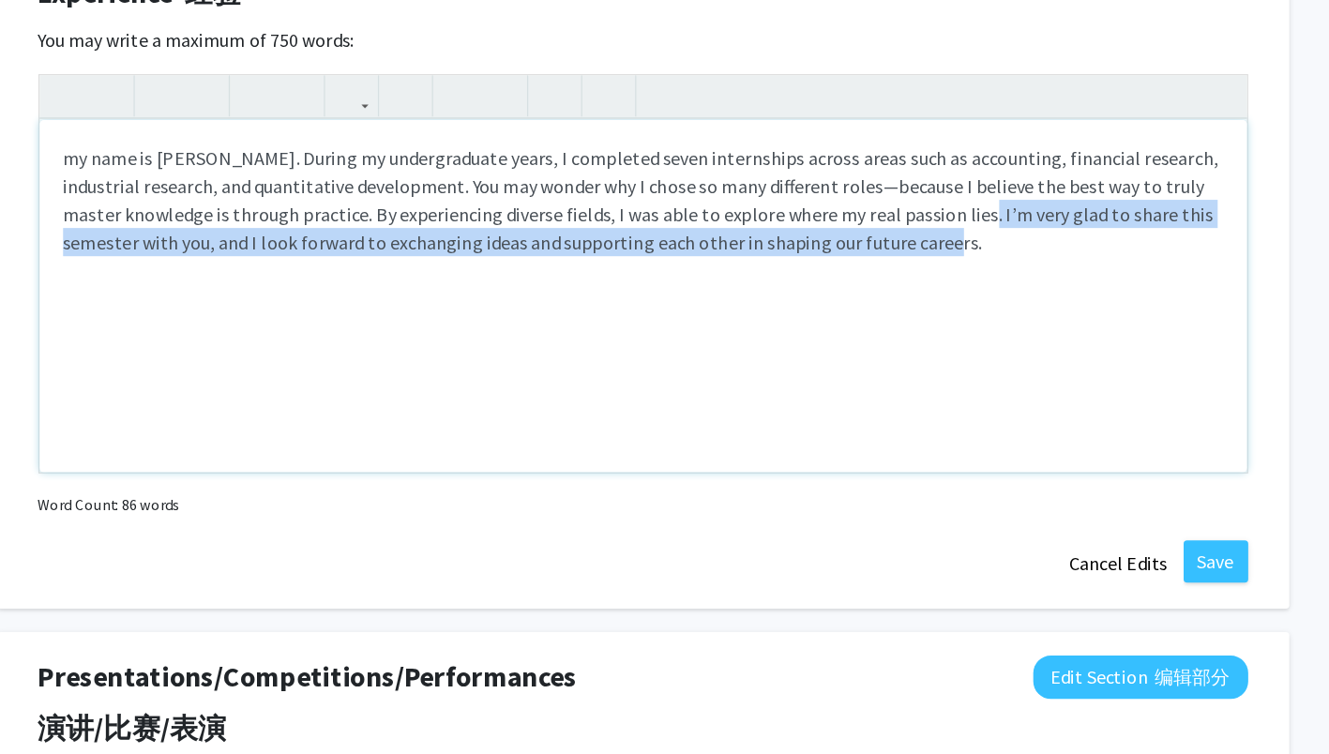
drag, startPoint x: 941, startPoint y: 246, endPoint x: 937, endPoint y: 218, distance: 28.4
click at [937, 218] on p "my name is [PERSON_NAME]. During my undergraduate years, I completed seven inte…" at bounding box center [665, 207] width 927 height 90
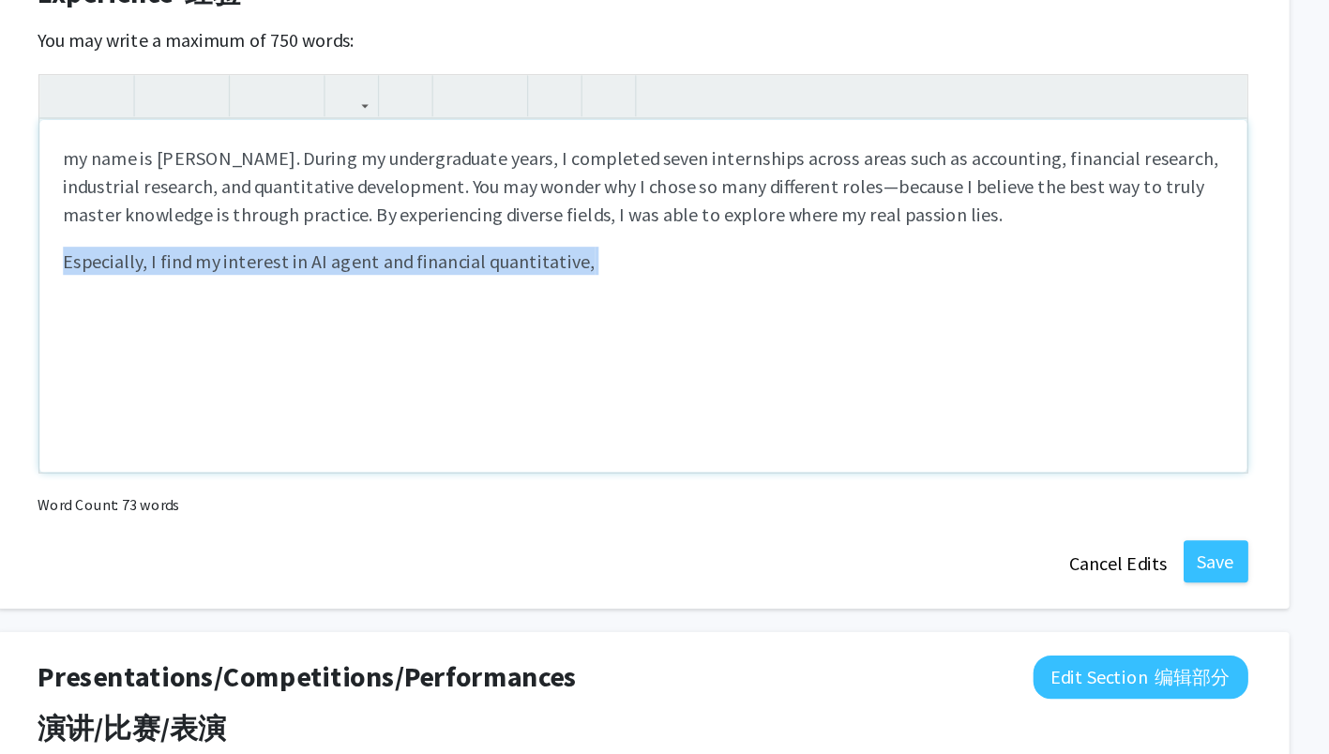
drag, startPoint x: 643, startPoint y: 264, endPoint x: 160, endPoint y: 270, distance: 483.0
click at [160, 270] on div "Experience 经验 Edit Section 编辑部分 You may write a maximum of 750 words: <p>my nam…" at bounding box center [665, 270] width 1032 height 527
type textarea "<p>my name is [PERSON_NAME]. During my undergraduate years, I completed seven i…"
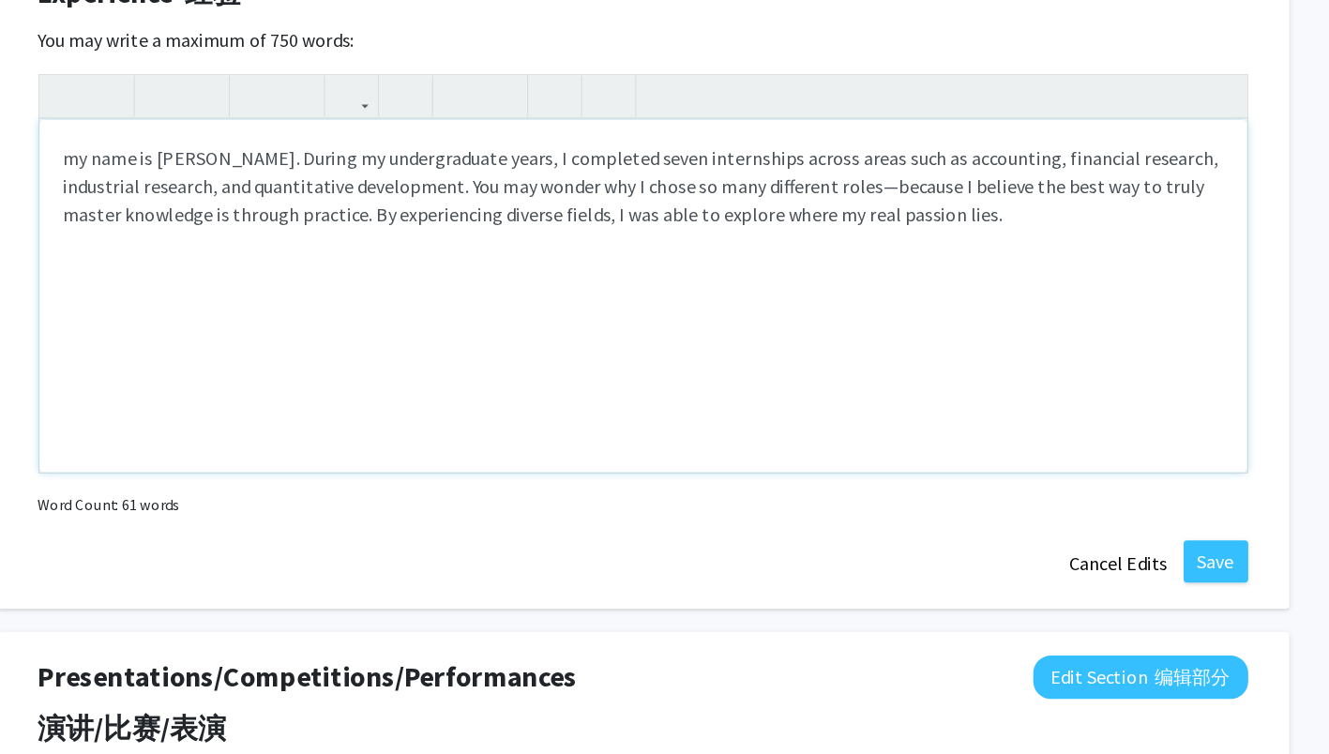
click at [968, 219] on p "my name is [PERSON_NAME]. During my undergraduate years, I completed seven inte…" at bounding box center [665, 196] width 927 height 68
click at [1124, 503] on button "Save" at bounding box center [1122, 496] width 52 height 34
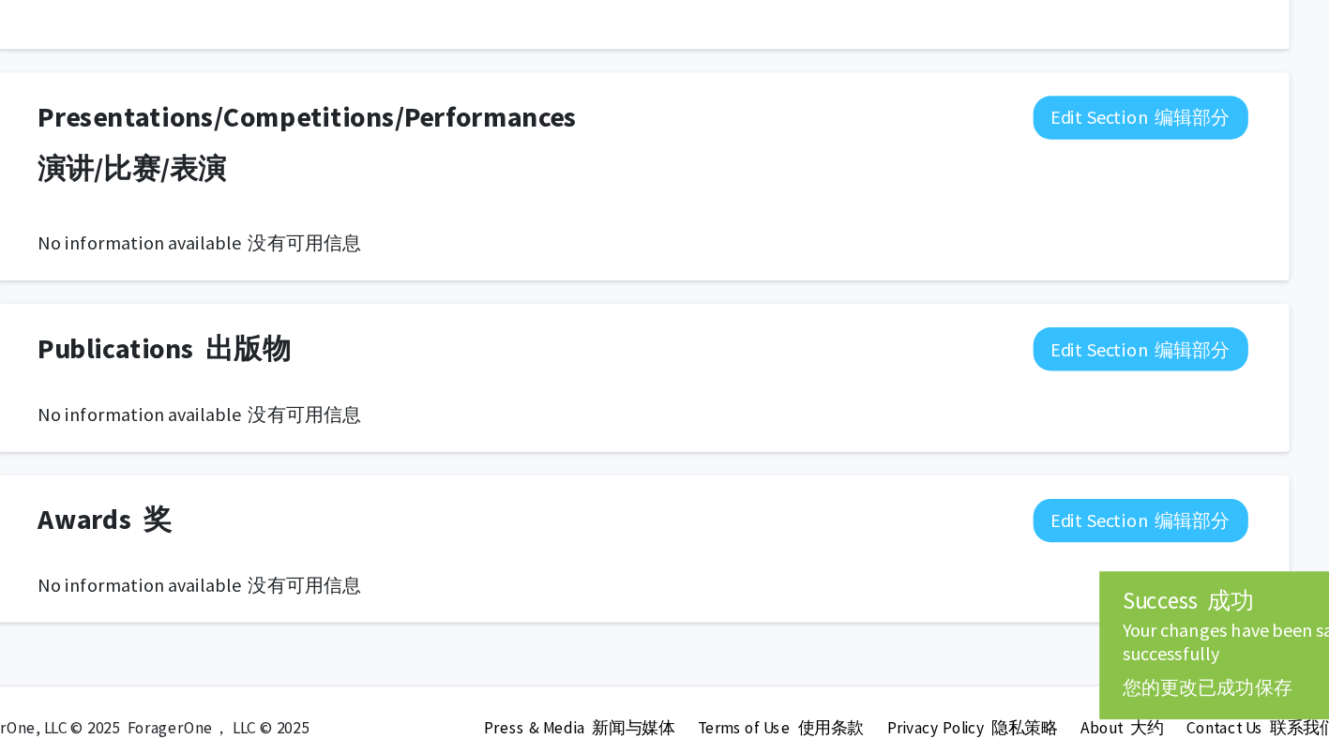
scroll to position [1624, 0]
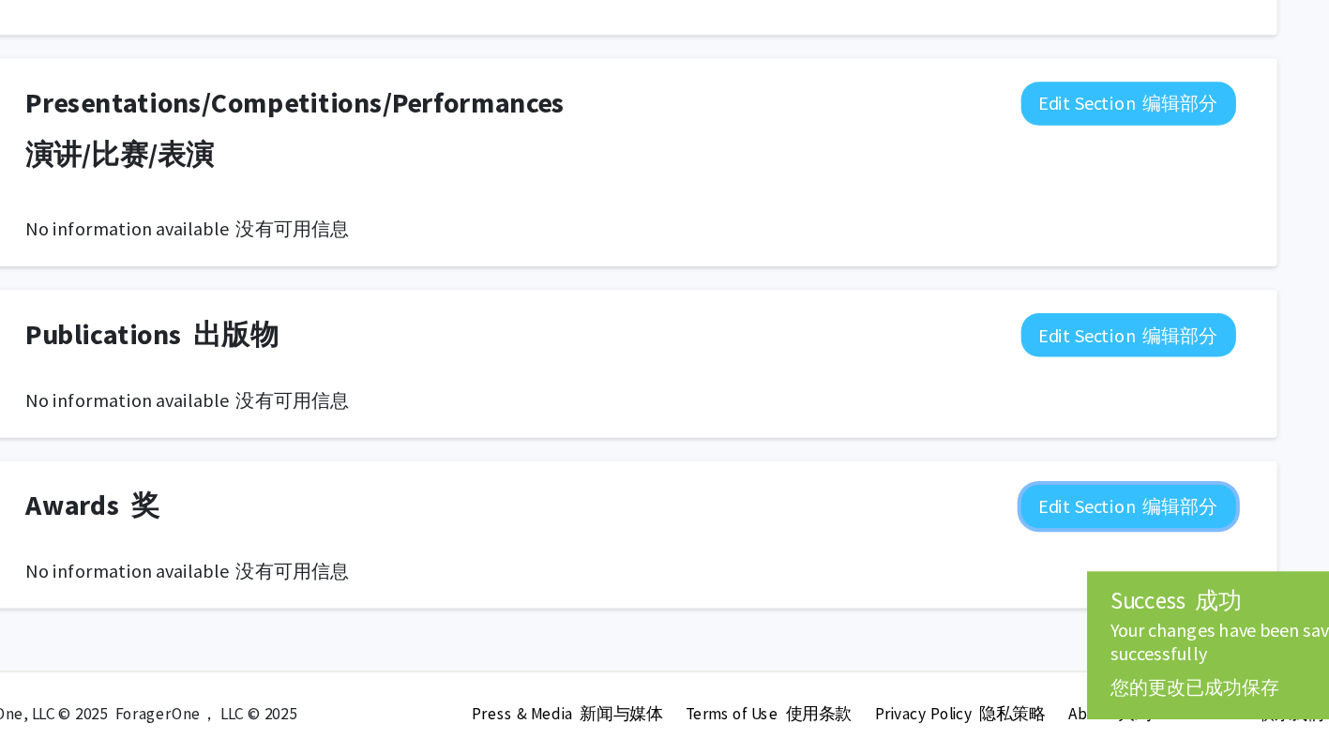
click at [1010, 551] on button "Edit Section 编辑部分" at bounding box center [1062, 555] width 172 height 35
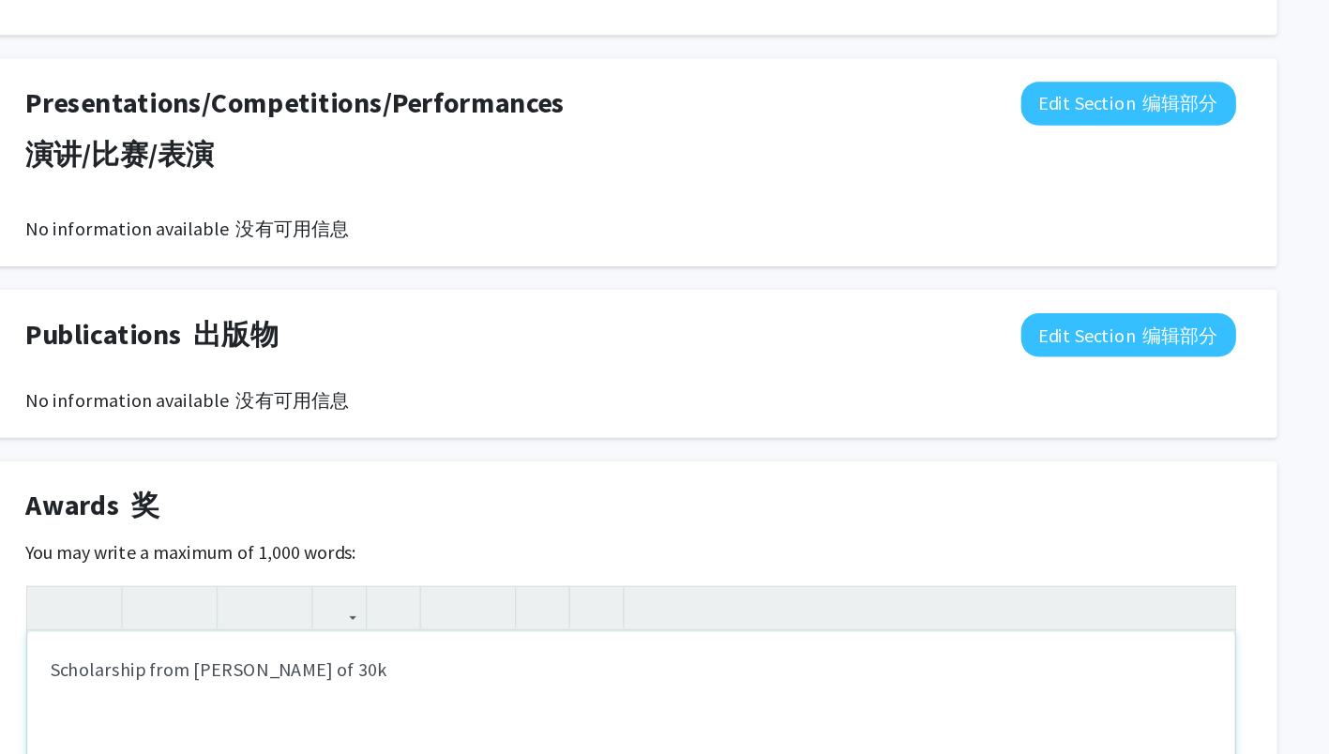
type textarea "Scholarship from [PERSON_NAME] of $30k"
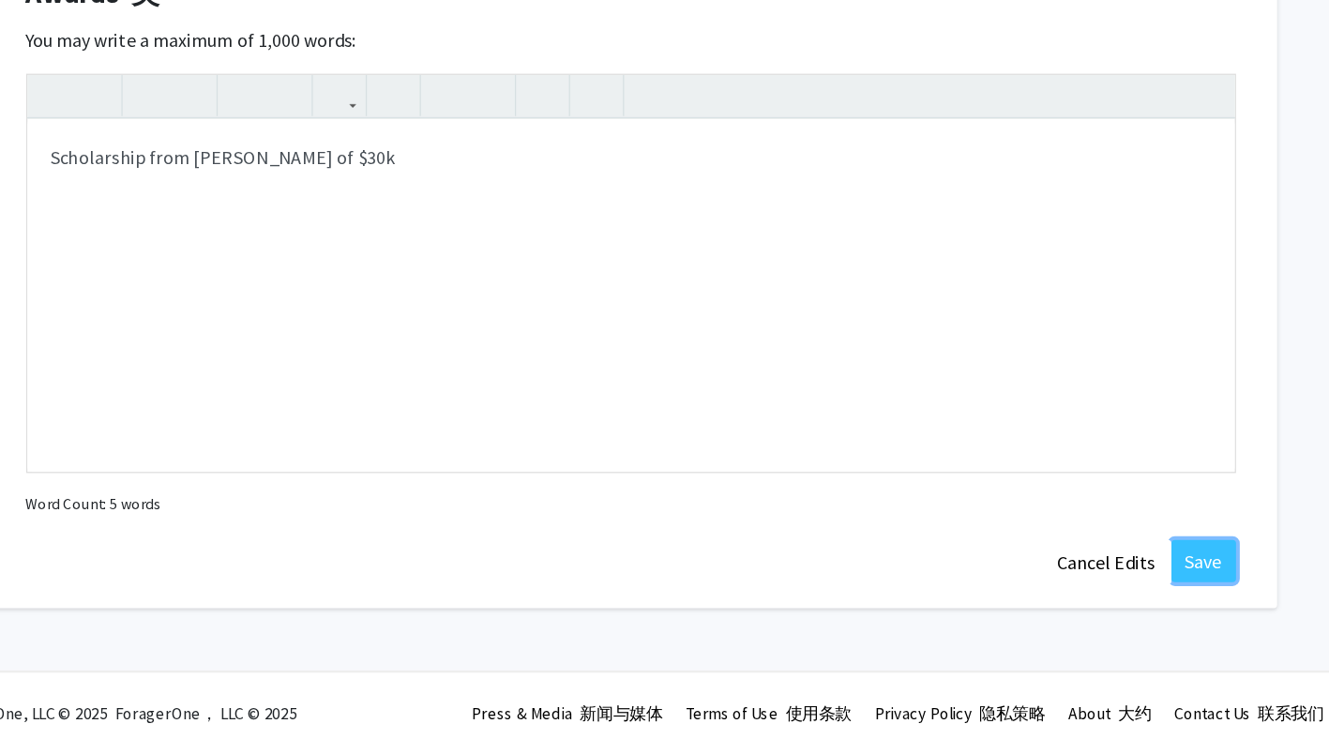
click at [1121, 602] on button "Save" at bounding box center [1122, 599] width 52 height 34
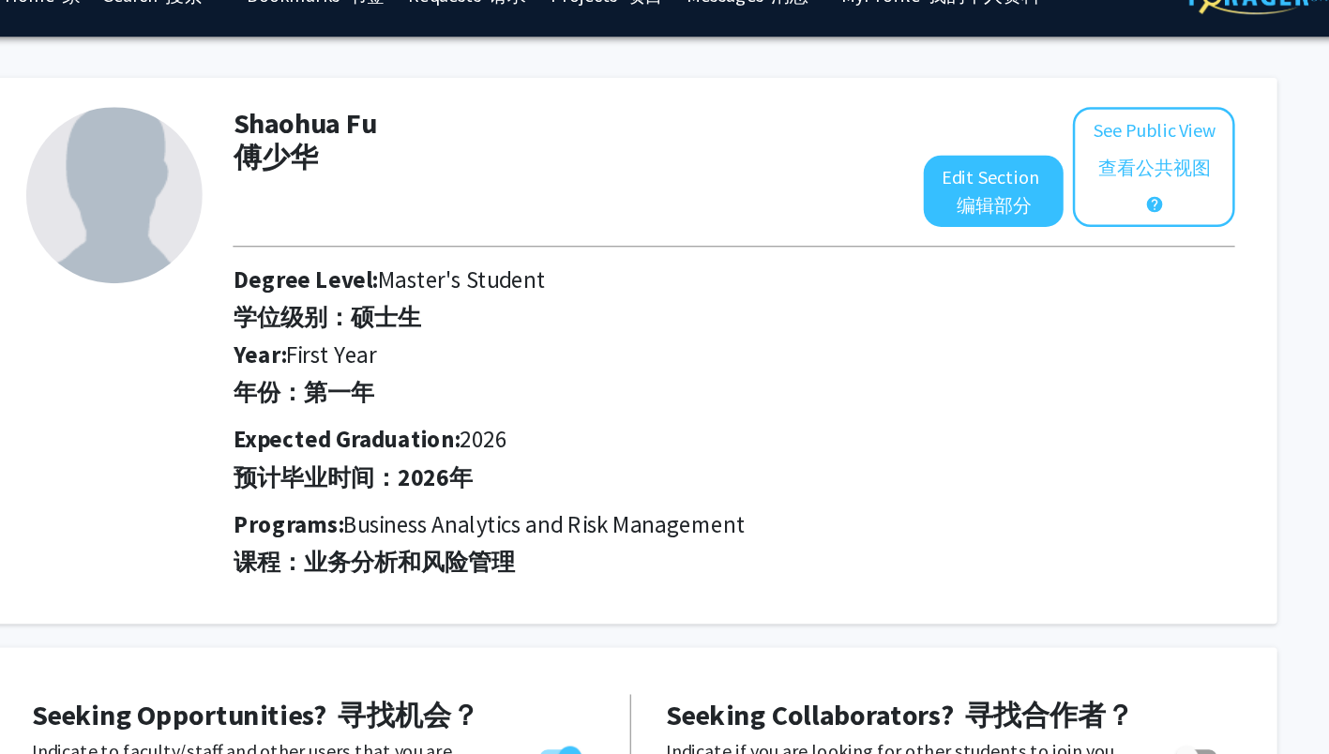
scroll to position [0, 0]
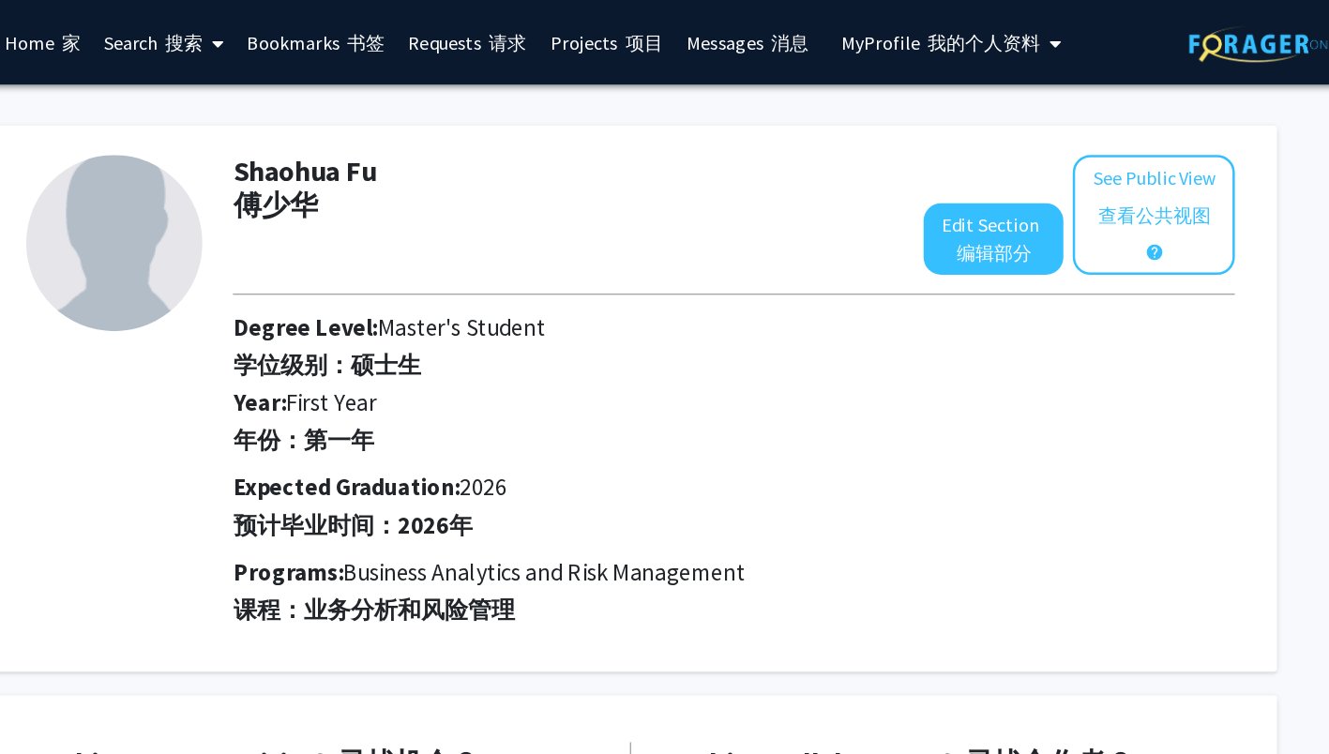
click at [540, 49] on link "Requests 请求" at bounding box center [533, 34] width 113 height 66
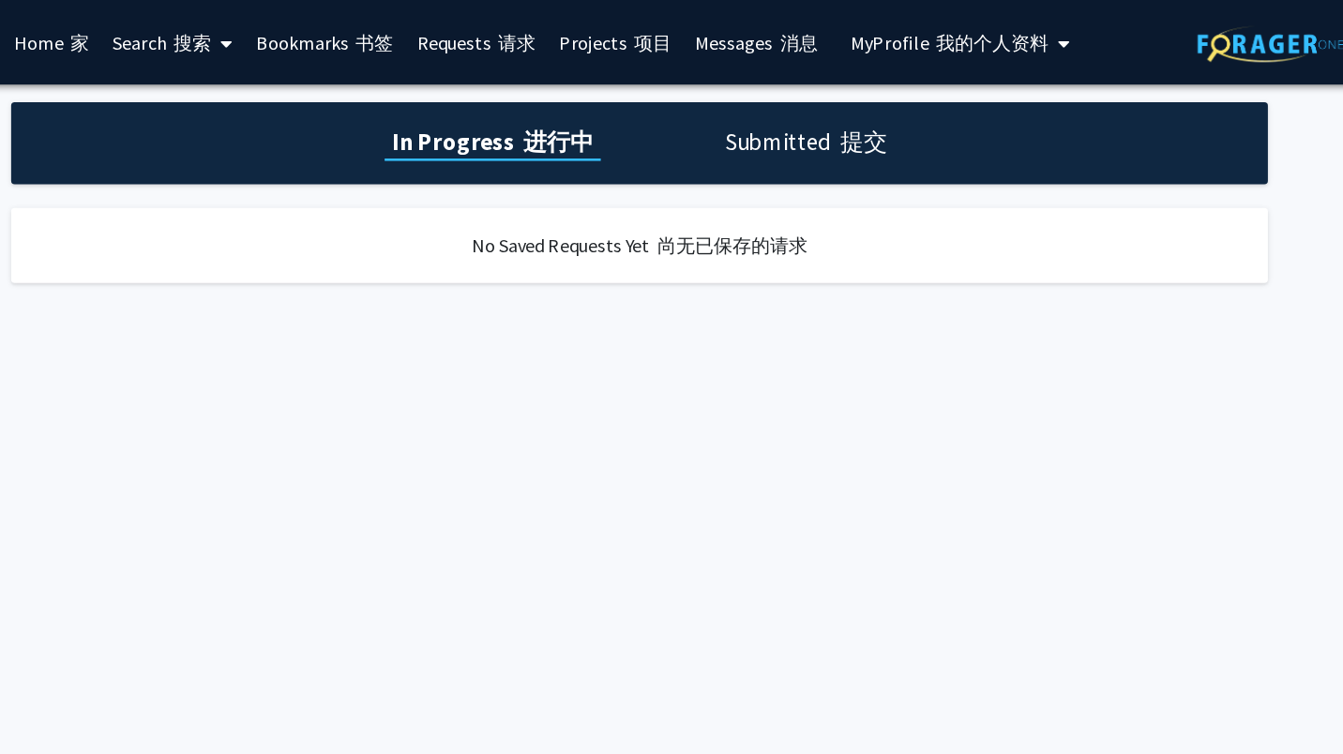
click at [422, 25] on link "Bookmarks 书签" at bounding box center [420, 34] width 128 height 66
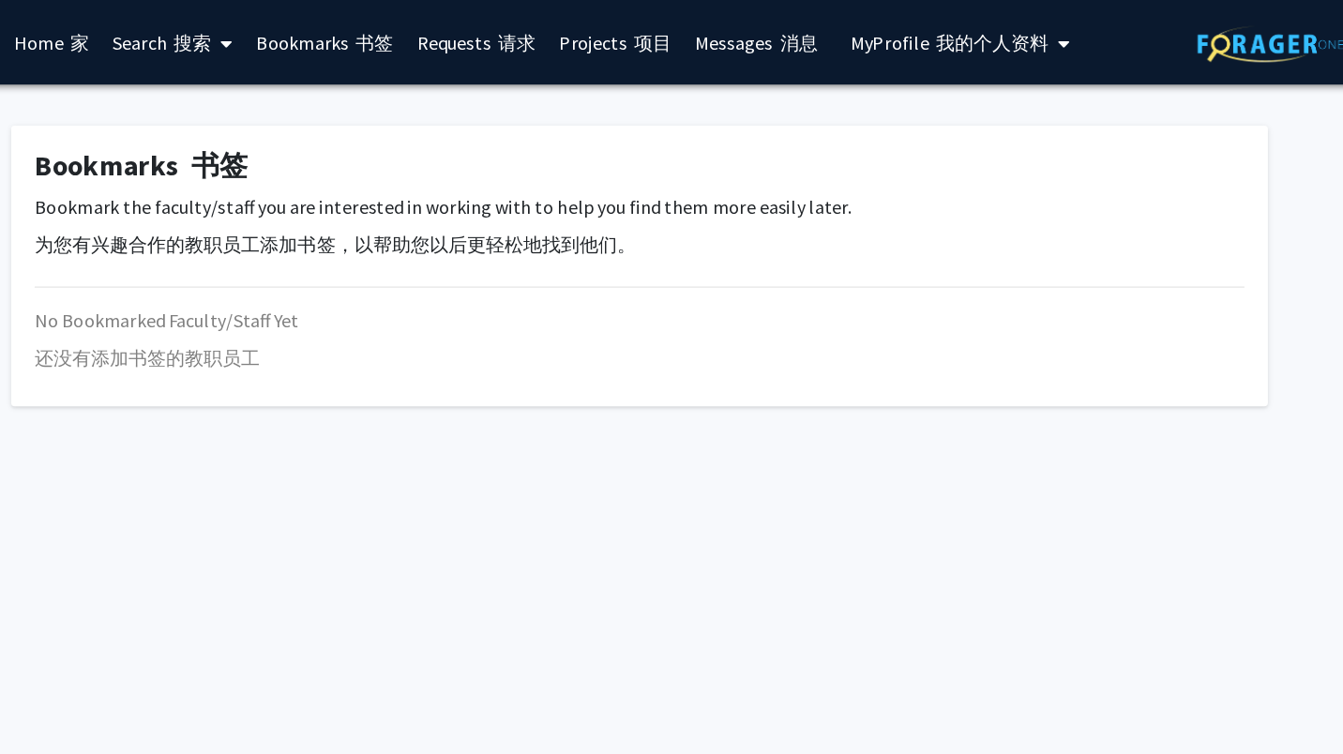
click at [286, 32] on link "Search 搜索" at bounding box center [299, 34] width 114 height 66
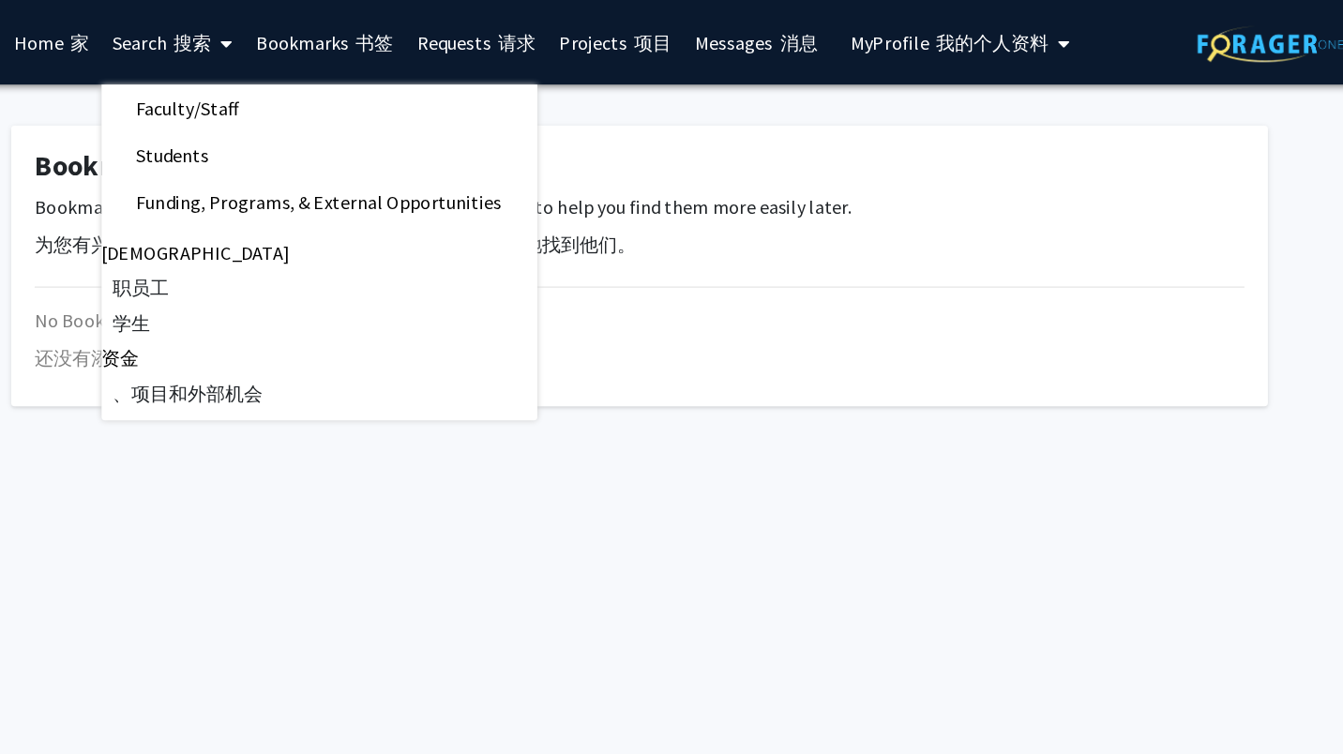
click at [303, 87] on span "Faculty/Staff" at bounding box center [311, 87] width 138 height 38
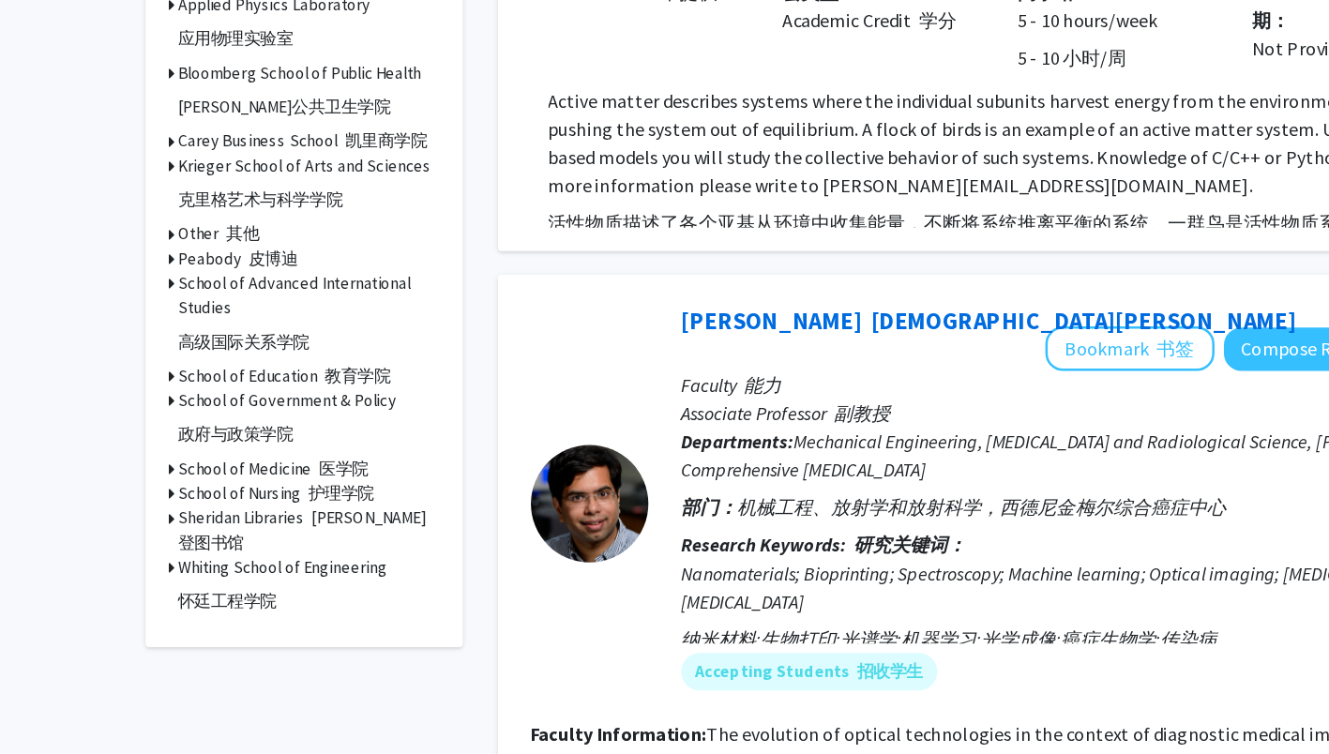
scroll to position [1024, 0]
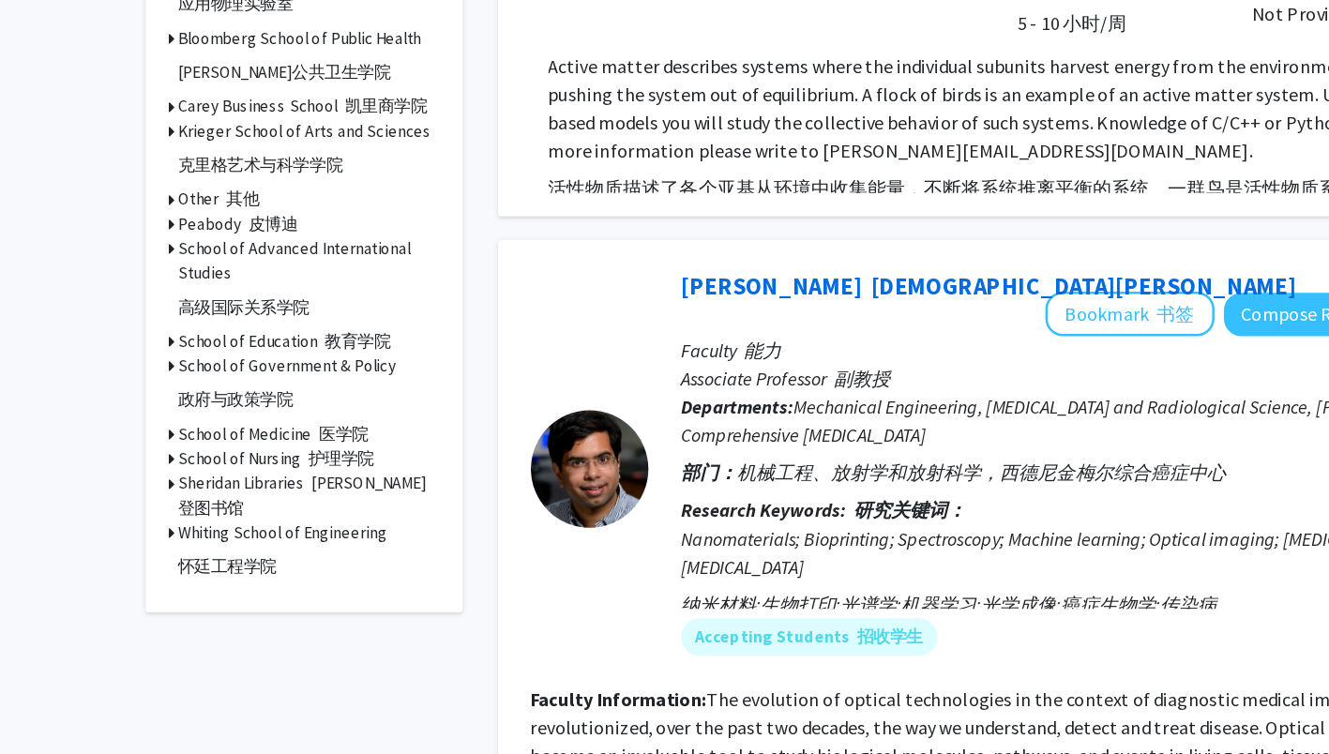
click at [175, 359] on h3 "School of Advanced International Studies 高级国际关系学院" at bounding box center [247, 377] width 208 height 74
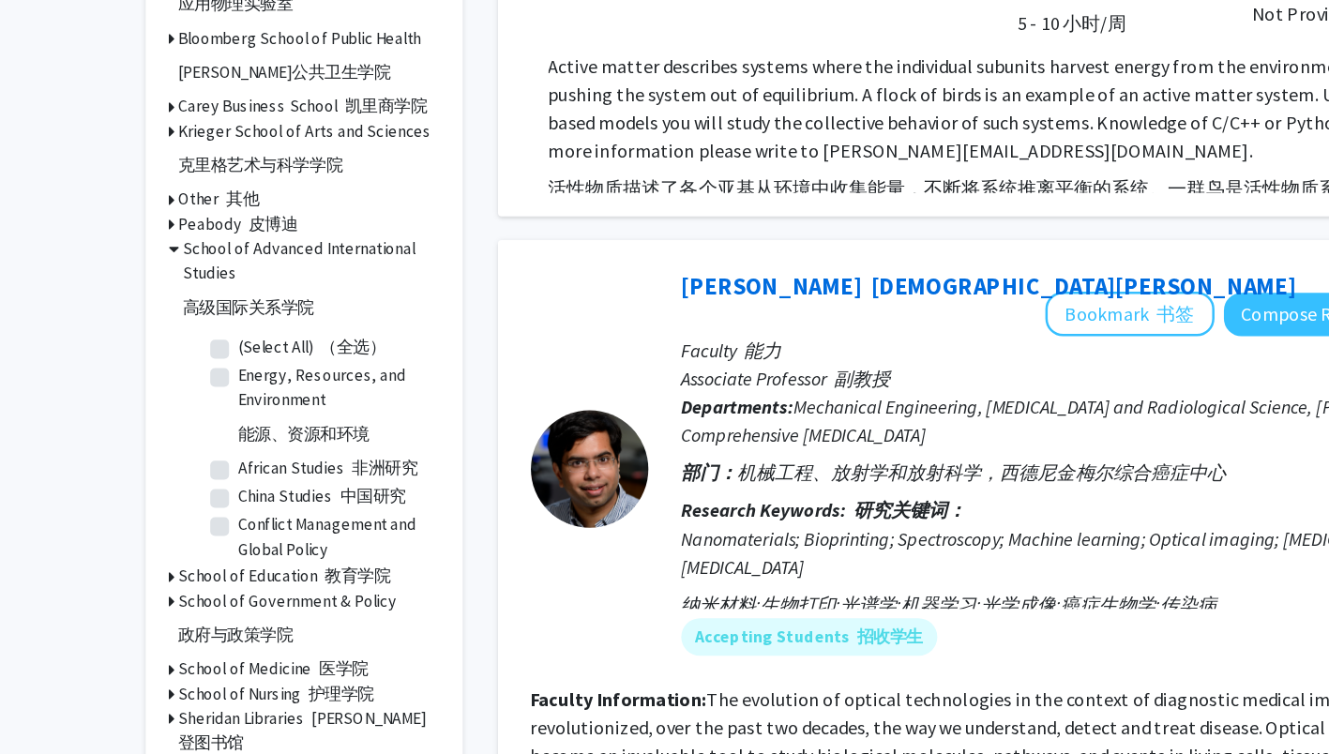
click at [190, 425] on label "(Select All) （全选）" at bounding box center [249, 429] width 118 height 20
click at [190, 425] on input "(Select All) （全选）" at bounding box center [196, 425] width 12 height 12
checkbox input "true"
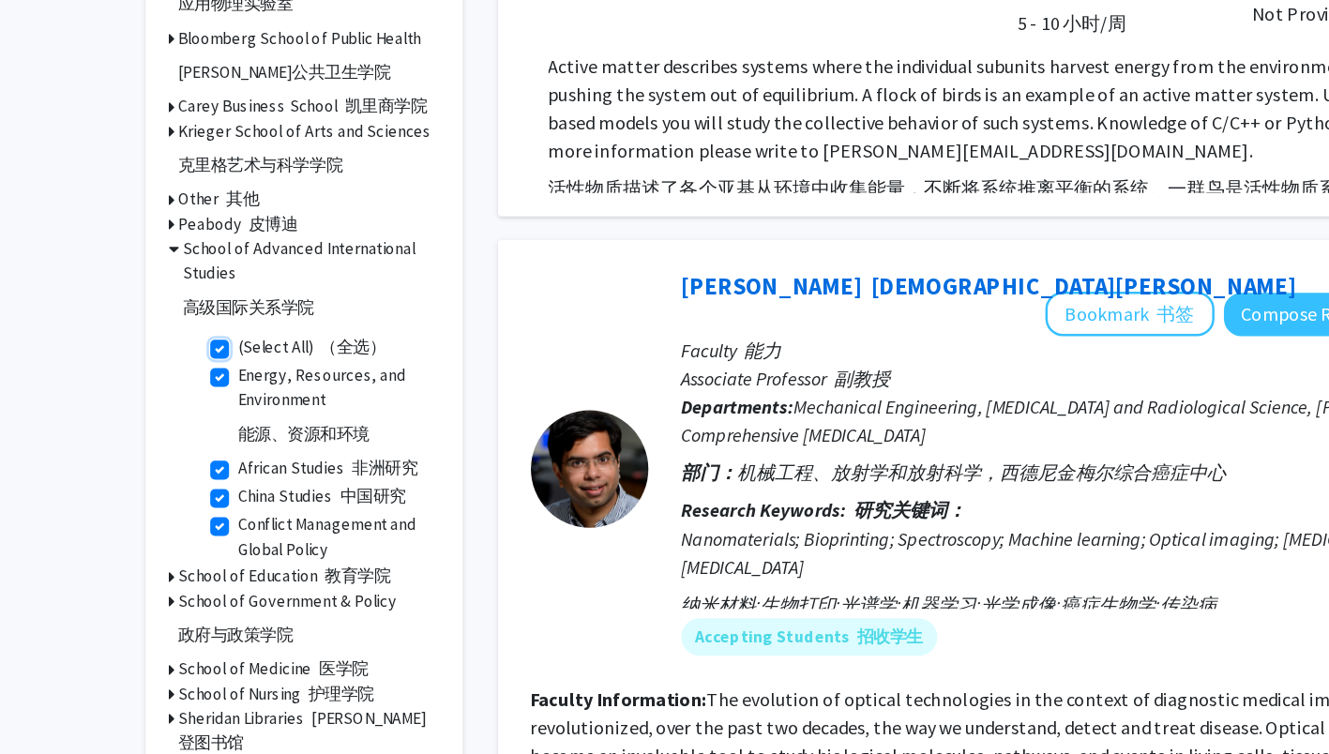
checkbox input "true"
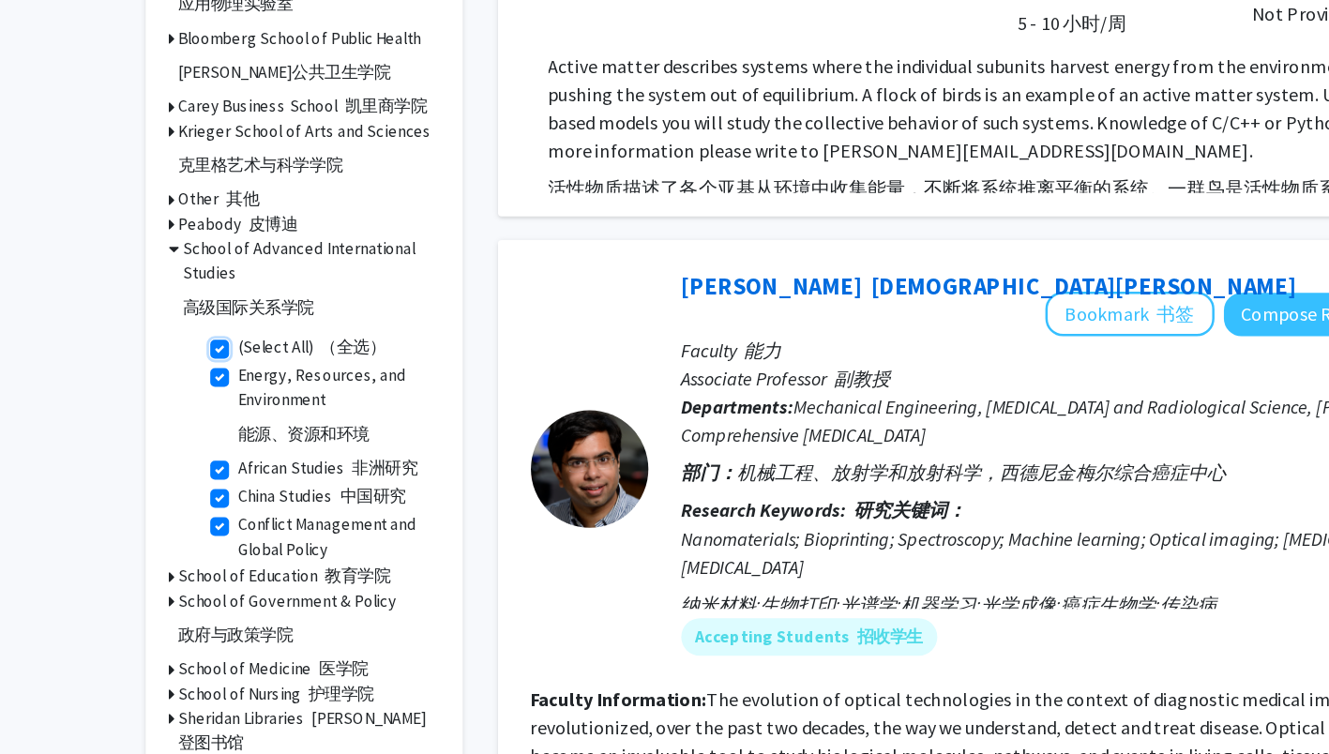
checkbox input "true"
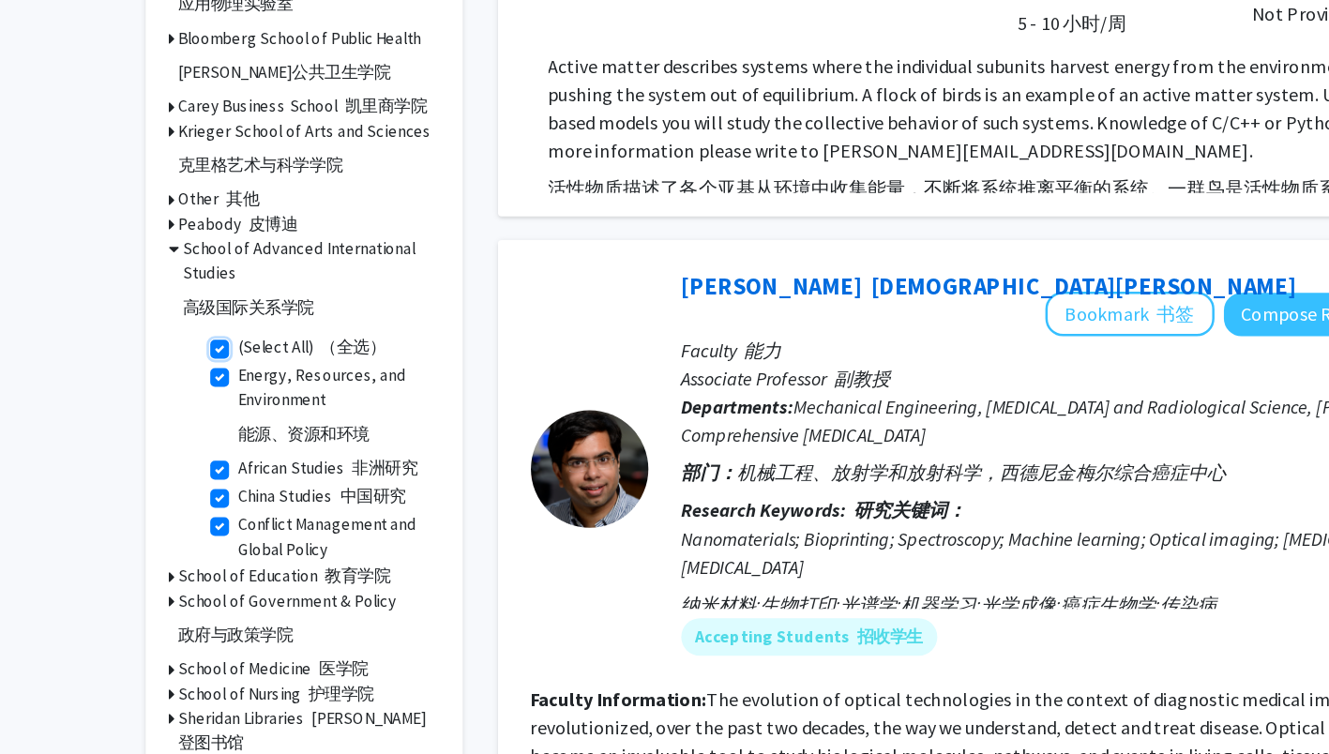
checkbox input "true"
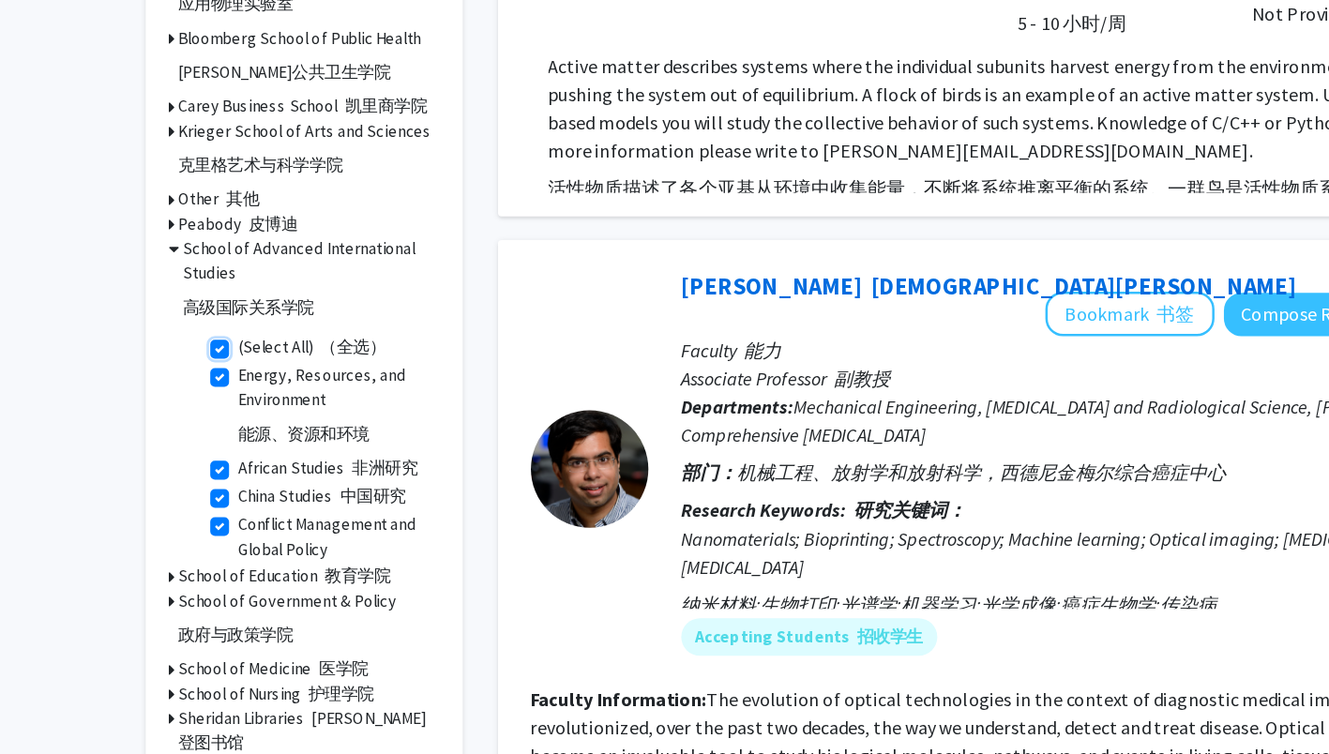
checkbox input "true"
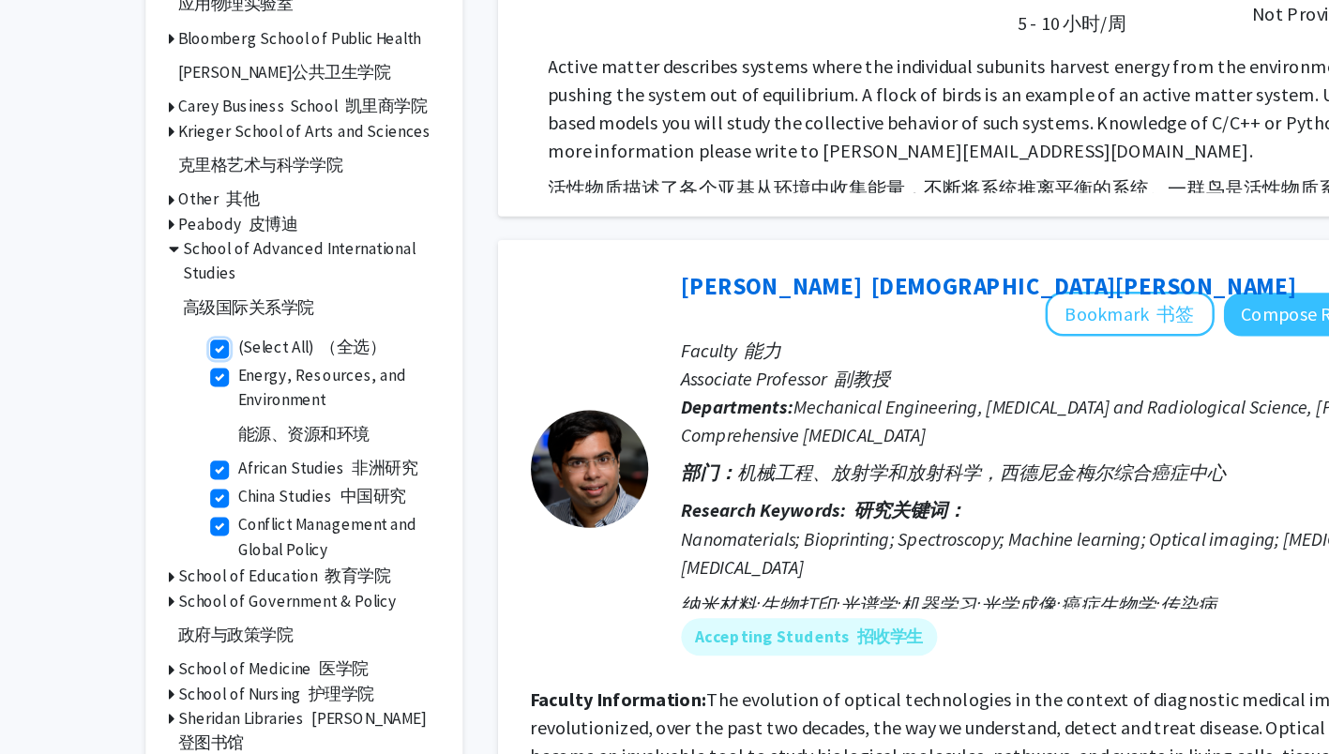
checkbox input "true"
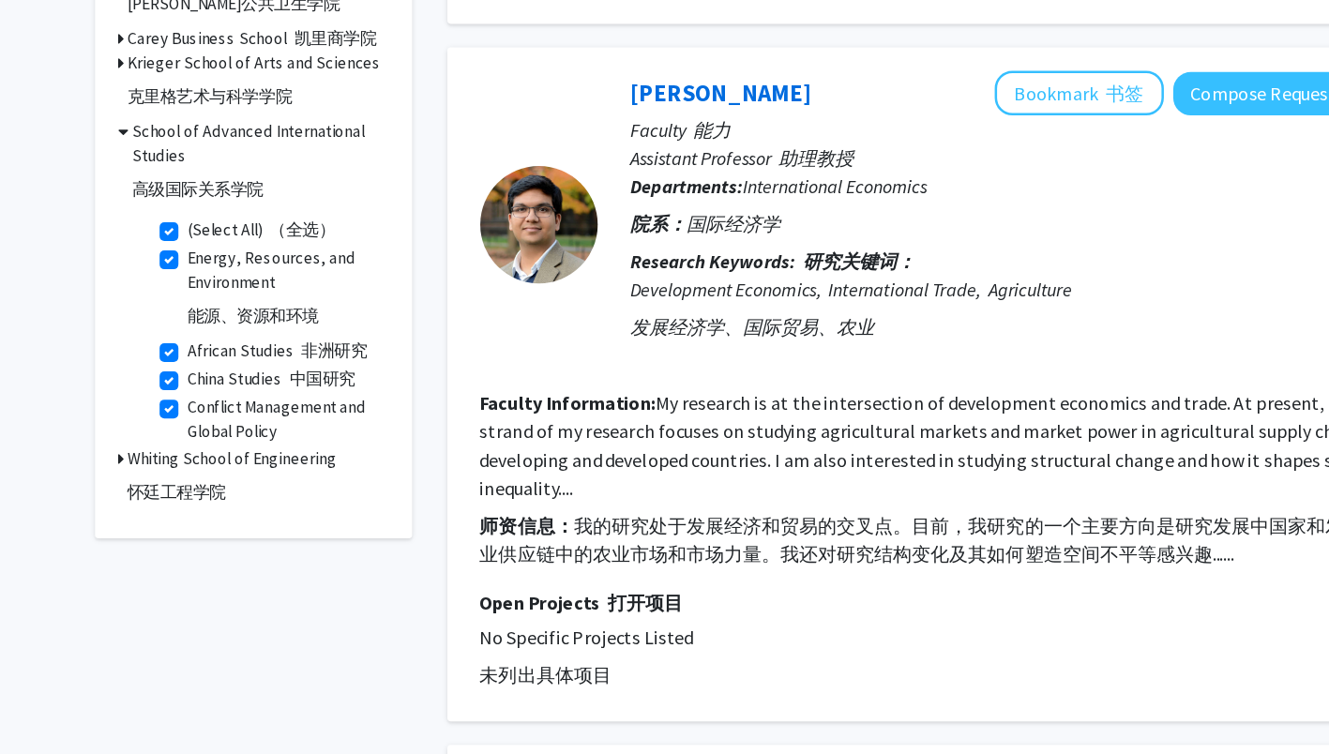
scroll to position [783, 0]
click at [190, 334] on label "(Select All) （全选）" at bounding box center [249, 334] width 118 height 20
click at [190, 334] on input "(Select All) （全选）" at bounding box center [196, 330] width 12 height 12
checkbox input "false"
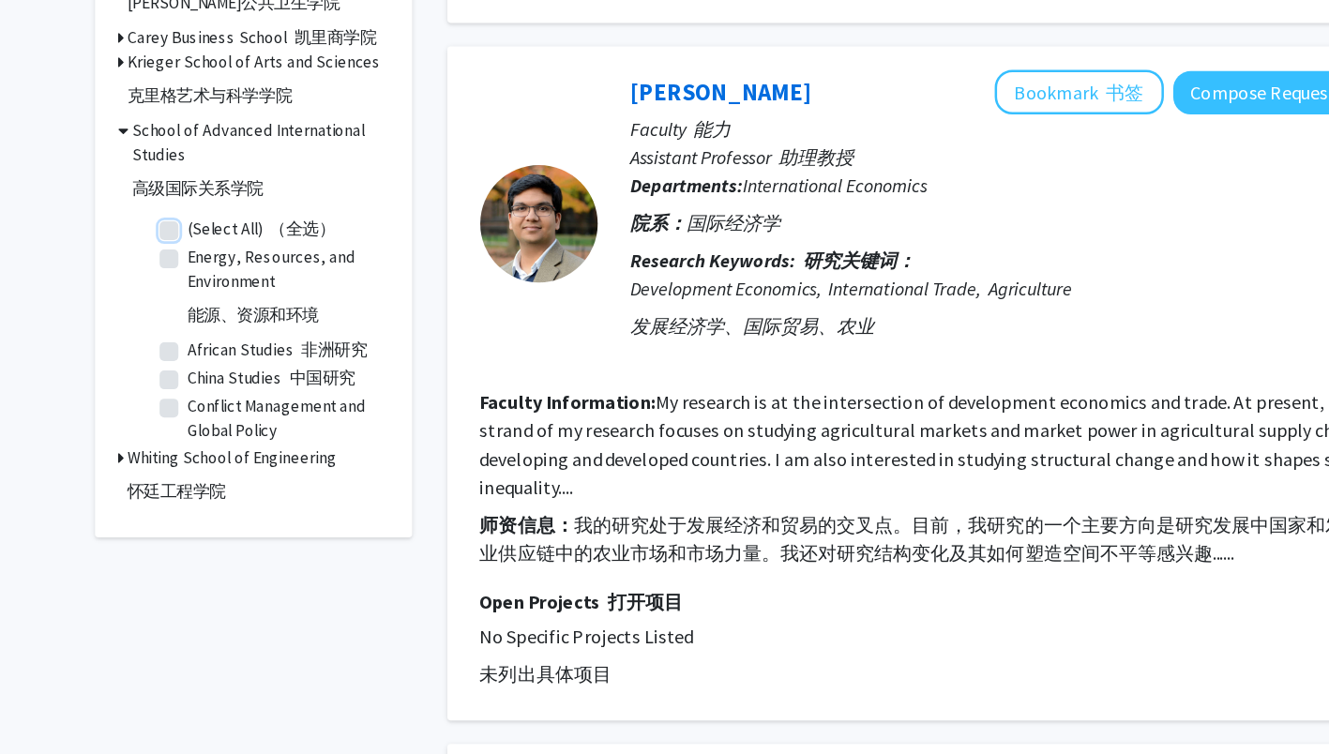
checkbox input "false"
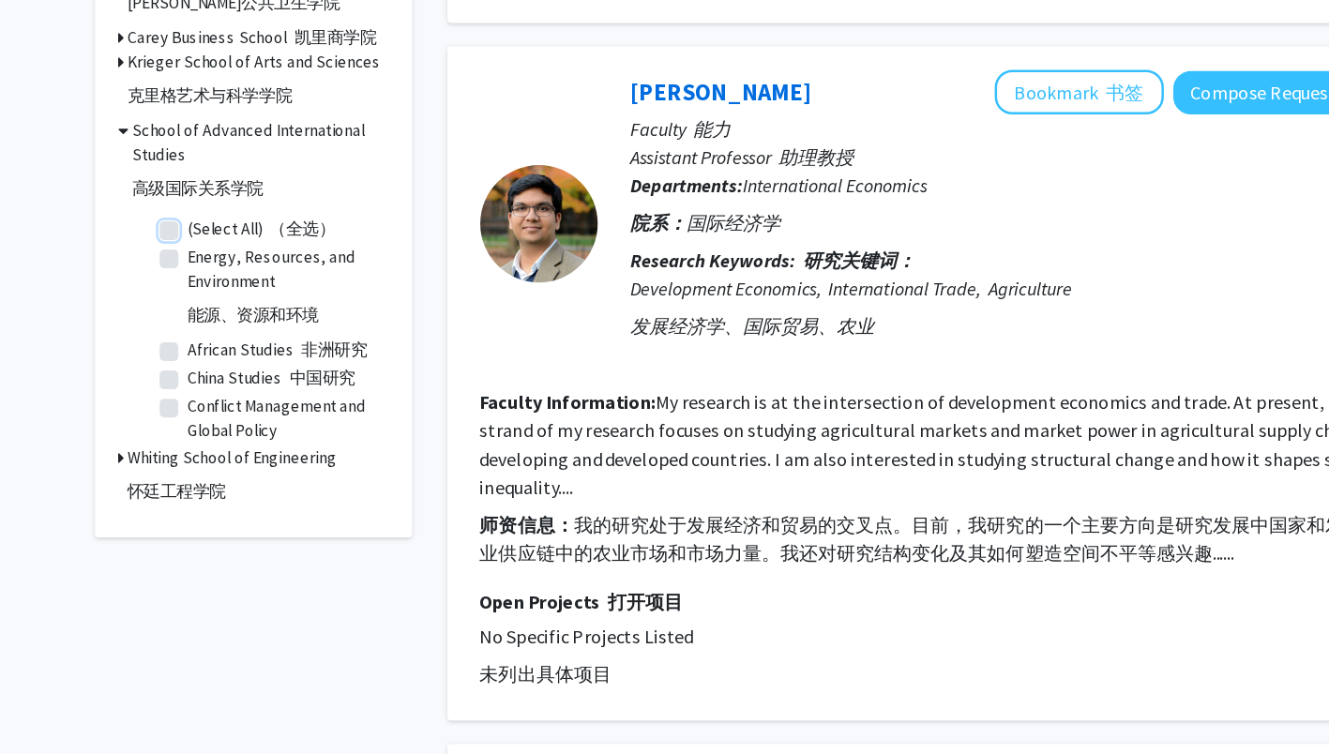
checkbox input "false"
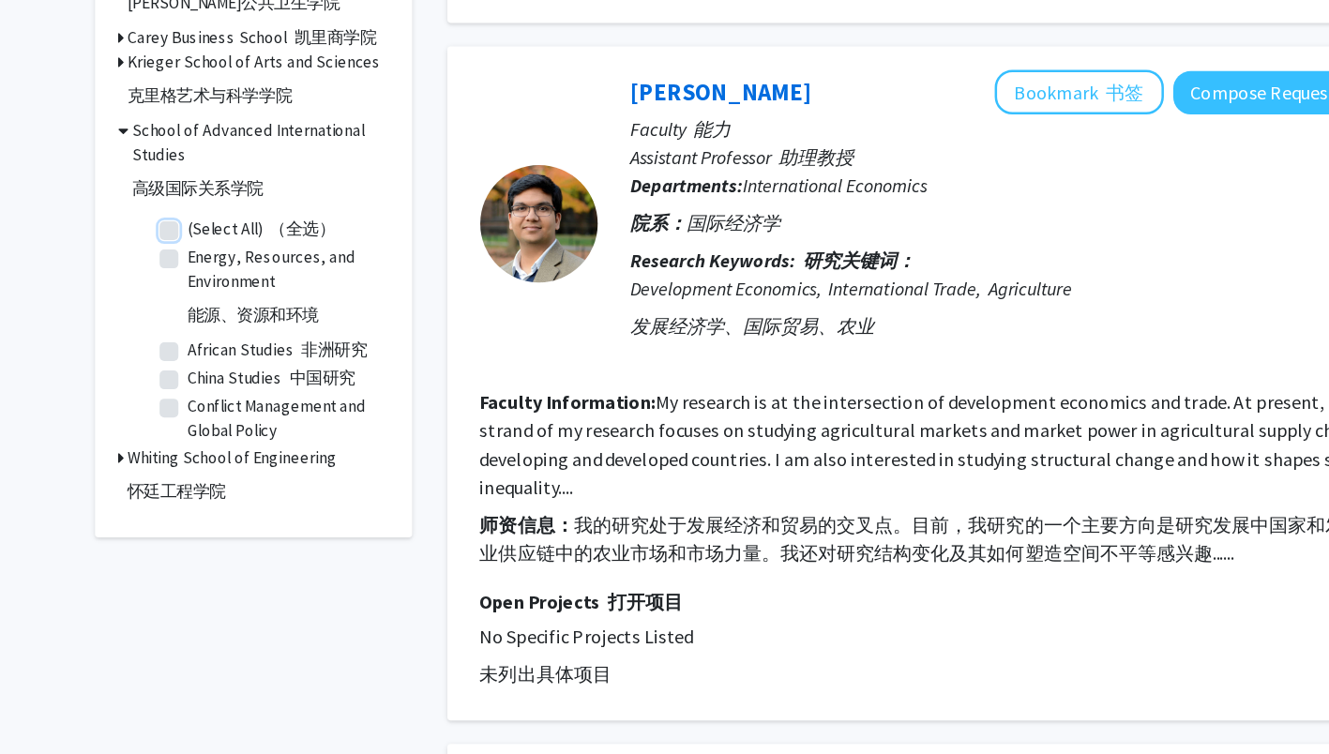
checkbox input "false"
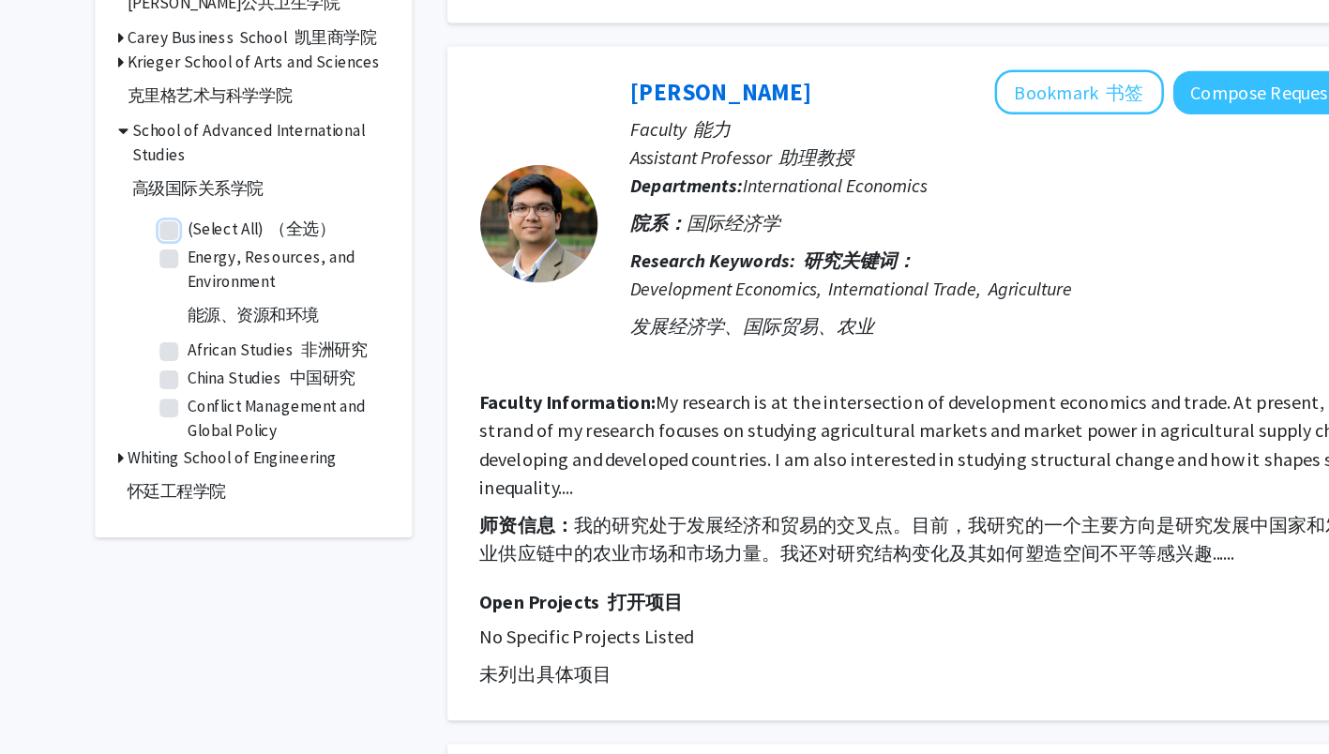
checkbox input "false"
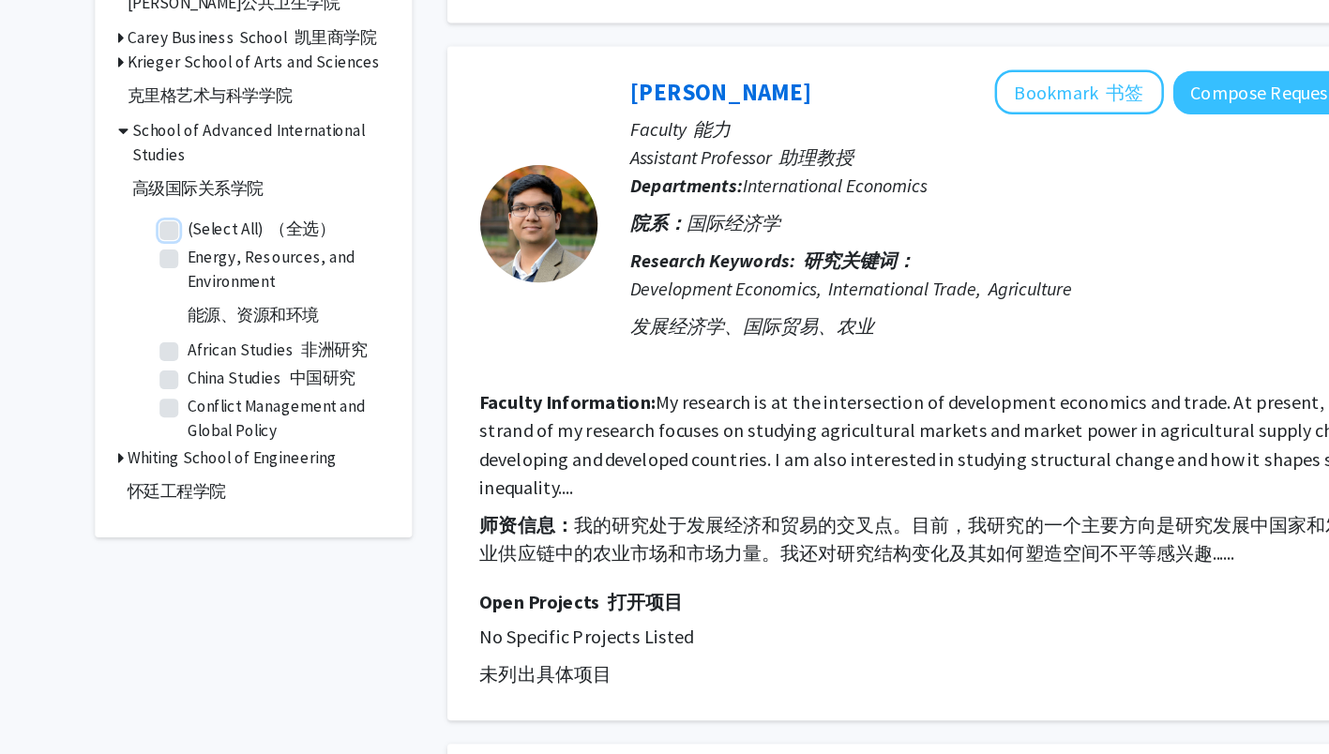
checkbox input "false"
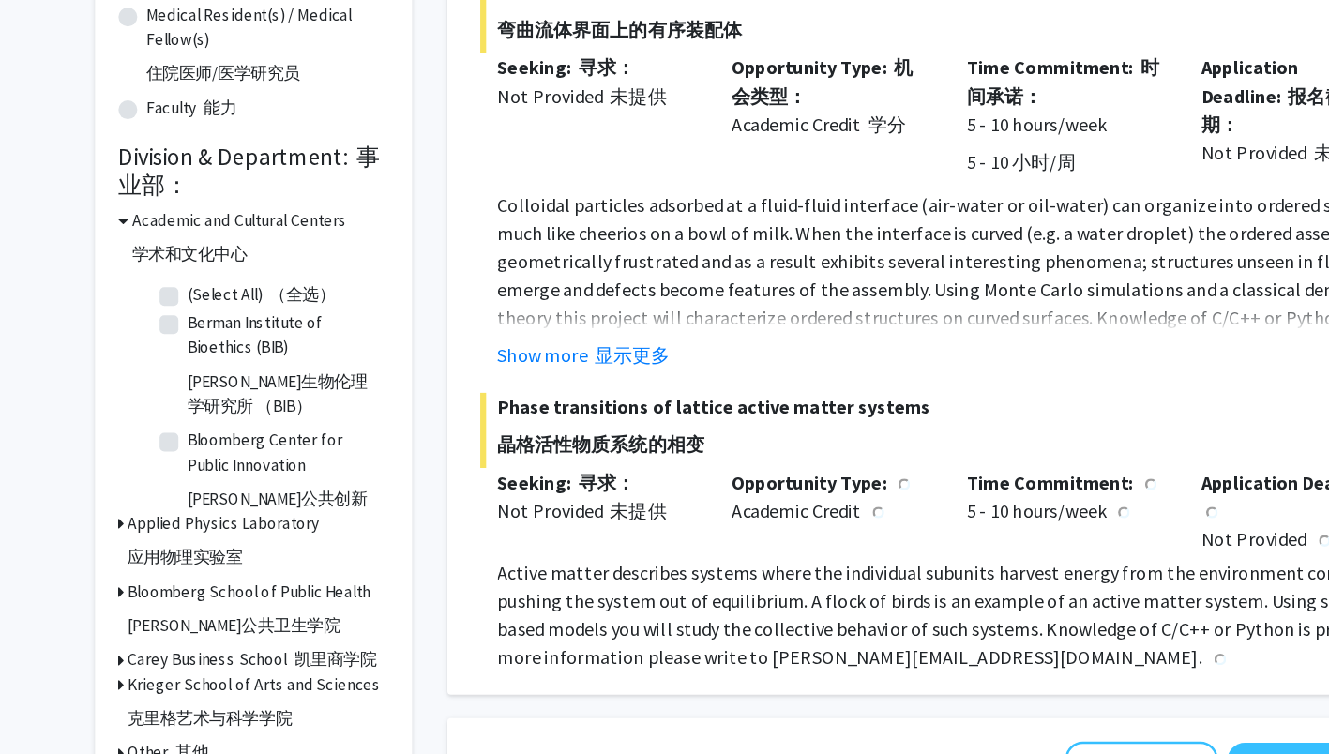
scroll to position [586, 0]
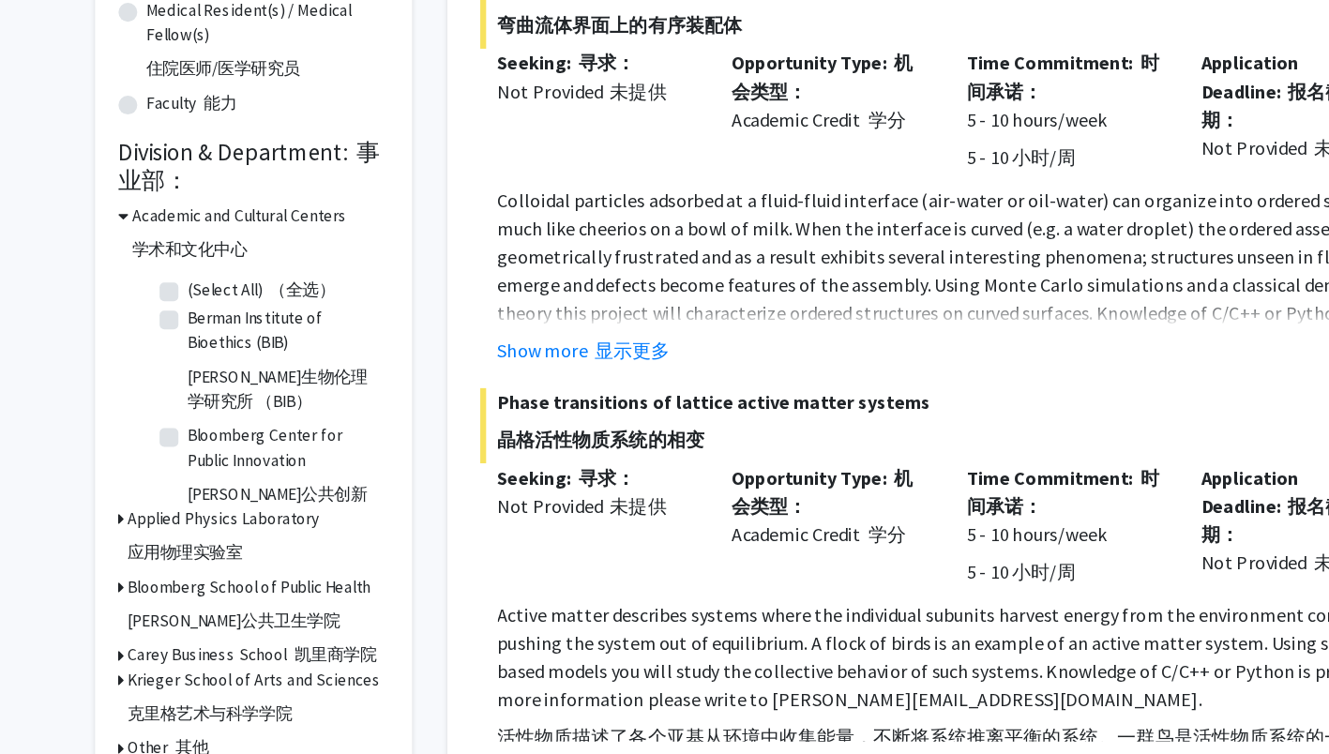
click at [142, 324] on div "Academic and Cultural Centers 学术和文化中心" at bounding box center [243, 341] width 216 height 54
click at [143, 305] on font "事业部：" at bounding box center [239, 284] width 209 height 46
click at [190, 498] on label "Bloomberg Center for Public Innovation [PERSON_NAME]公共创新中心" at bounding box center [268, 537] width 156 height 94
click at [190, 498] on input "Bloomberg Center for Public Innovation [PERSON_NAME]公共创新中心" at bounding box center [196, 496] width 12 height 12
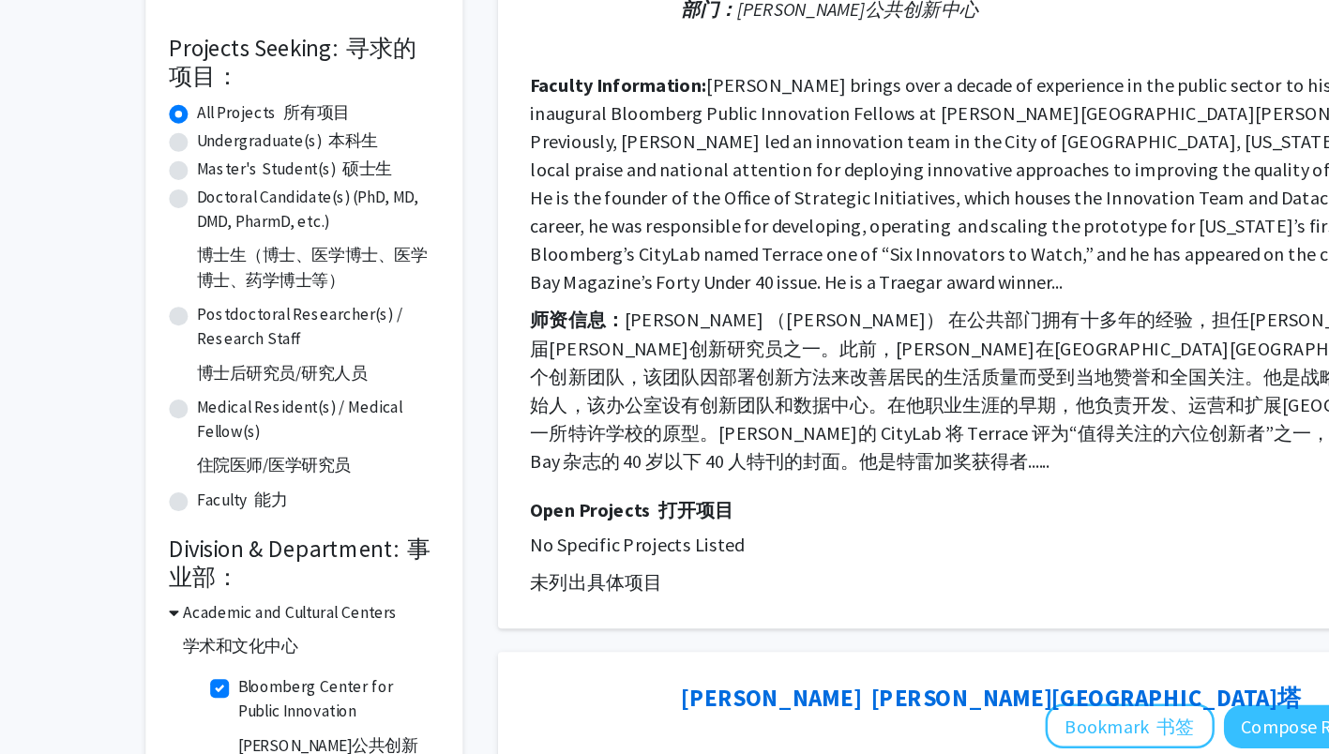
scroll to position [420, 0]
click at [190, 551] on label "Bloomberg Center for Public Innovation [PERSON_NAME]公共创新中心" at bounding box center [268, 586] width 156 height 94
click at [190, 551] on input "Bloomberg Center for Public Innovation [PERSON_NAME]公共创新中心" at bounding box center [196, 545] width 12 height 12
checkbox input "false"
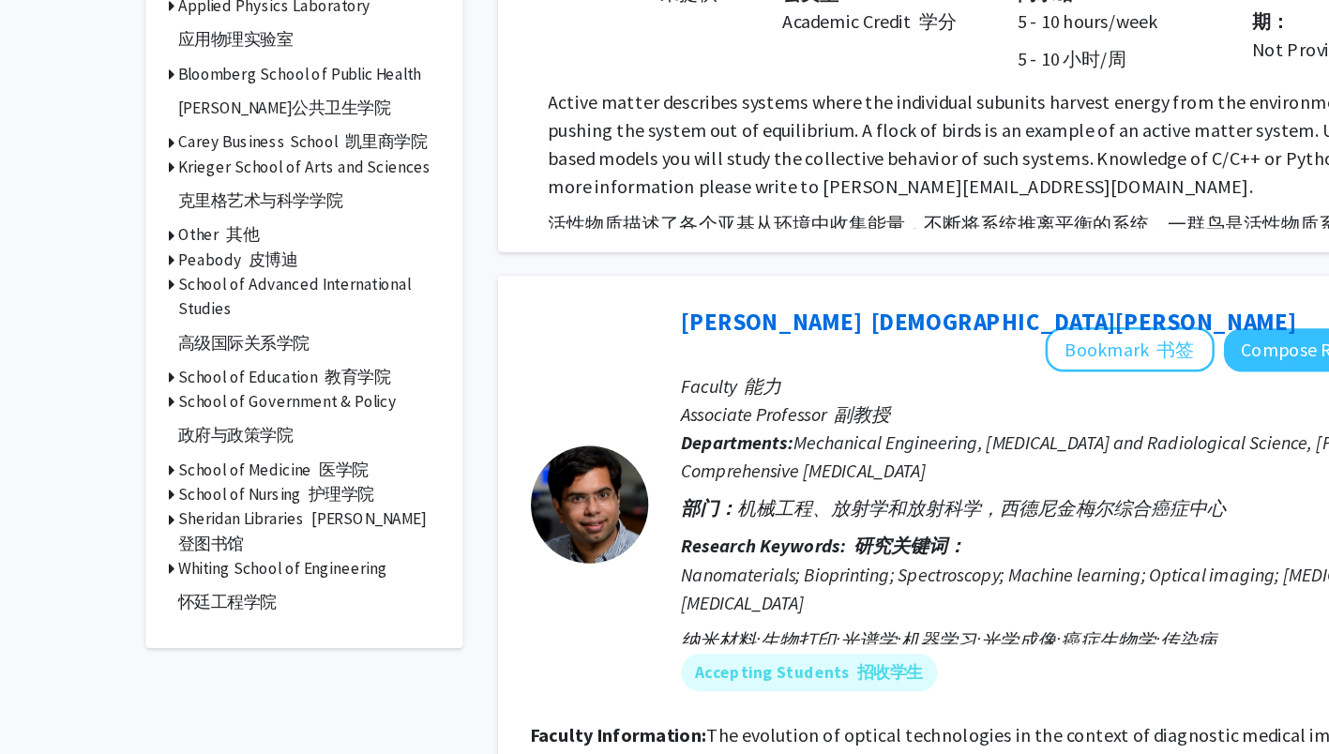
scroll to position [997, 0]
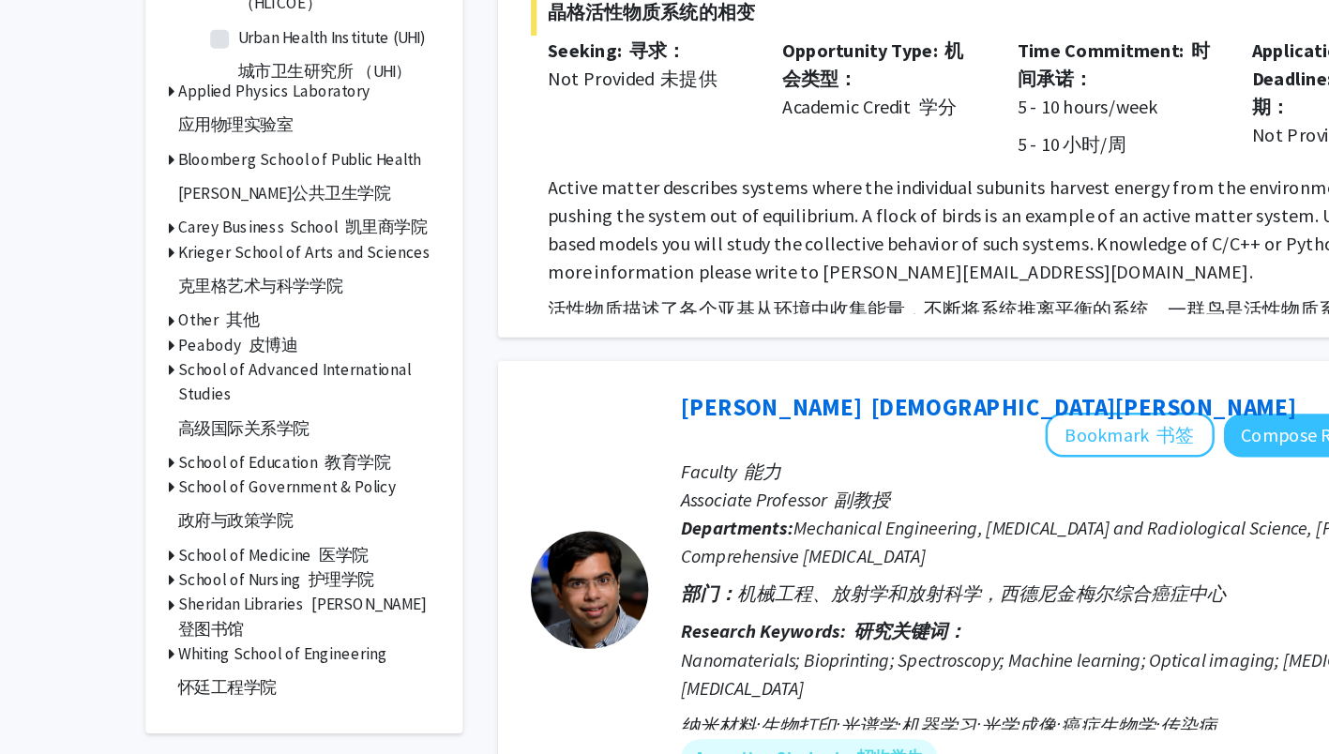
click at [167, 151] on h3 "Applied Physics Laboratory 应用物理实验室" at bounding box center [220, 172] width 154 height 54
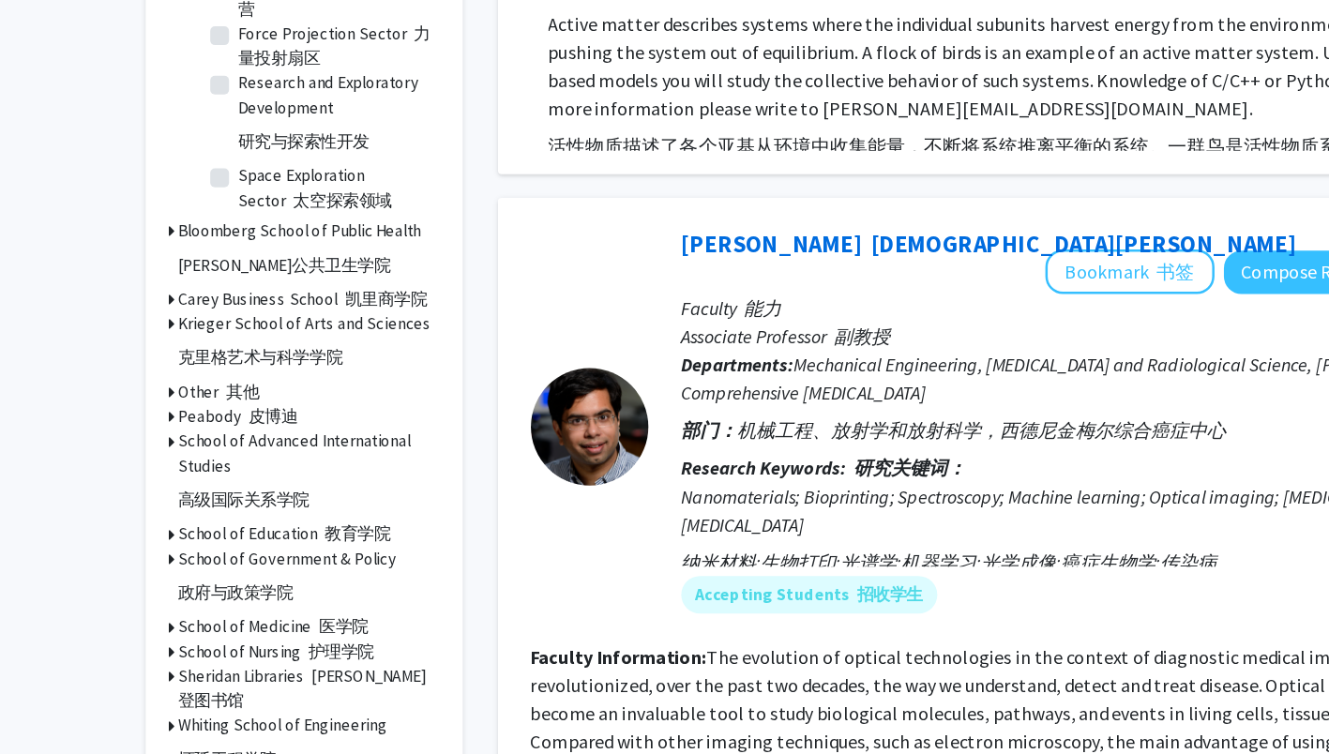
scroll to position [1065, 0]
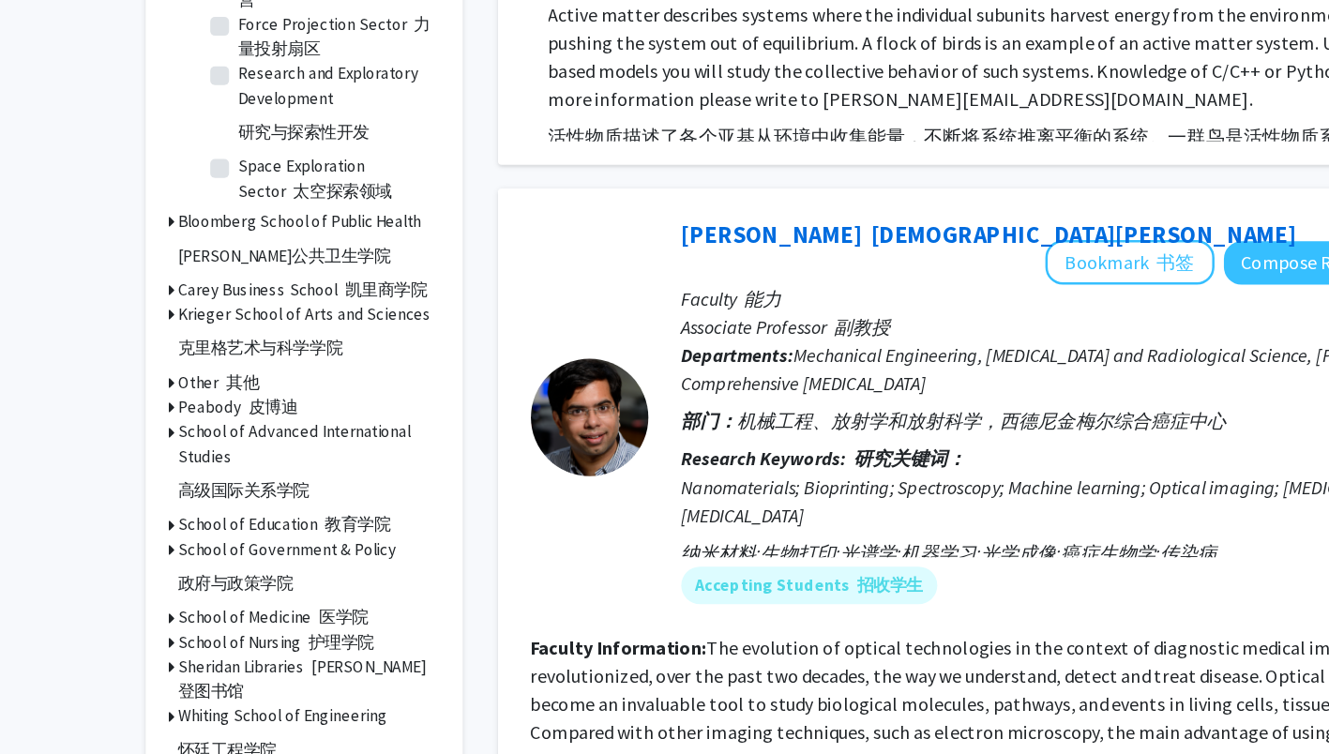
click at [203, 714] on h3 "[PERSON_NAME] School of Engineering 怀廷工程学院" at bounding box center [226, 741] width 167 height 54
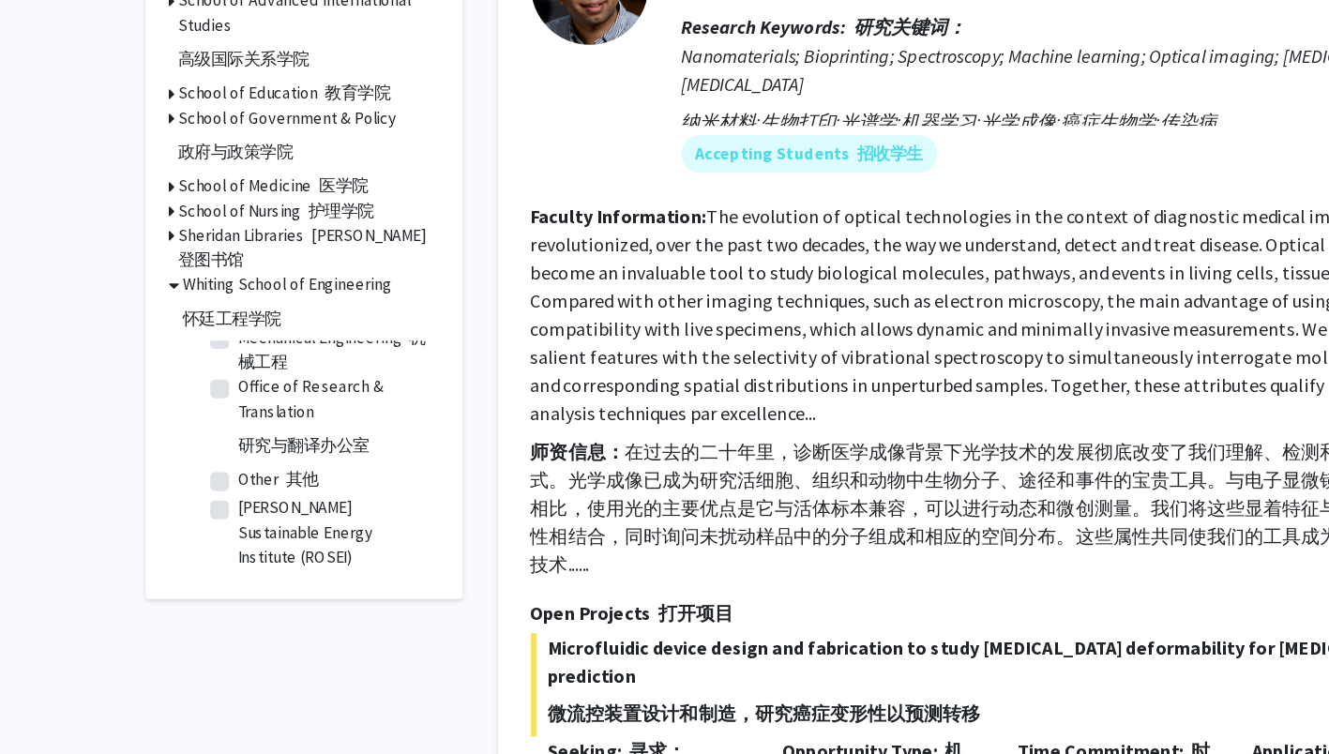
scroll to position [1740, 0]
click at [190, 413] on label "Mathematical Institute for Data Science (MINDS) 数据科学数学研究所 （MINDS）" at bounding box center [268, 366] width 156 height 94
click at [190, 331] on input "Mathematical Institute for Data Science (MINDS) 数据科学数学研究所 （MINDS）" at bounding box center [196, 325] width 12 height 12
checkbox input "true"
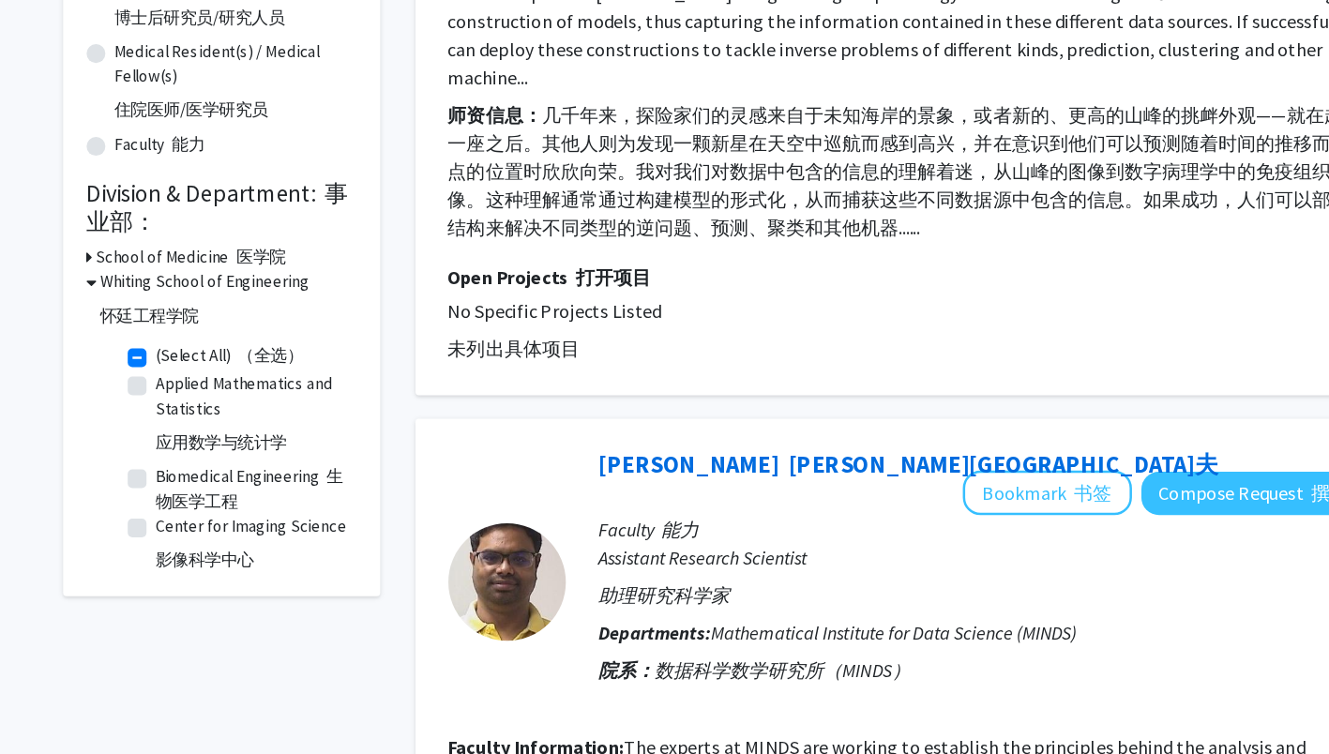
scroll to position [703, 0]
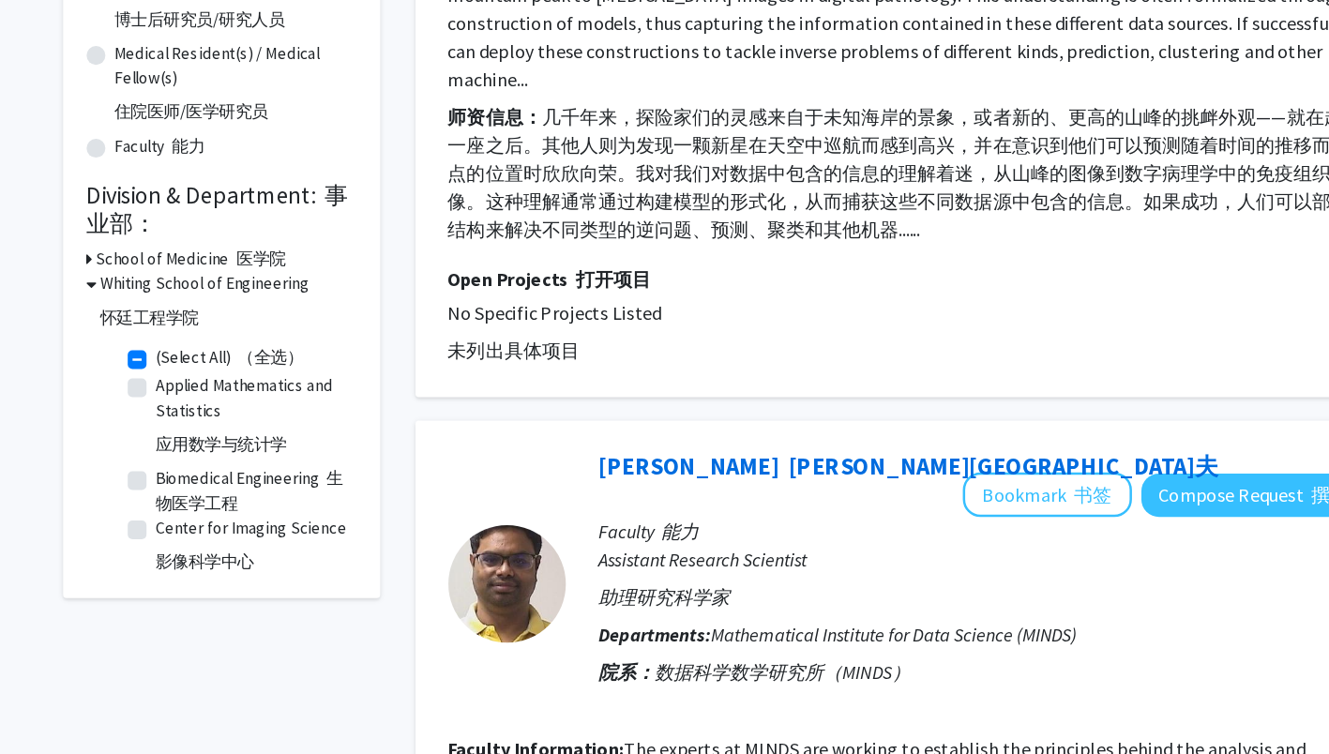
click at [164, 225] on h3 "[PERSON_NAME] School of Engineering 怀廷工程学院" at bounding box center [229, 244] width 167 height 54
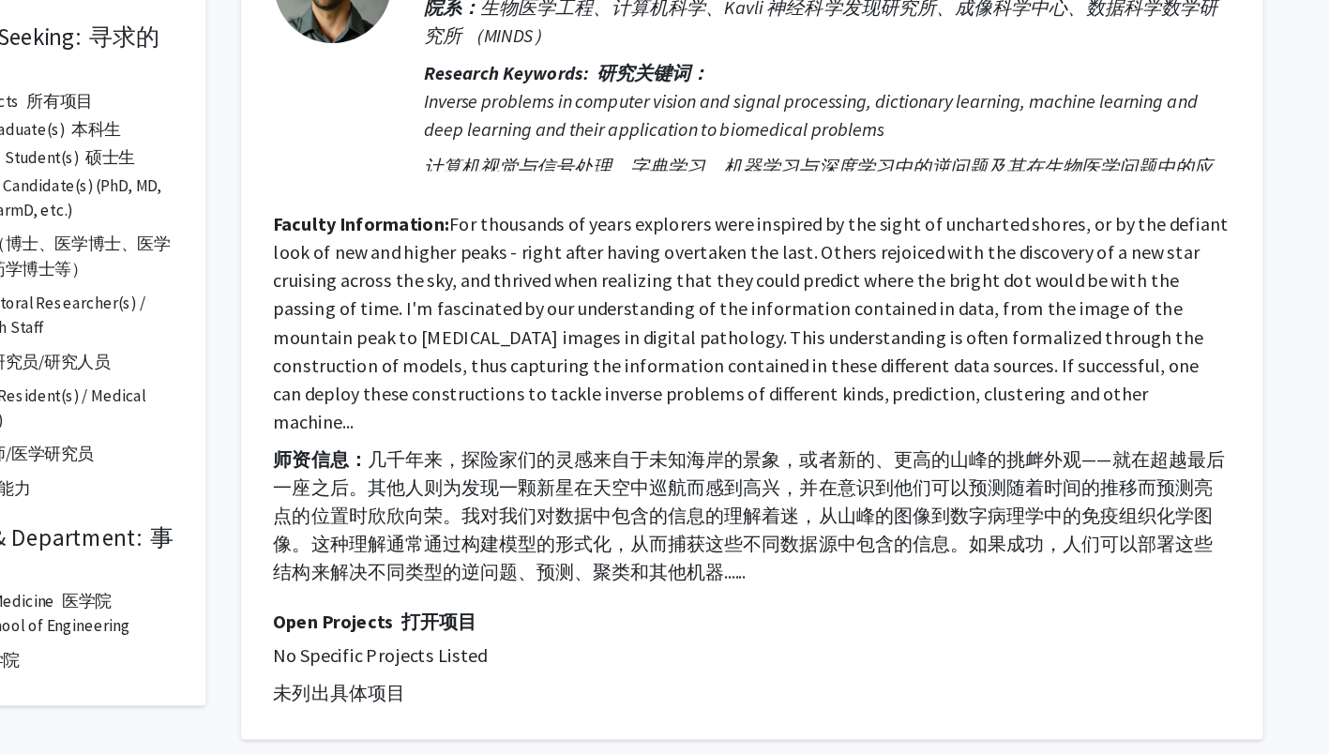
scroll to position [89, 0]
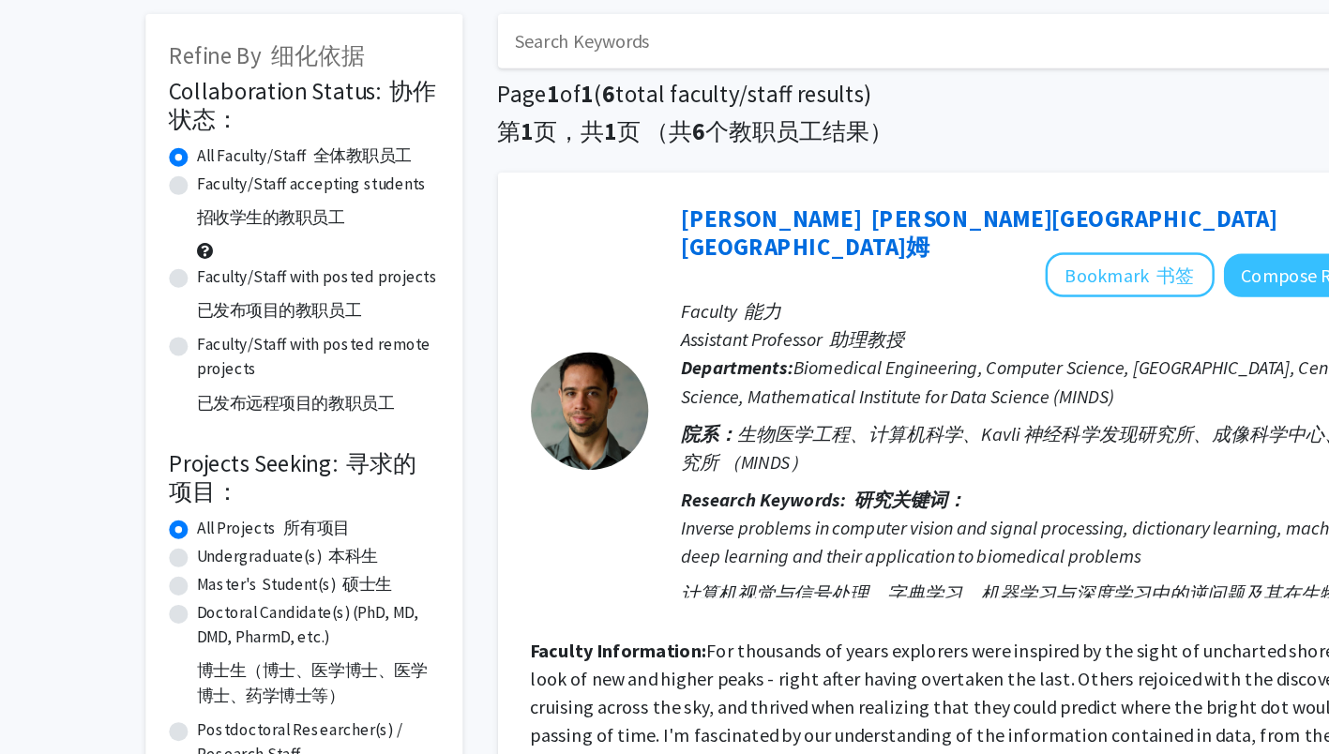
click at [155, 143] on div "Faculty/Staff accepting students 招收学生的教职员工" at bounding box center [243, 174] width 216 height 74
click at [158, 143] on label "Faculty/Staff accepting students 招收学生的教职员工" at bounding box center [250, 164] width 184 height 54
click at [158, 143] on input "Faculty/Staff accepting students 招收学生的教职员工" at bounding box center [164, 143] width 12 height 12
radio input "true"
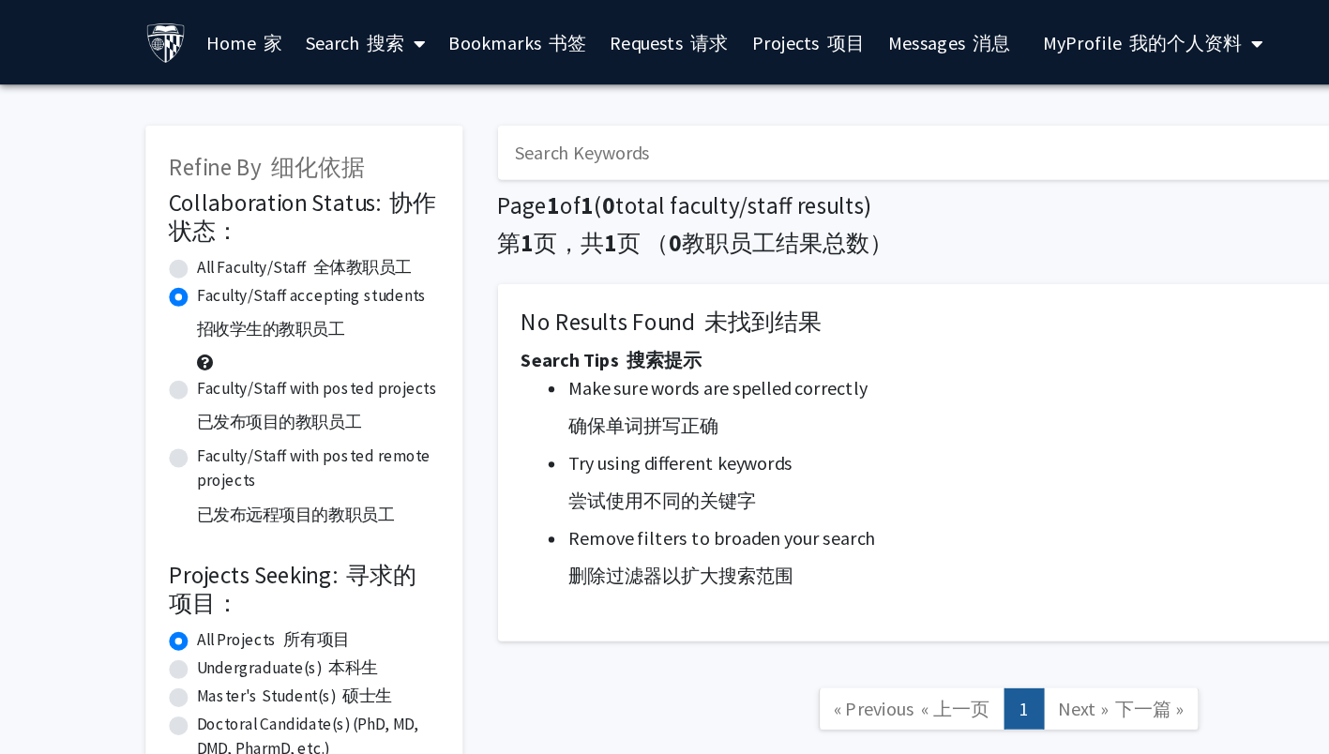
click at [158, 303] on label "Faculty/Staff with posted projects 已发布项目的教职员工" at bounding box center [254, 327] width 192 height 54
click at [158, 303] on input "Faculty/Staff with posted projects 已发布项目的教职员工" at bounding box center [164, 306] width 12 height 12
radio input "true"
click at [301, 38] on font "搜索" at bounding box center [308, 33] width 30 height 19
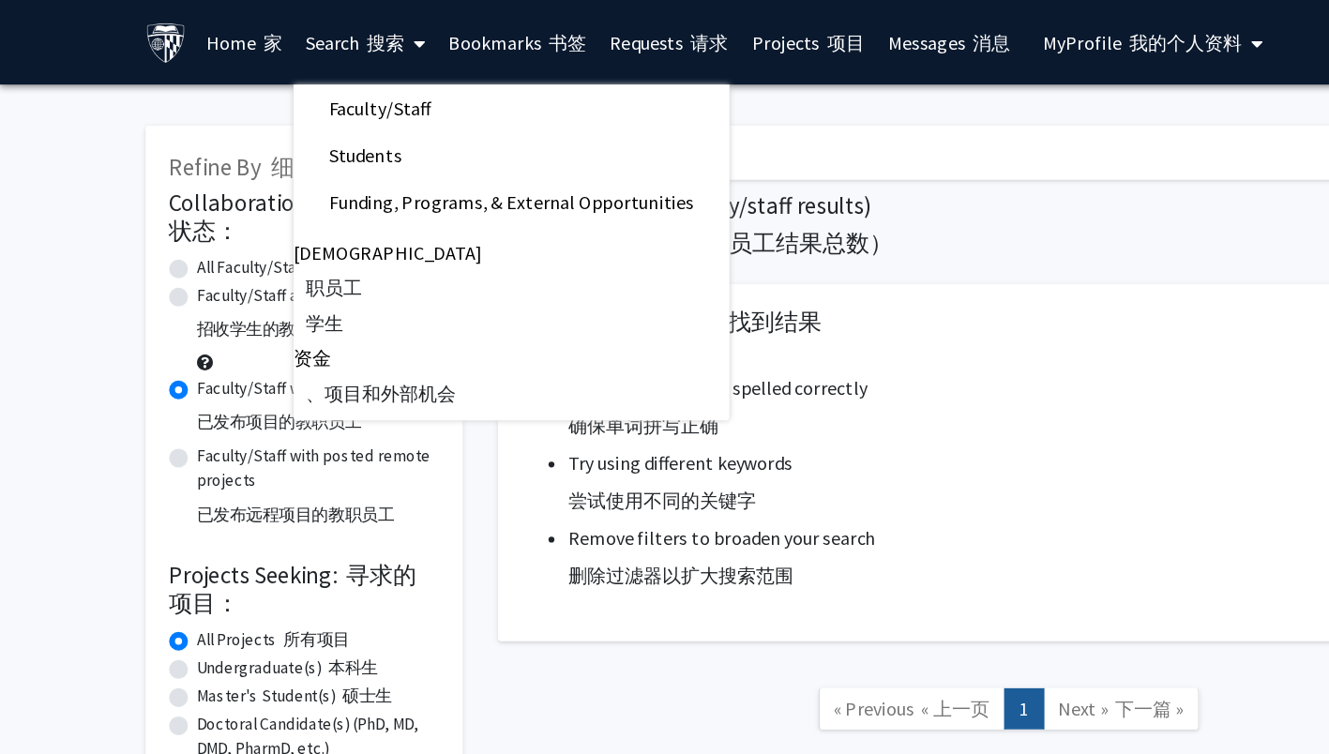
click at [295, 75] on span "Faculty/Staff" at bounding box center [303, 87] width 138 height 38
radio input "true"
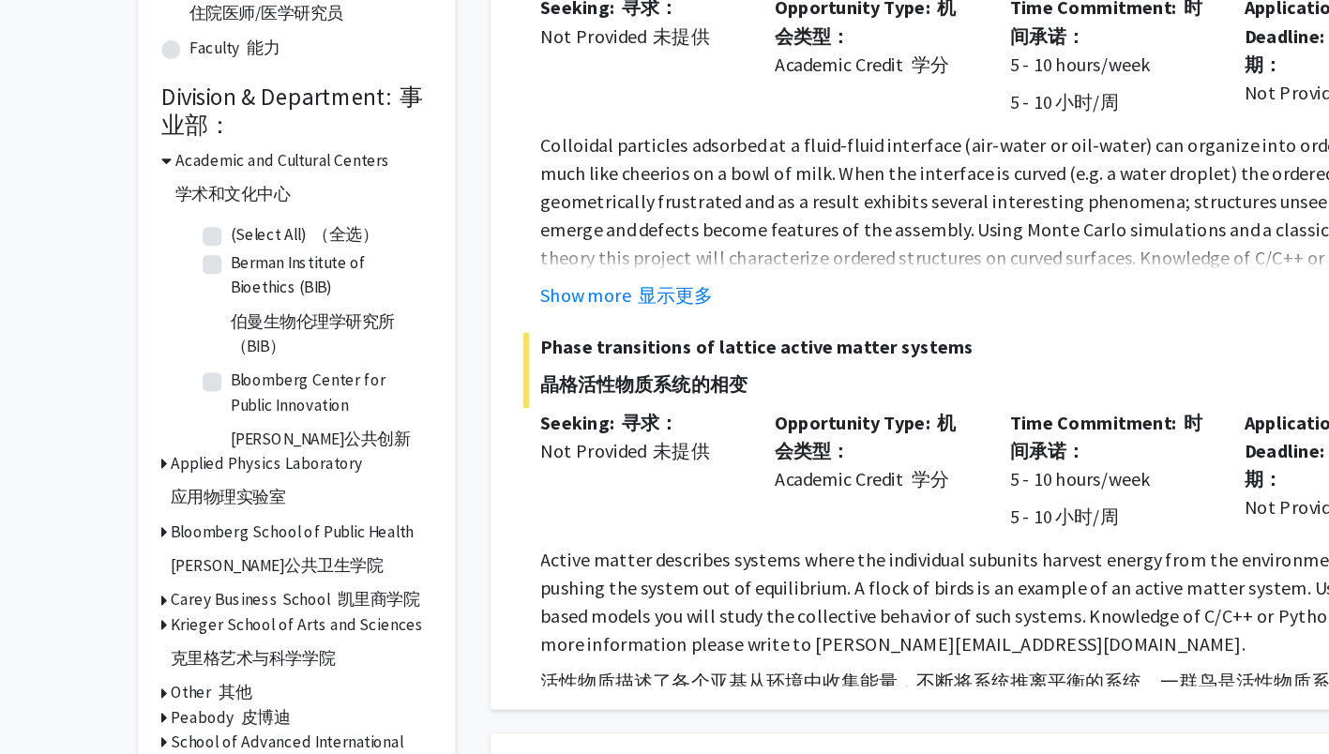
scroll to position [741, 0]
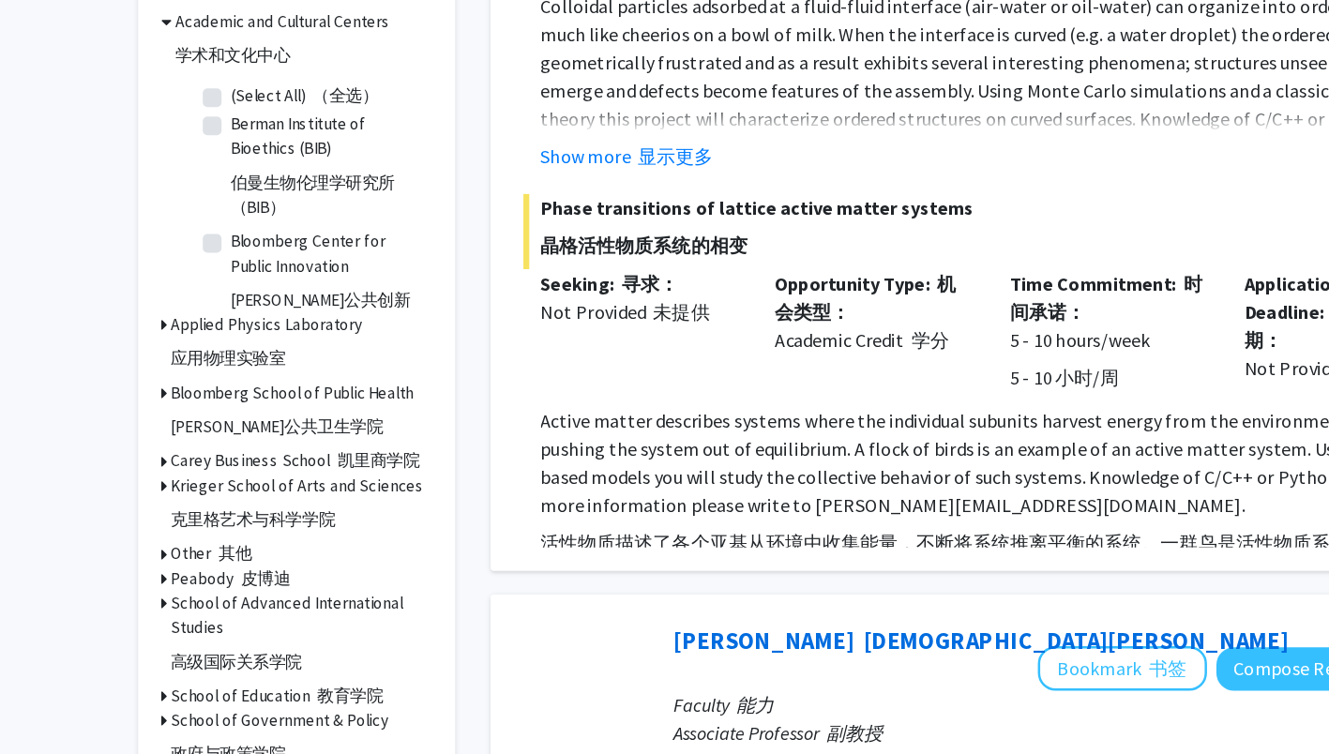
click at [212, 517] on h3 "[PERSON_NAME] Business School 凯里商学院" at bounding box center [242, 520] width 199 height 20
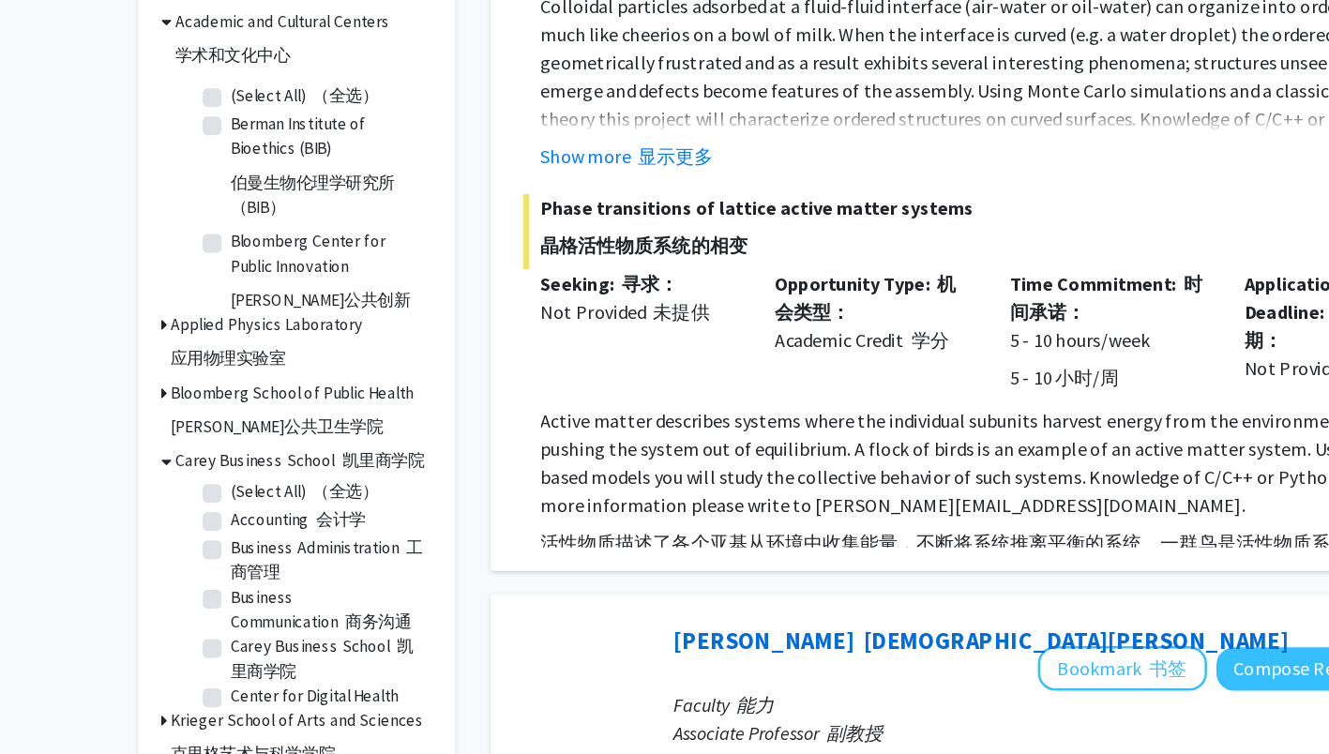
click at [190, 540] on label "(Select All) （全选）" at bounding box center [249, 545] width 118 height 20
click at [190, 540] on input "(Select All) （全选）" at bounding box center [196, 541] width 12 height 12
checkbox input "true"
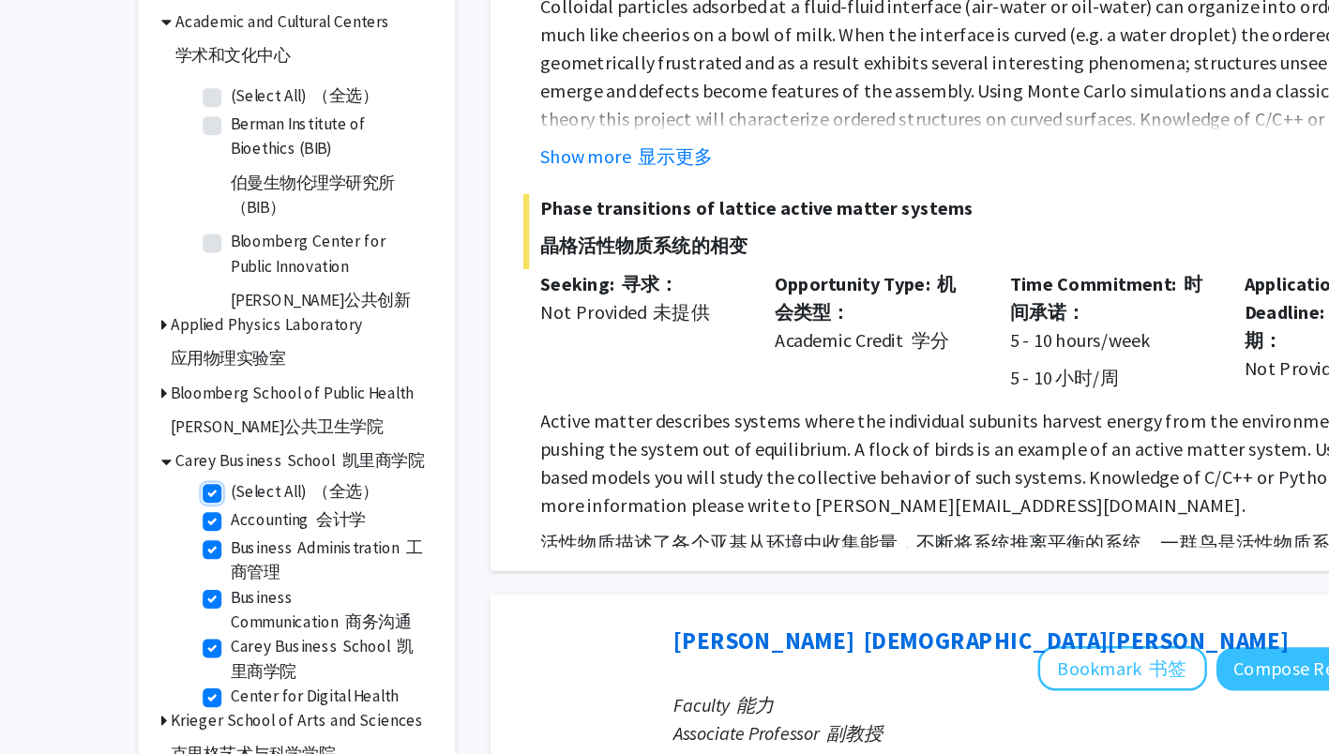
checkbox input "true"
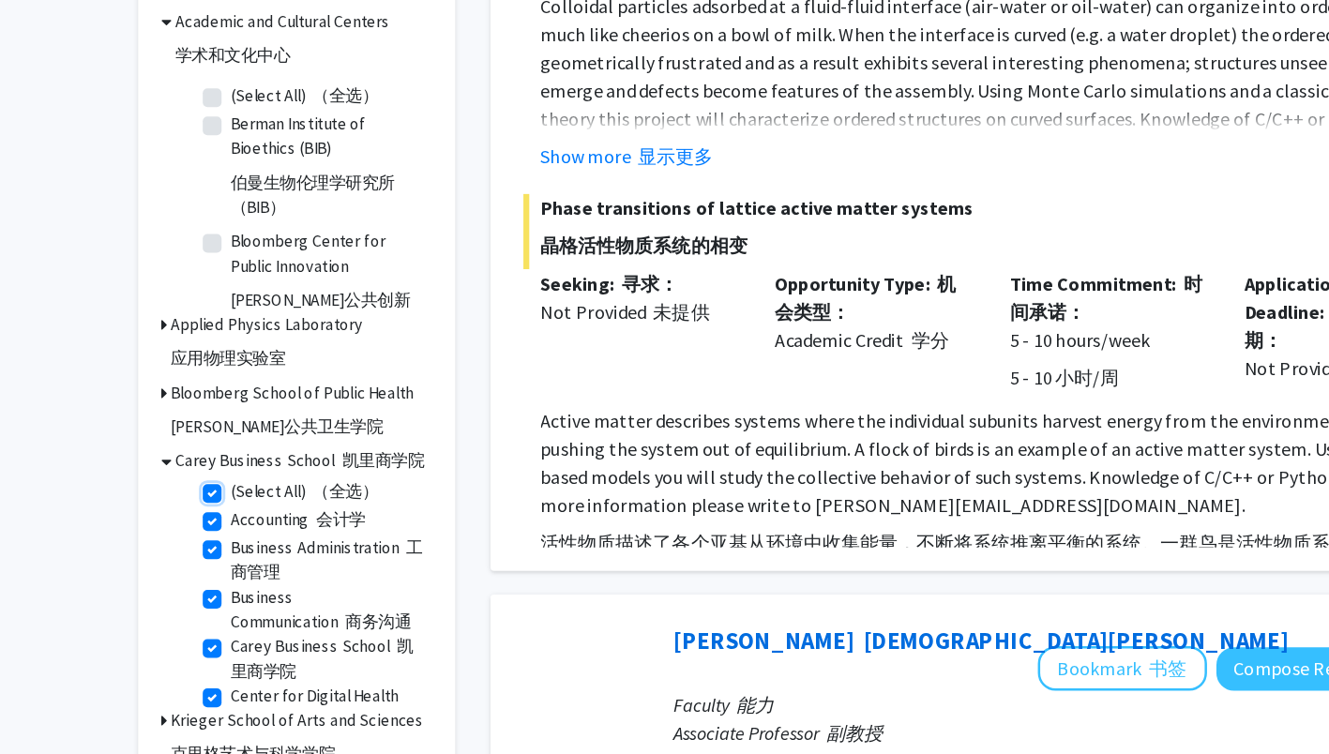
checkbox input "true"
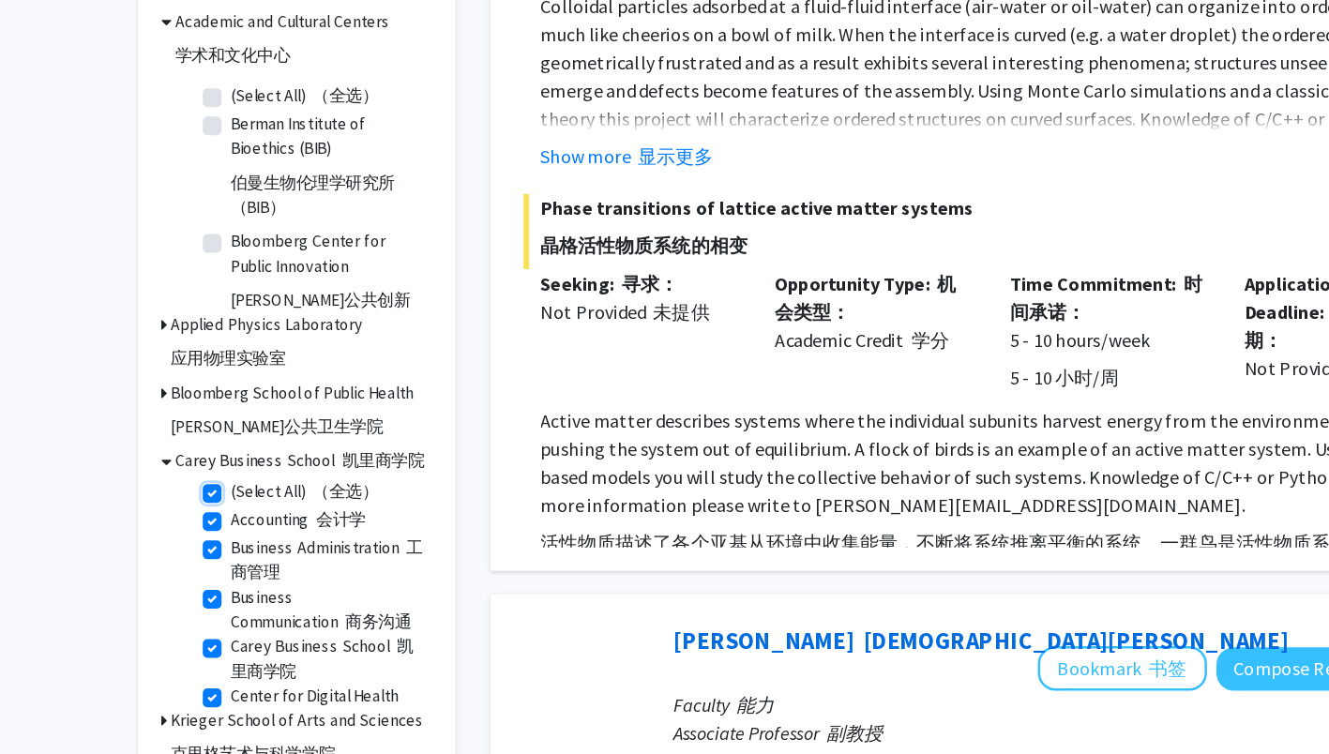
checkbox input "true"
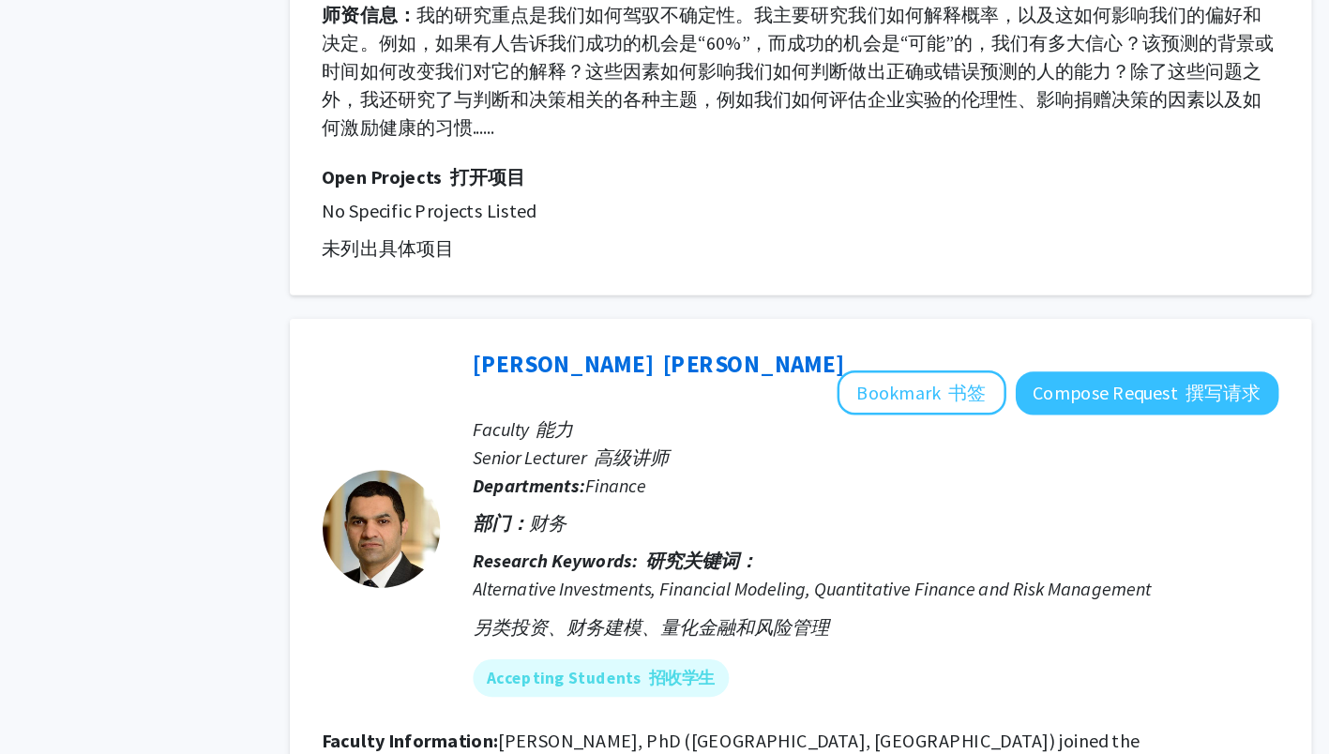
scroll to position [6376, 0]
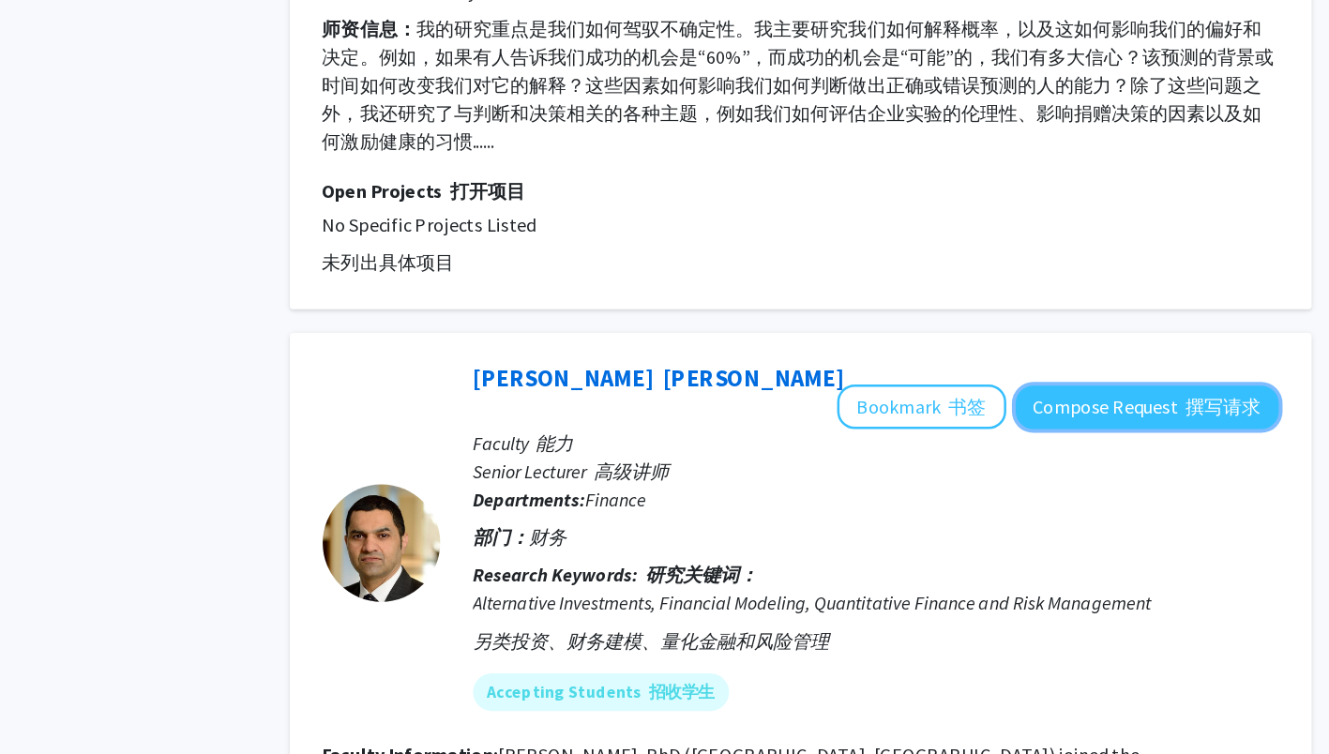
click at [1115, 318] on button "Compose Request 撰写请求" at bounding box center [1082, 335] width 210 height 35
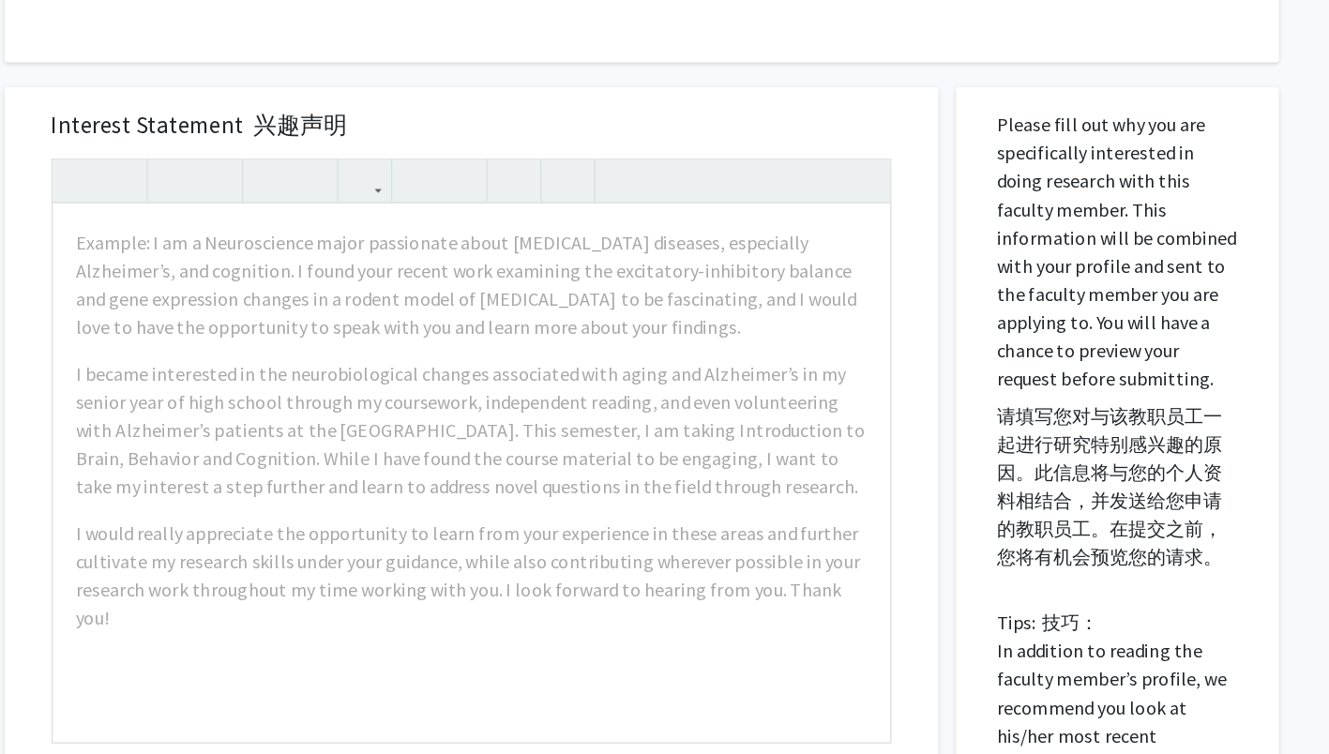
scroll to position [426, 0]
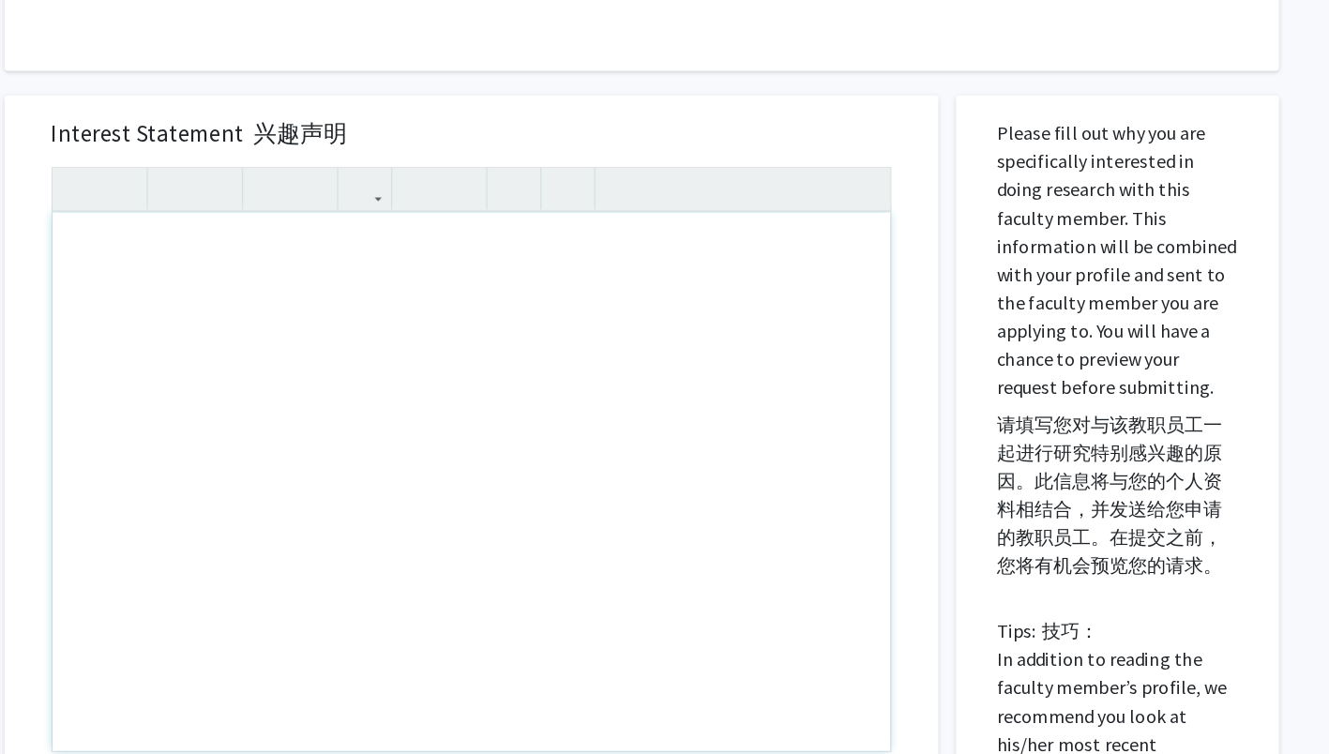
click at [264, 296] on div "Note to users with screen readers: Please press Alt+0 or Option+0 to deactivate…" at bounding box center [536, 388] width 669 height 430
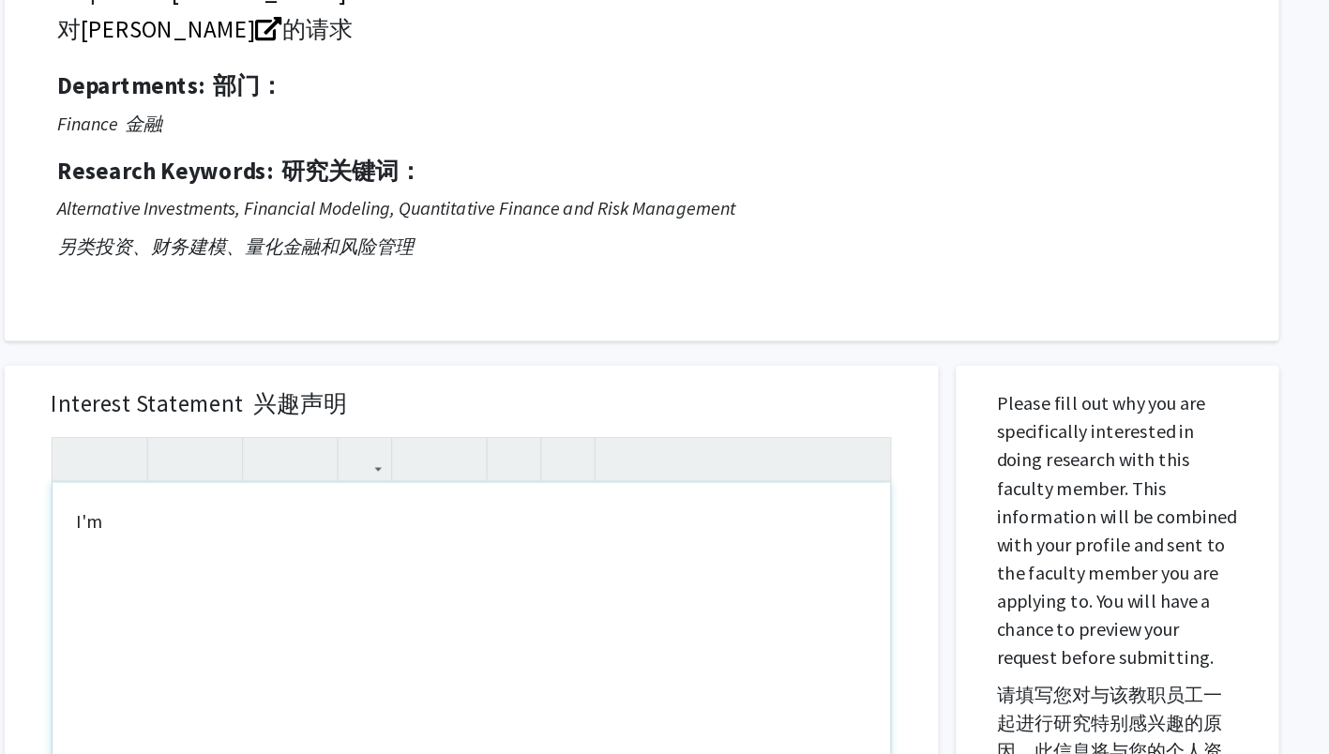
scroll to position [209, 0]
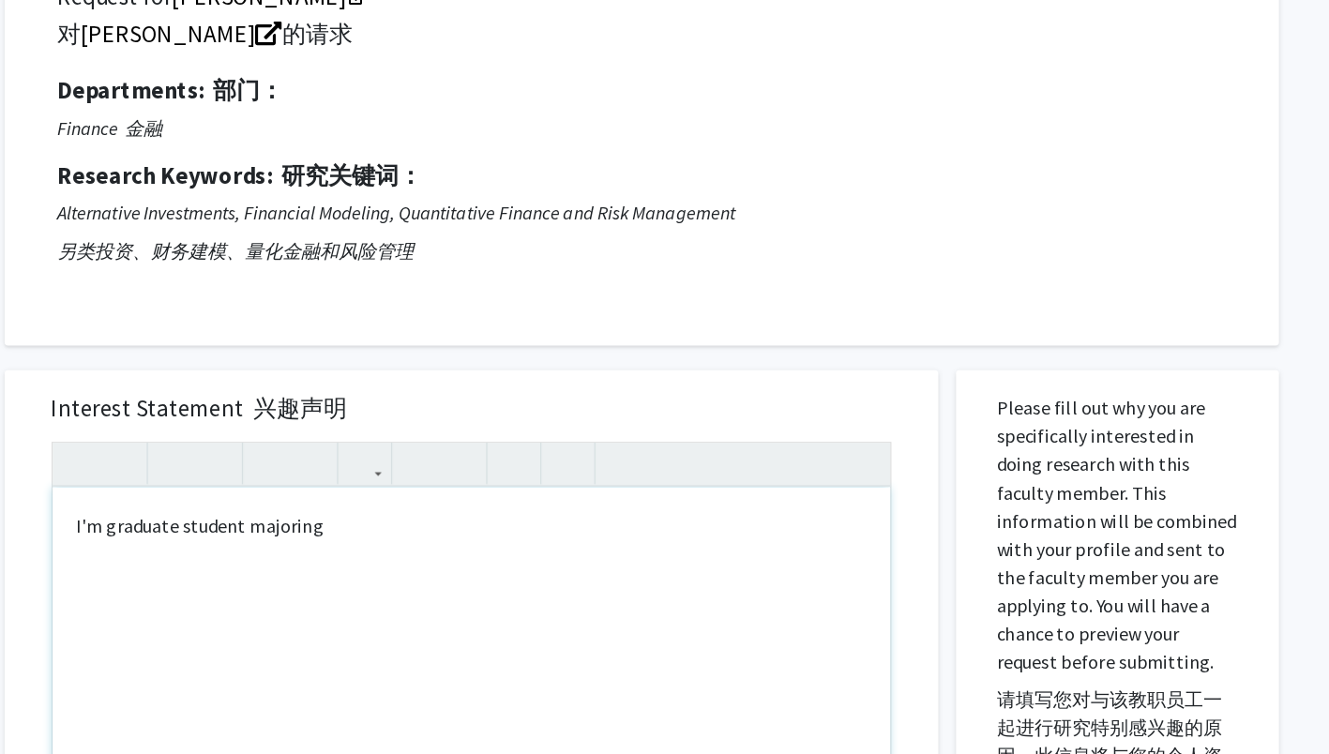
click at [238, 425] on div "I'm graduate student majoring" at bounding box center [536, 604] width 669 height 430
click at [483, 415] on div "I'm a graduate student majoring" at bounding box center [536, 604] width 669 height 430
click at [579, 419] on div "I'm a graduate student majoring business analytics and aritificial intelligence" at bounding box center [536, 604] width 669 height 430
click at [723, 421] on div "I'm a graduate student majoring business analytics and artificial intelligence" at bounding box center [536, 604] width 669 height 430
click at [761, 425] on div "I'm a graduate student majoring in Business Analytics and Artificial Intelligen…" at bounding box center [536, 604] width 669 height 430
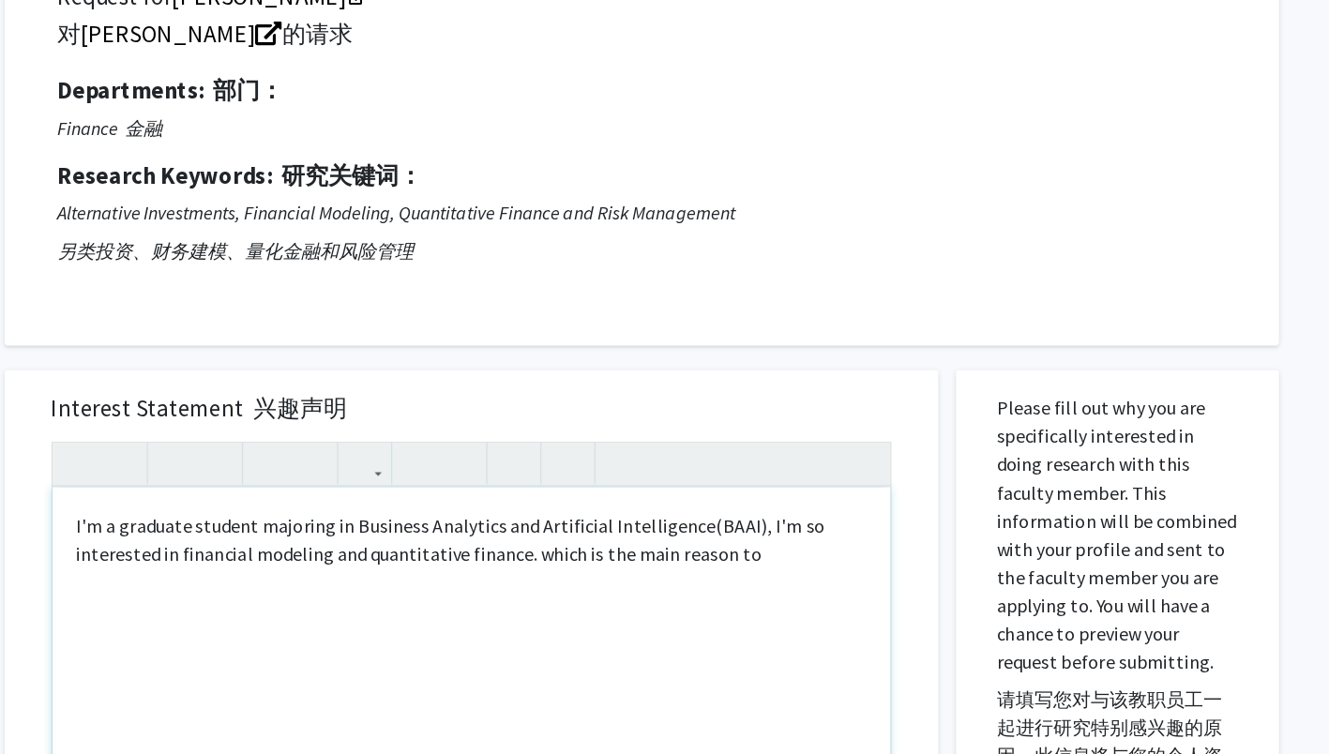
type textarea "I'm a graduate student majoring in Business Analytics and Artificial Intelligen…"
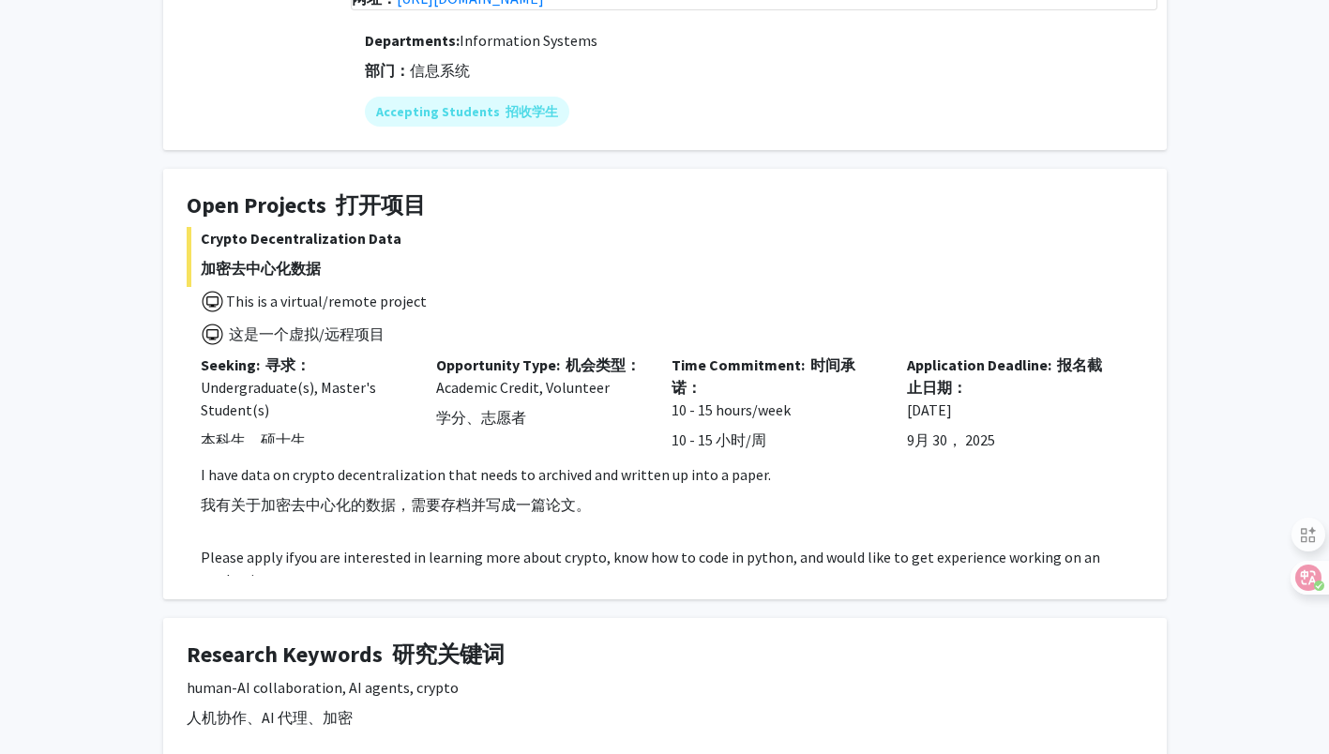
scroll to position [497, 0]
click at [728, 348] on span "This is a virtual/remote project 这是一个虚拟/远程项目" at bounding box center [665, 321] width 957 height 67
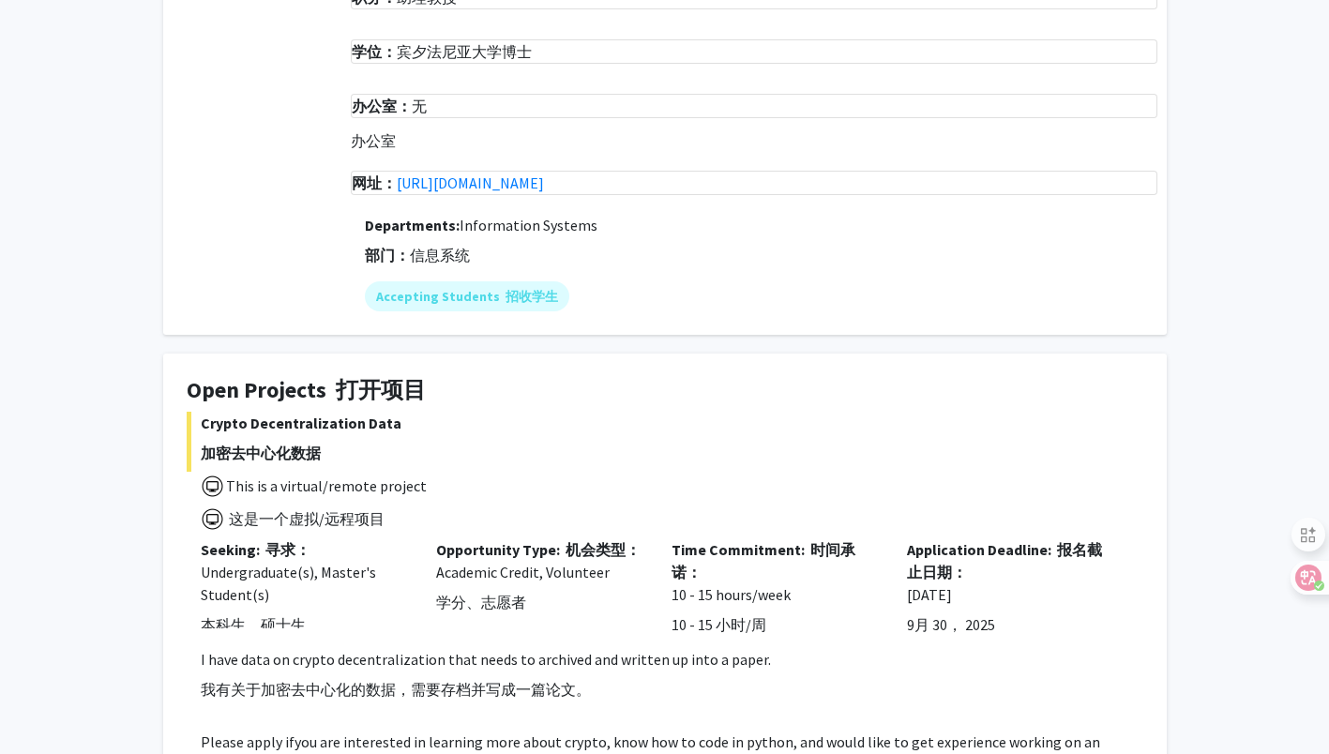
scroll to position [312, 0]
click at [481, 187] on link "[URL][DOMAIN_NAME]" at bounding box center [470, 183] width 147 height 19
